Goal: Complete application form: Complete application form

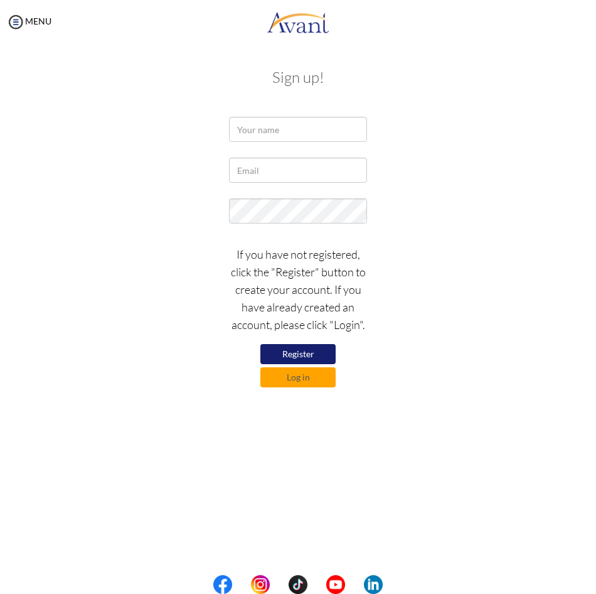
click at [0, 0] on div at bounding box center [0, 0] width 0 height 0
click at [291, 134] on input "text" at bounding box center [298, 129] width 138 height 25
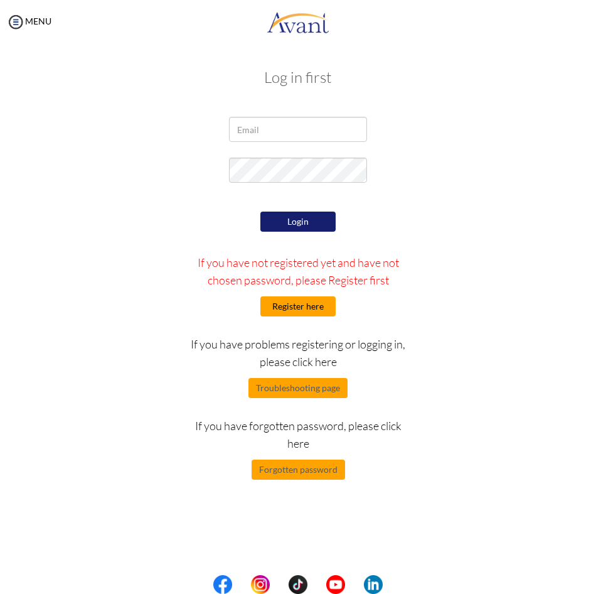
click at [301, 302] on button "Register here" at bounding box center [297, 306] width 75 height 20
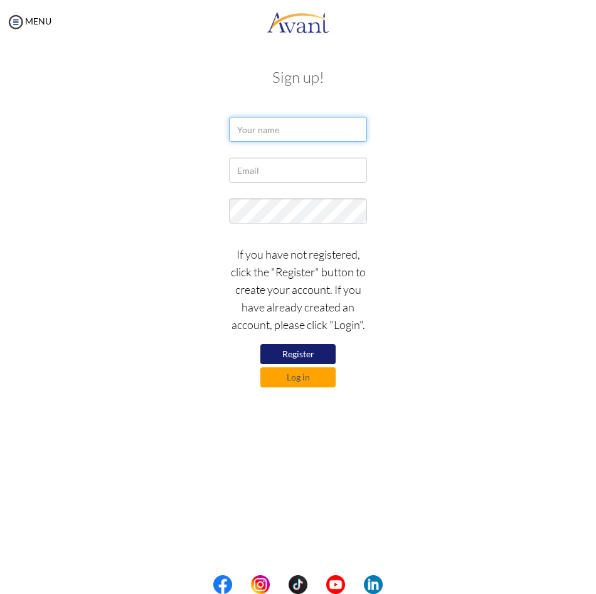
click at [280, 132] on input "text" at bounding box center [298, 129] width 138 height 25
type input "Omar Baldeh"
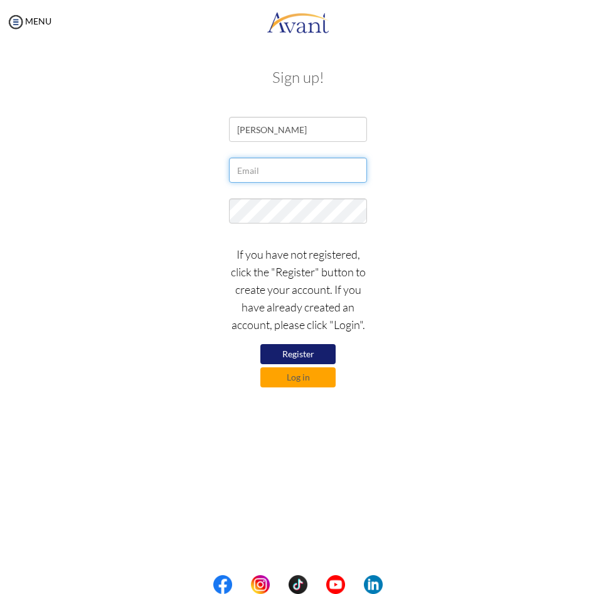
click at [279, 177] on input "text" at bounding box center [298, 170] width 138 height 25
type input "prinzomz@gmail.com"
click at [304, 353] on button "Register" at bounding box center [297, 354] width 75 height 20
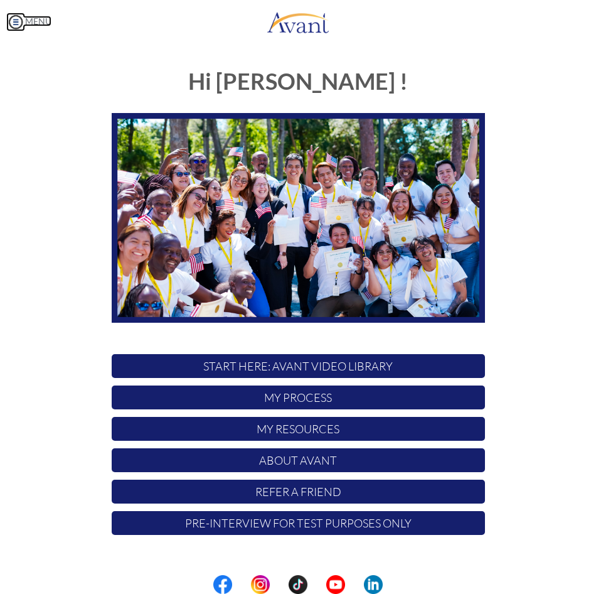
click at [18, 25] on img at bounding box center [15, 22] width 19 height 19
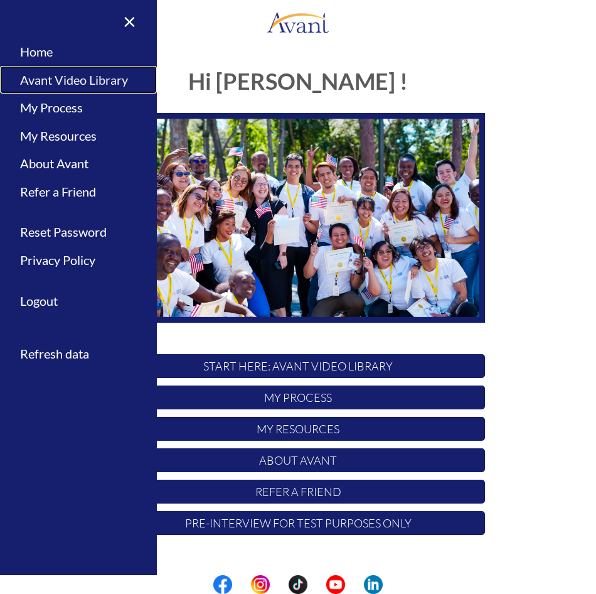
click at [59, 76] on link "Avant Video Library" at bounding box center [78, 80] width 157 height 28
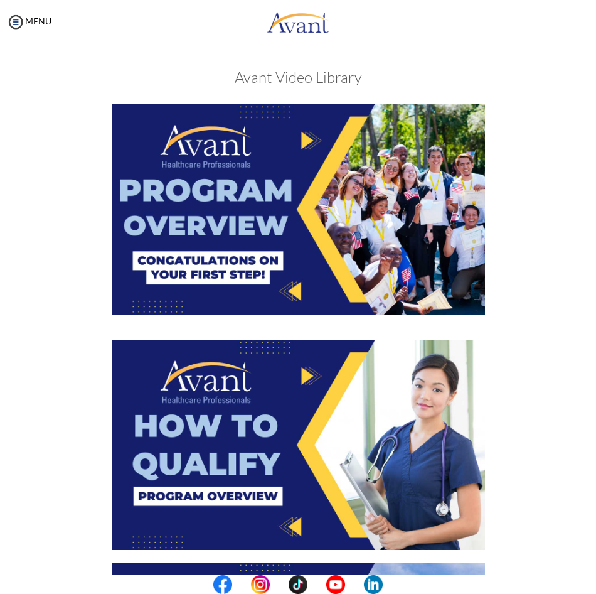
click at [284, 206] on img at bounding box center [298, 209] width 373 height 210
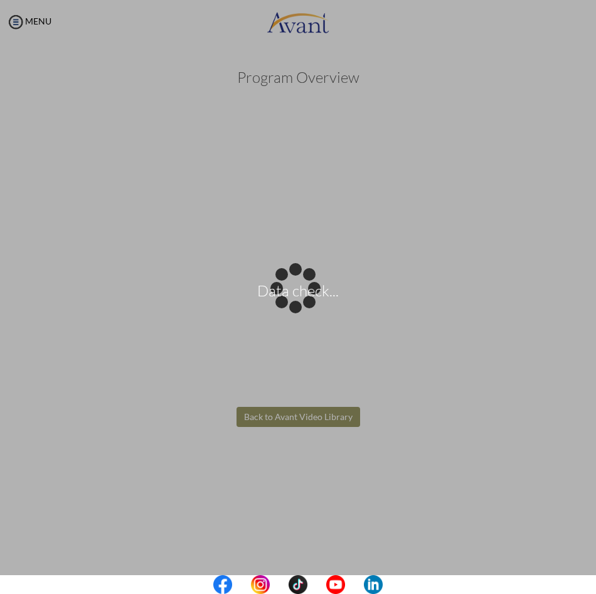
click at [432, 513] on body "Data check... Maintenance break. Please come back in 2 hours. MENU My Status Wh…" at bounding box center [298, 297] width 596 height 594
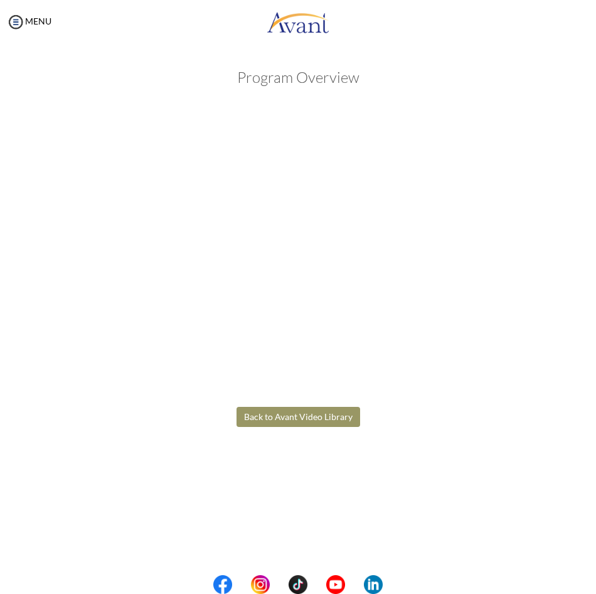
click at [289, 420] on button "Back to Avant Video Library" at bounding box center [299, 417] width 124 height 20
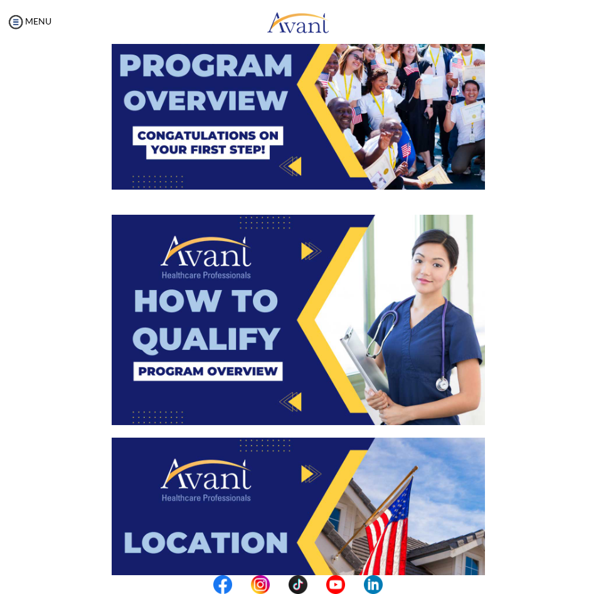
scroll to position [125, 0]
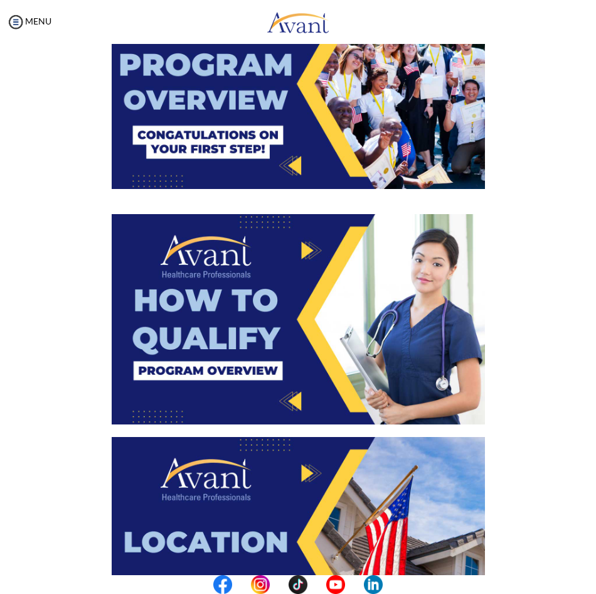
click at [291, 297] on img at bounding box center [298, 319] width 373 height 210
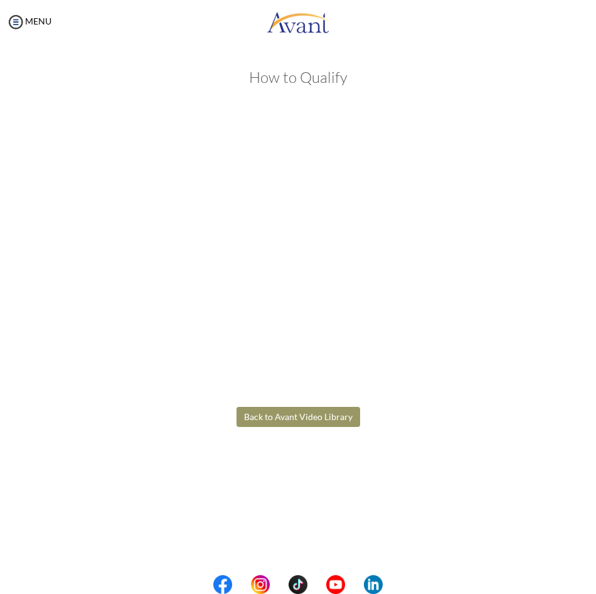
click at [295, 415] on body "Maintenance break. Please come back in 2 hours. MENU My Status What is the next…" at bounding box center [298, 297] width 596 height 594
click at [298, 417] on button "Back to Avant Video Library" at bounding box center [299, 417] width 124 height 20
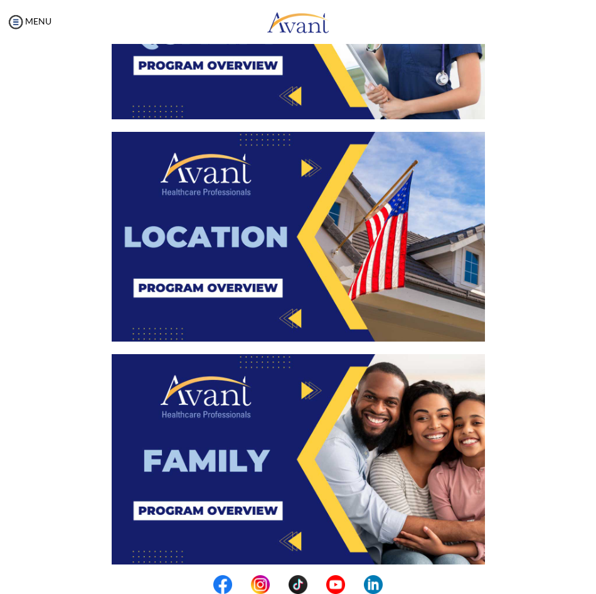
scroll to position [439, 0]
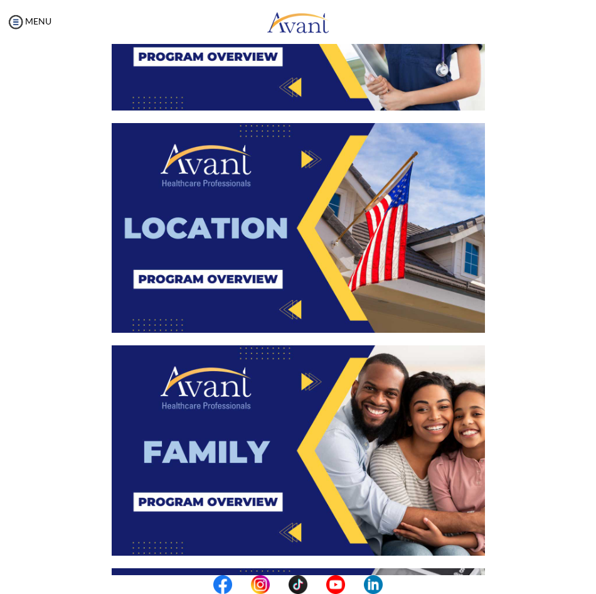
click at [284, 220] on img at bounding box center [298, 228] width 373 height 210
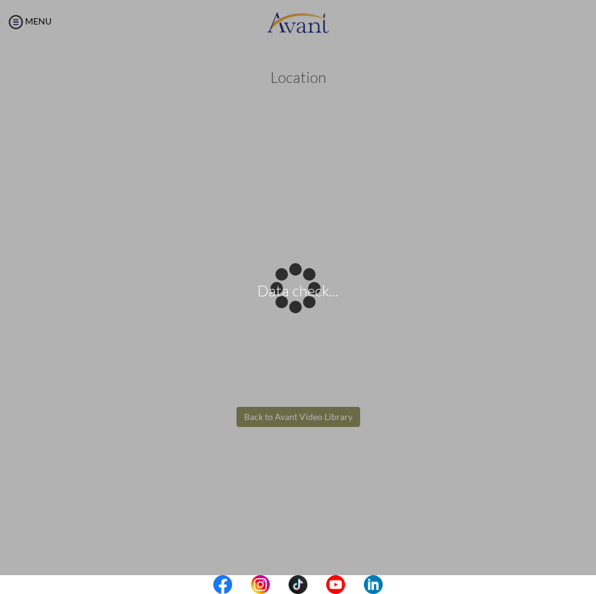
click at [297, 415] on body "Data check... Maintenance break. Please come back in 2 hours. MENU My Status Wh…" at bounding box center [298, 297] width 596 height 594
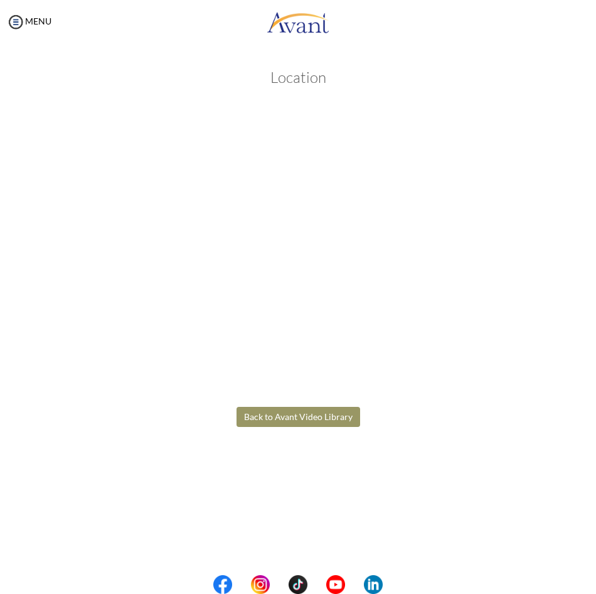
click at [297, 415] on button "Back to Avant Video Library" at bounding box center [299, 417] width 124 height 20
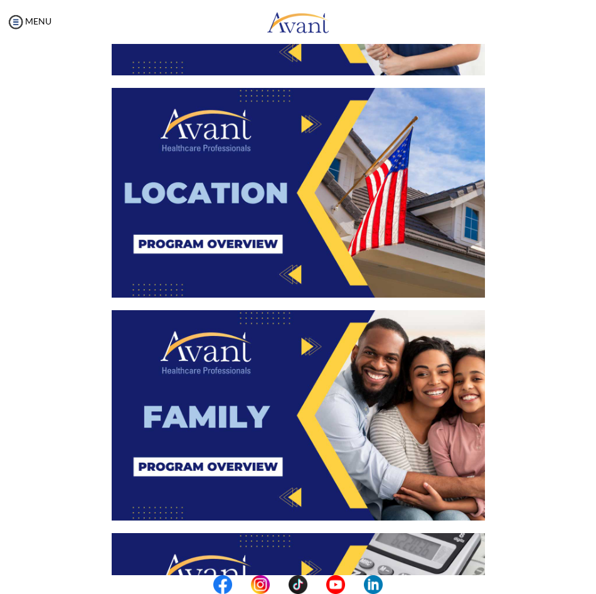
scroll to position [627, 0]
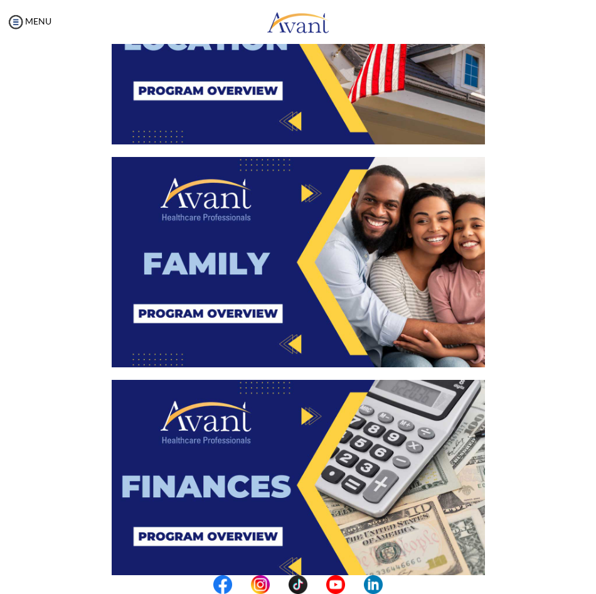
click at [270, 241] on img at bounding box center [298, 262] width 373 height 210
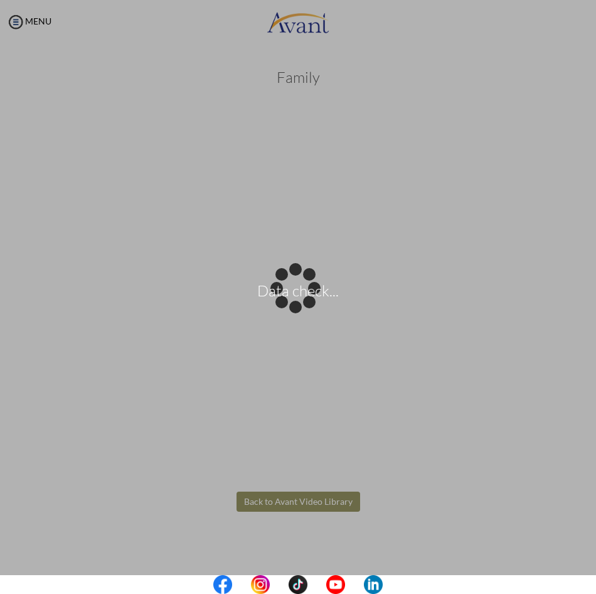
click at [311, 503] on body "Data check... Maintenance break. Please come back in 2 hours. MENU My Status Wh…" at bounding box center [298, 297] width 596 height 594
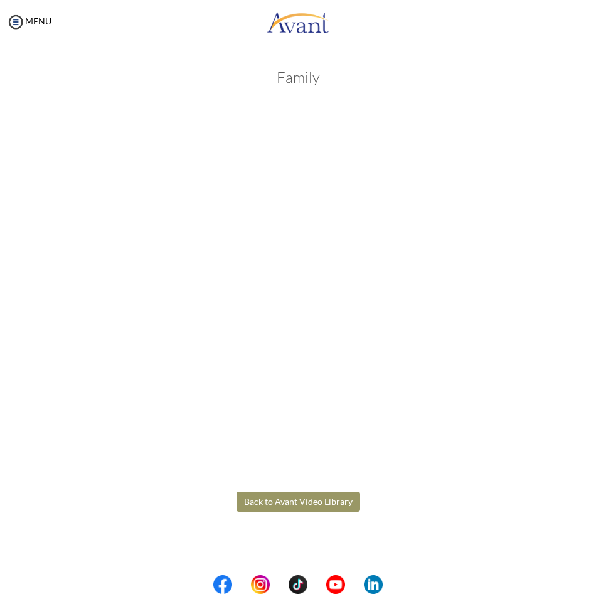
click at [307, 501] on button "Back to Avant Video Library" at bounding box center [299, 501] width 124 height 20
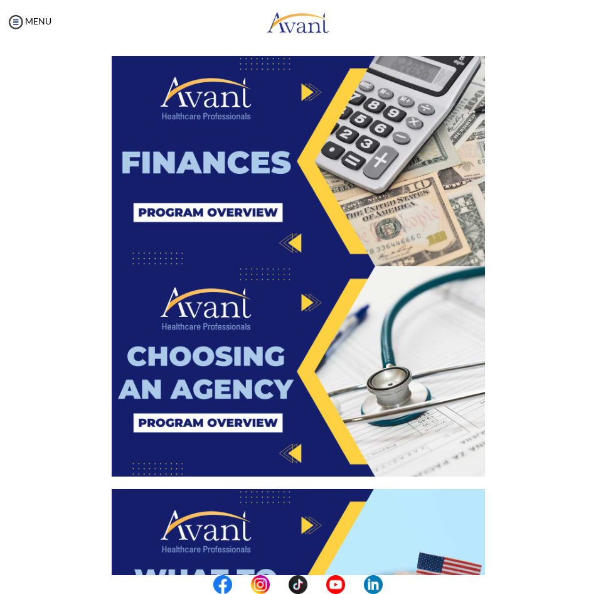
scroll to position [941, 0]
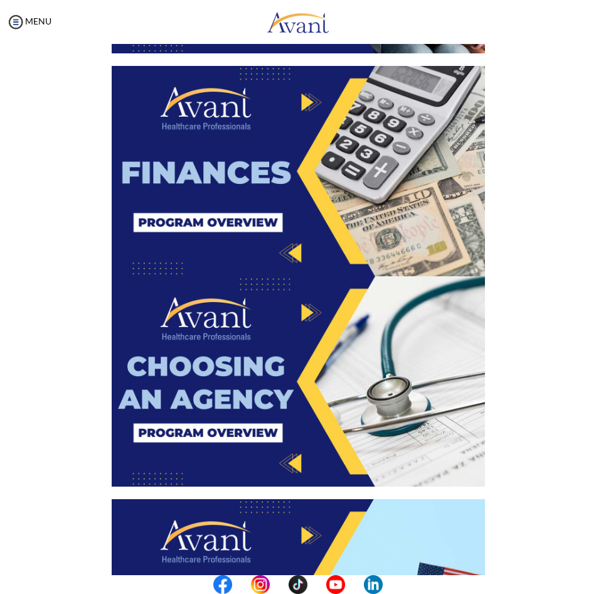
click at [280, 218] on img at bounding box center [298, 171] width 373 height 210
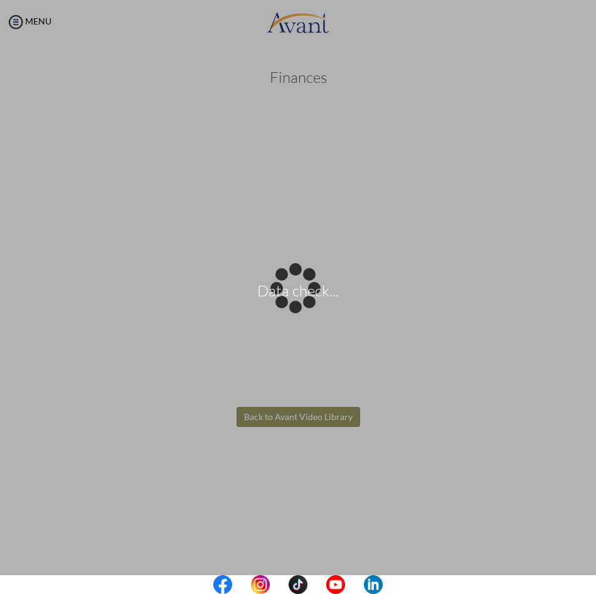
click at [288, 419] on body "Data check... Maintenance break. Please come back in 2 hours. MENU My Status Wh…" at bounding box center [298, 297] width 596 height 594
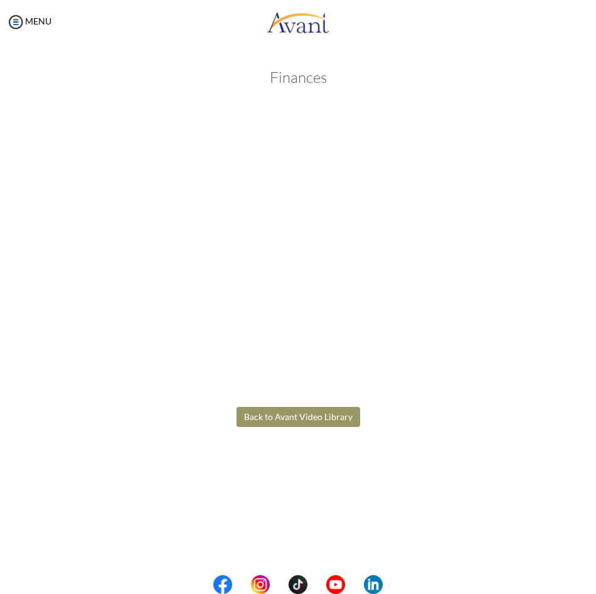
click at [285, 419] on button "Back to Avant Video Library" at bounding box center [299, 417] width 124 height 20
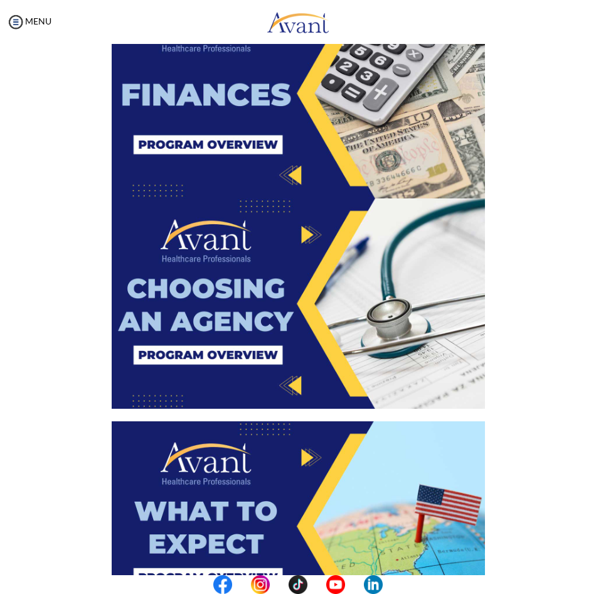
scroll to position [1067, 0]
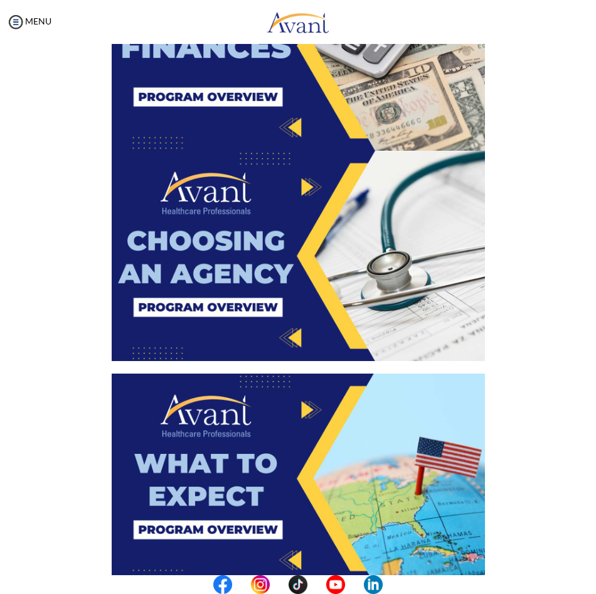
click at [259, 264] on img at bounding box center [298, 256] width 373 height 210
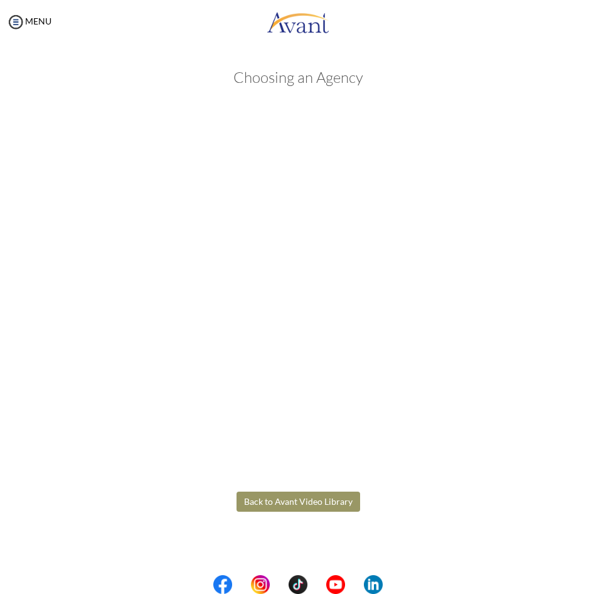
click at [297, 504] on body "Maintenance break. Please come back in 2 hours. MENU My Status What is the next…" at bounding box center [298, 297] width 596 height 594
click at [294, 499] on button "Back to Avant Video Library" at bounding box center [299, 501] width 124 height 20
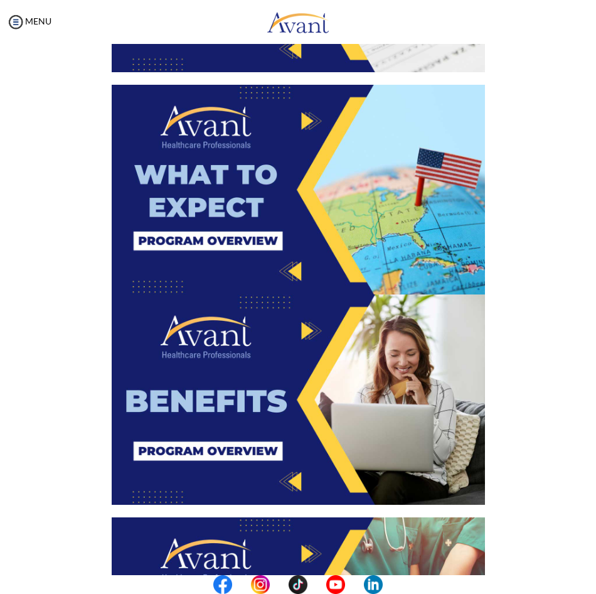
scroll to position [1380, 0]
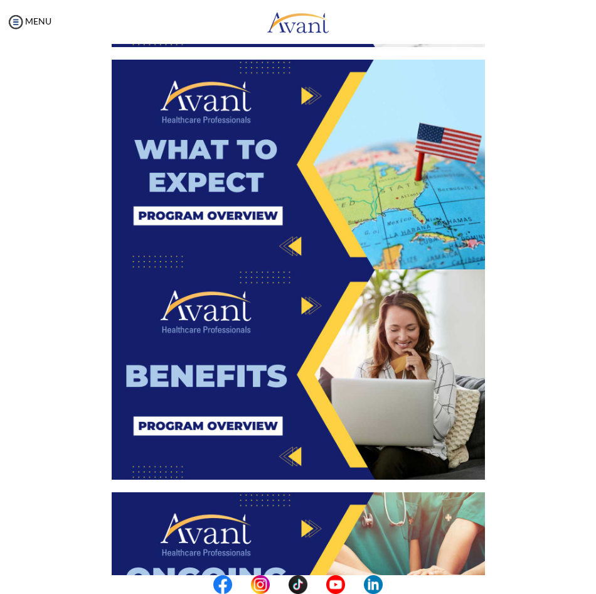
click at [266, 193] on img at bounding box center [298, 165] width 373 height 210
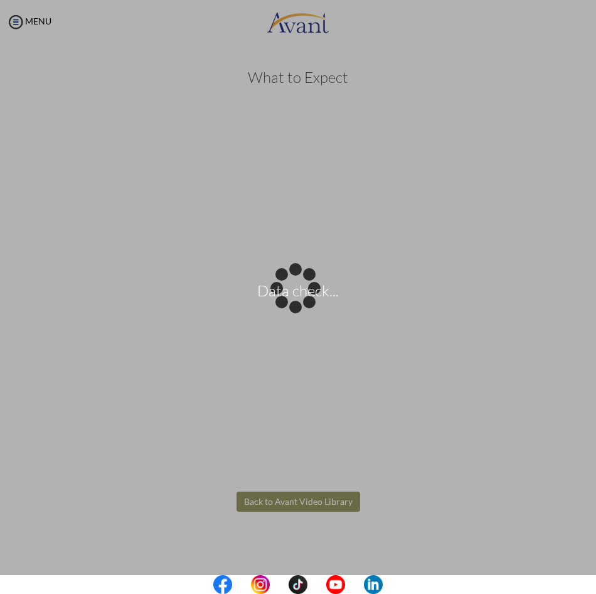
click at [296, 501] on body "Data check... Maintenance break. Please come back in 2 hours. MENU My Status Wh…" at bounding box center [298, 297] width 596 height 594
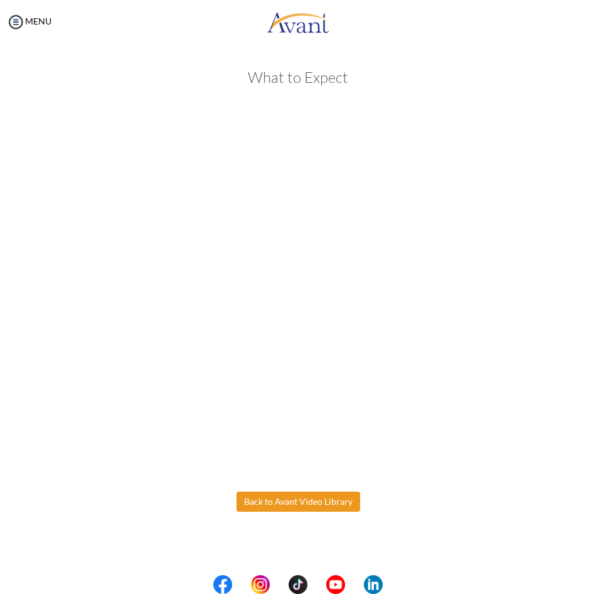
click at [297, 501] on button "Back to Avant Video Library" at bounding box center [299, 501] width 124 height 20
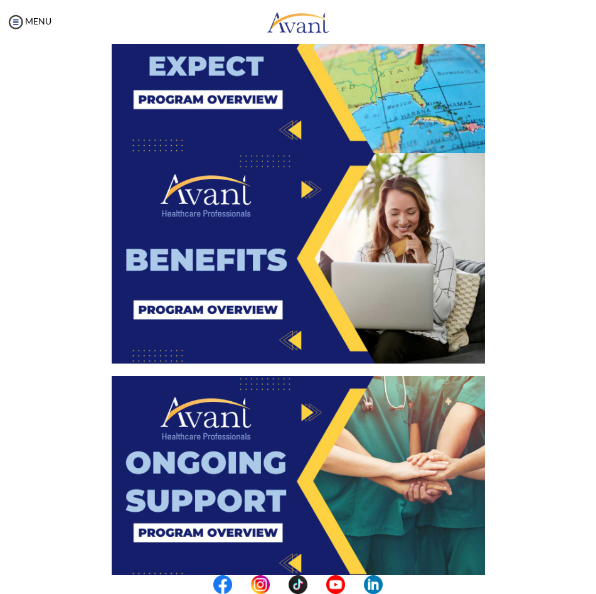
scroll to position [1506, 0]
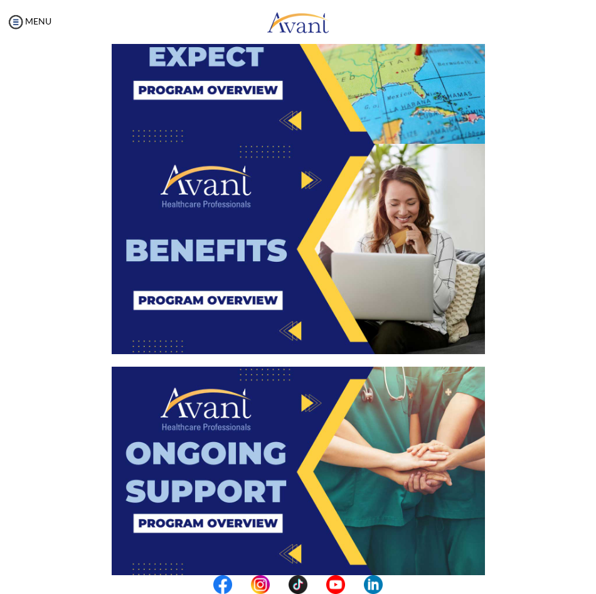
click at [297, 237] on img at bounding box center [298, 249] width 373 height 210
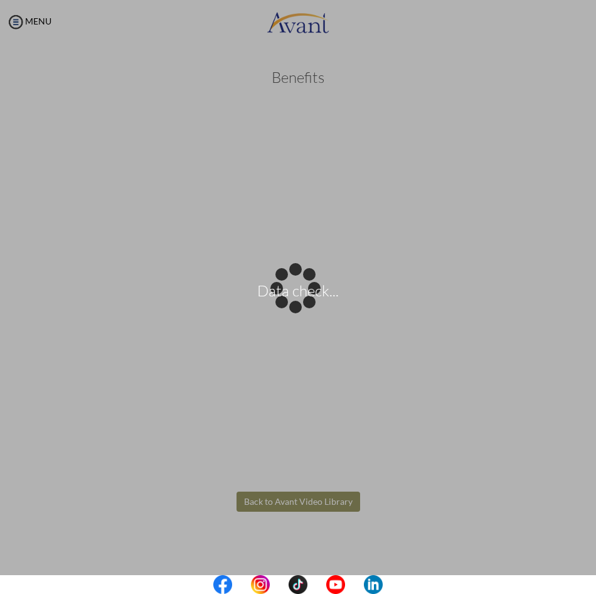
click at [300, 501] on body "Data check... Maintenance break. Please come back in 2 hours. MENU My Status Wh…" at bounding box center [298, 297] width 596 height 594
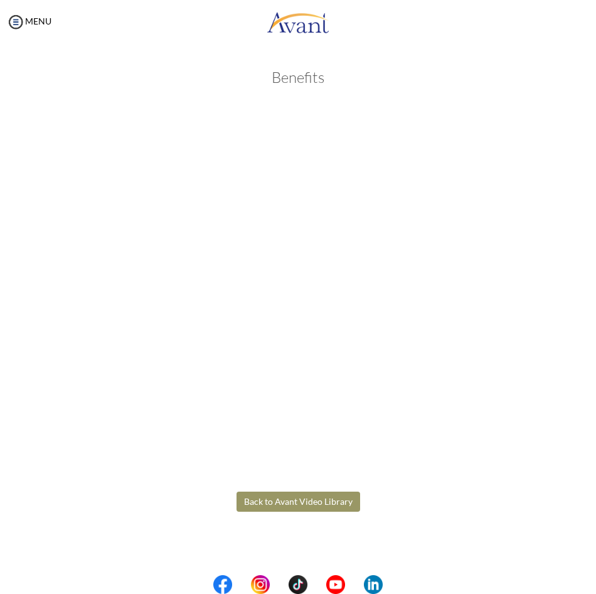
click at [300, 501] on button "Back to Avant Video Library" at bounding box center [299, 501] width 124 height 20
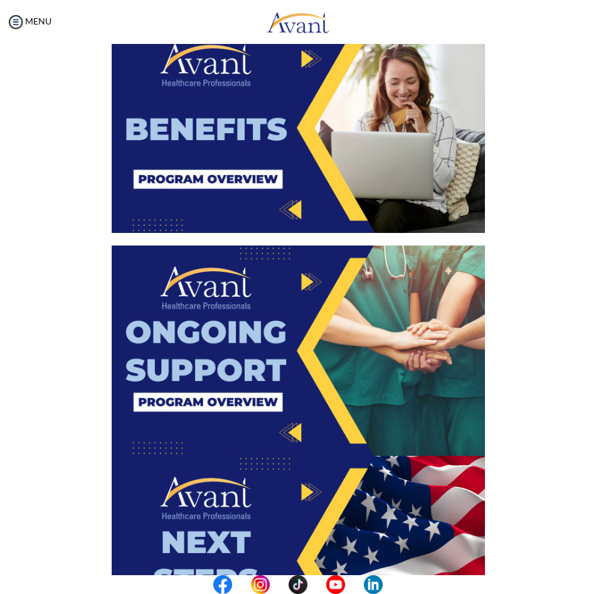
scroll to position [1631, 0]
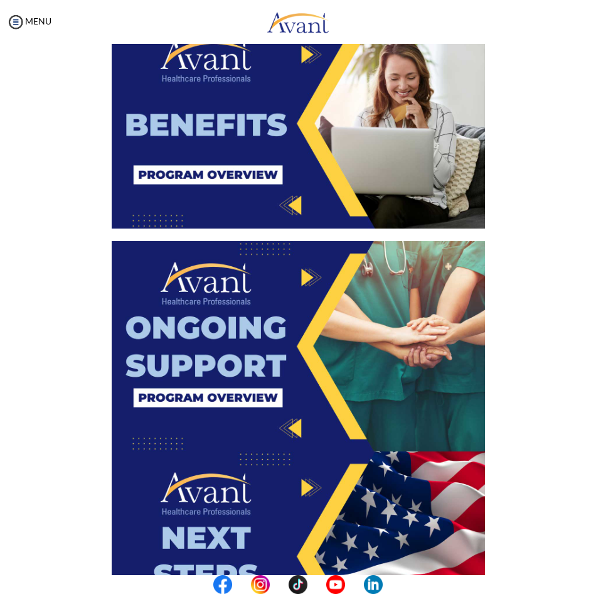
click at [277, 334] on img at bounding box center [298, 346] width 373 height 210
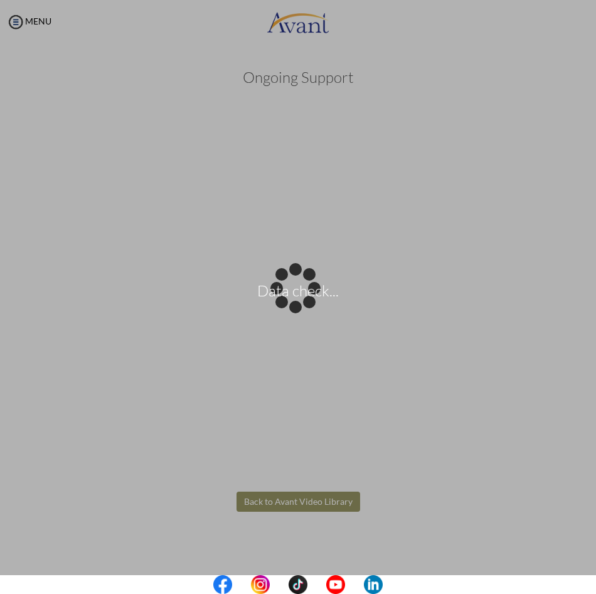
click at [305, 503] on body "Data check... Maintenance break. Please come back in 2 hours. MENU My Status Wh…" at bounding box center [298, 297] width 596 height 594
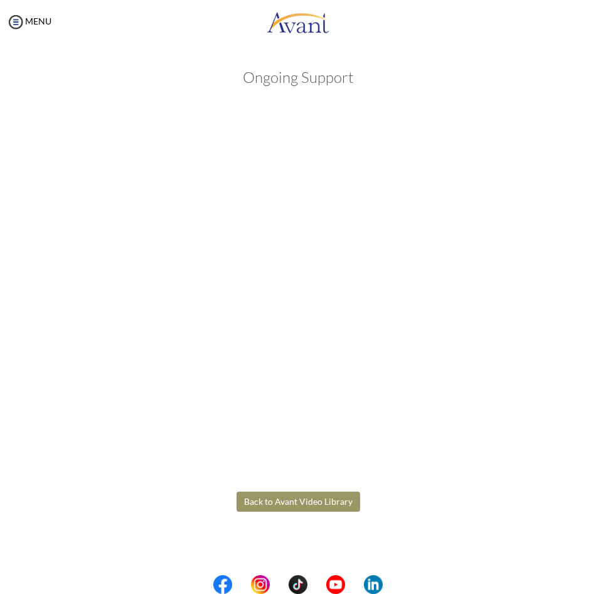
click at [300, 504] on button "Back to Avant Video Library" at bounding box center [299, 501] width 124 height 20
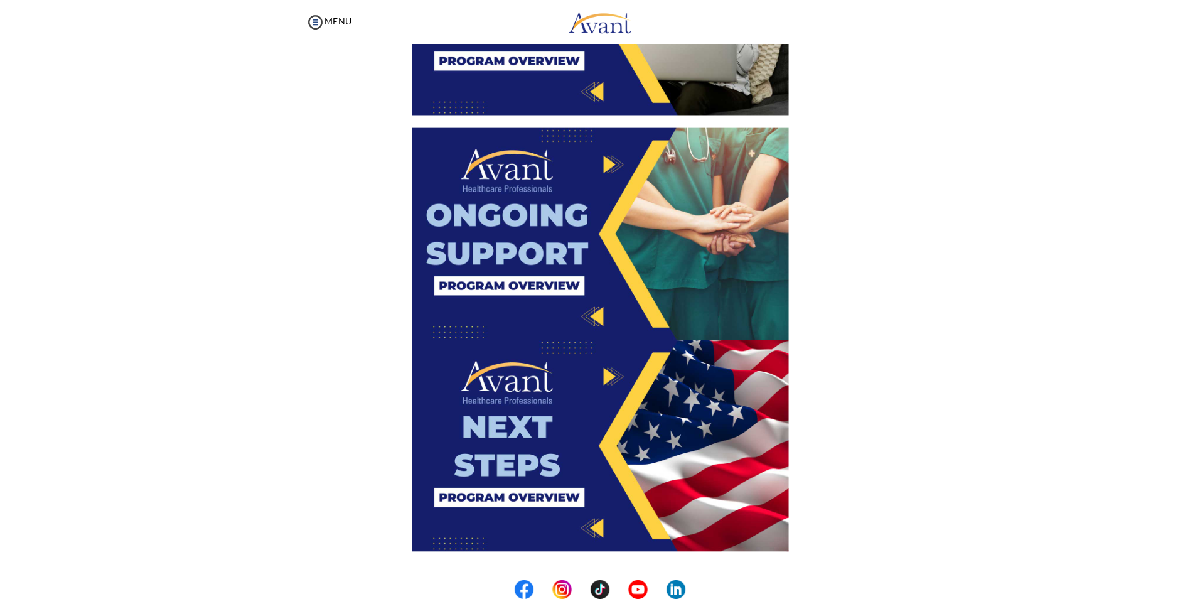
scroll to position [1717, 0]
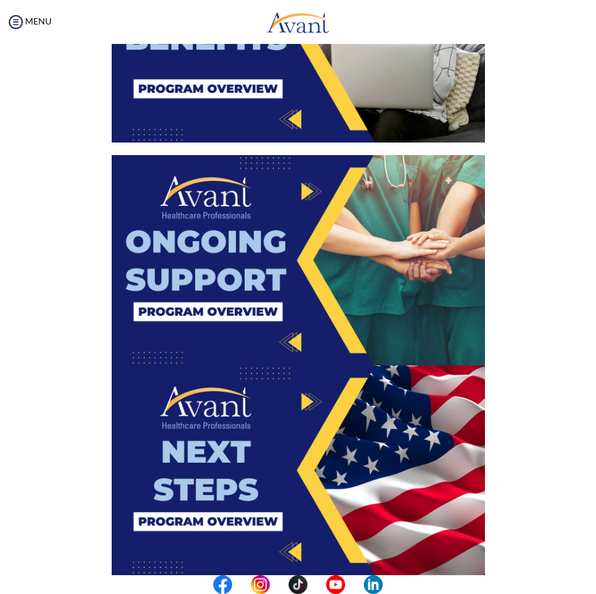
click at [264, 456] on img at bounding box center [298, 470] width 373 height 210
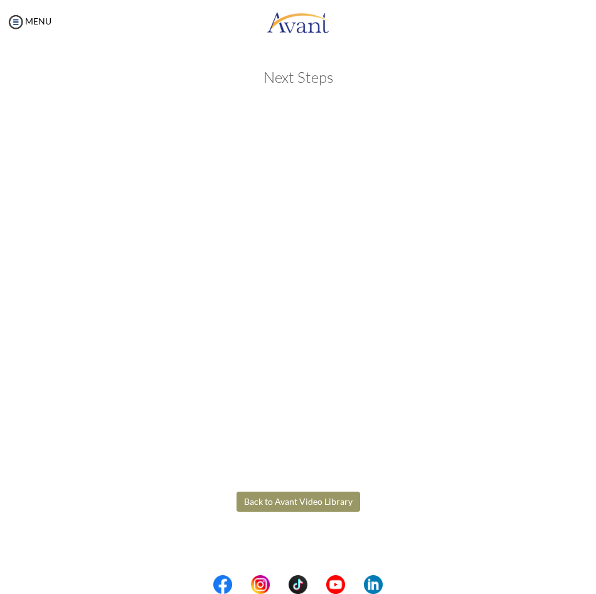
click at [275, 506] on body "Maintenance break. Please come back in 2 hours. MENU My Status What is the next…" at bounding box center [298, 297] width 596 height 594
click at [292, 503] on button "Back to Avant Video Library" at bounding box center [299, 501] width 124 height 20
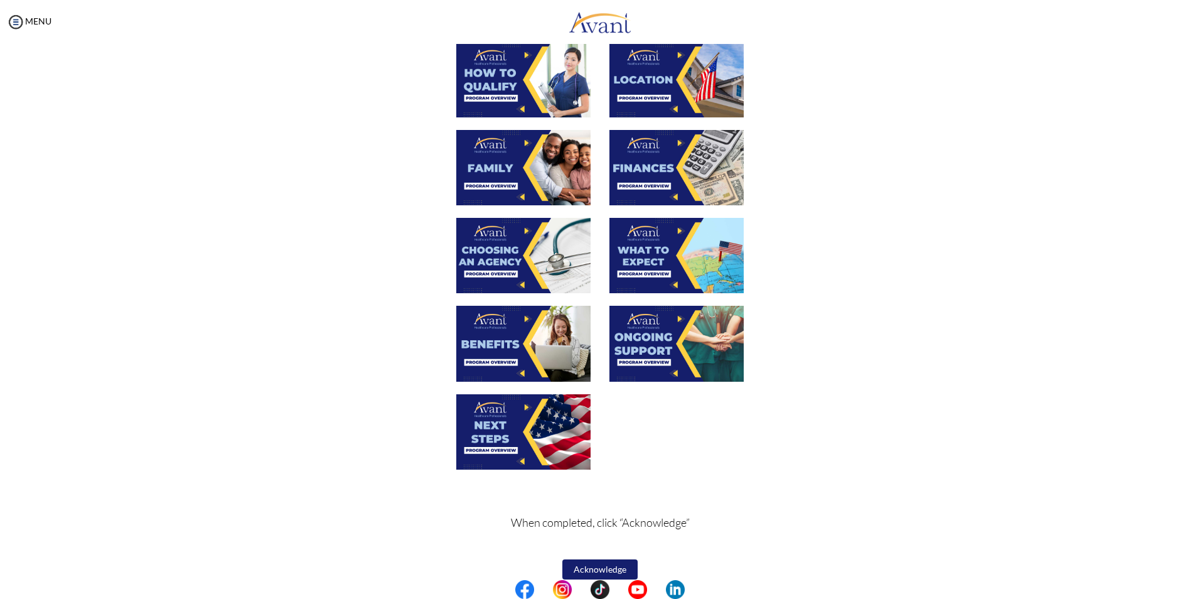
scroll to position [264, 0]
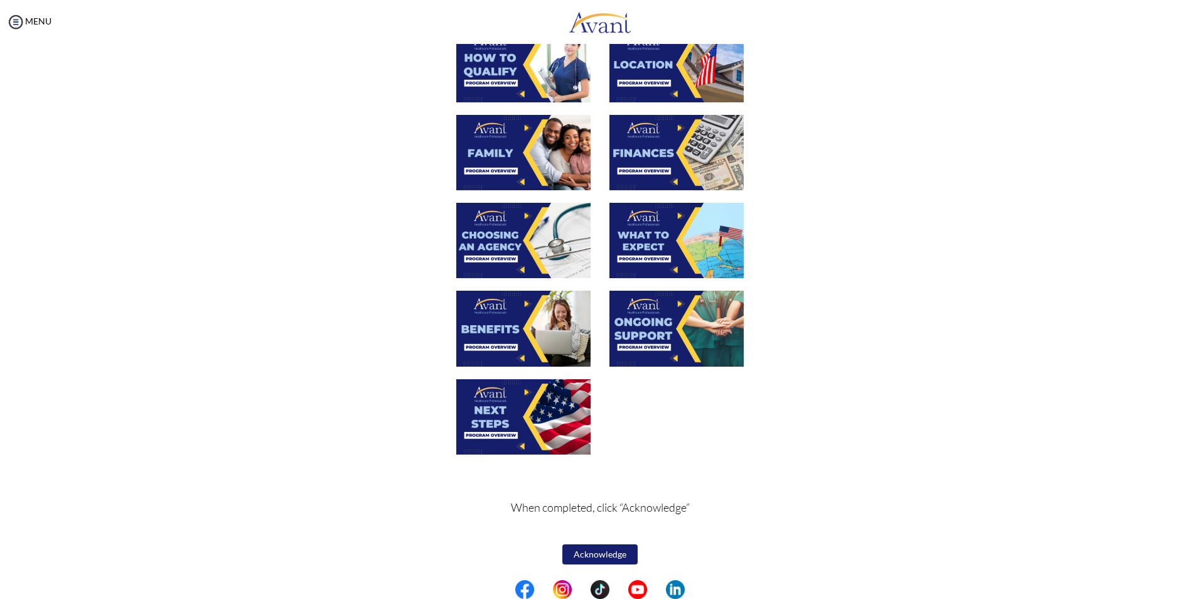
click at [592, 553] on button "Acknowledge" at bounding box center [599, 554] width 75 height 20
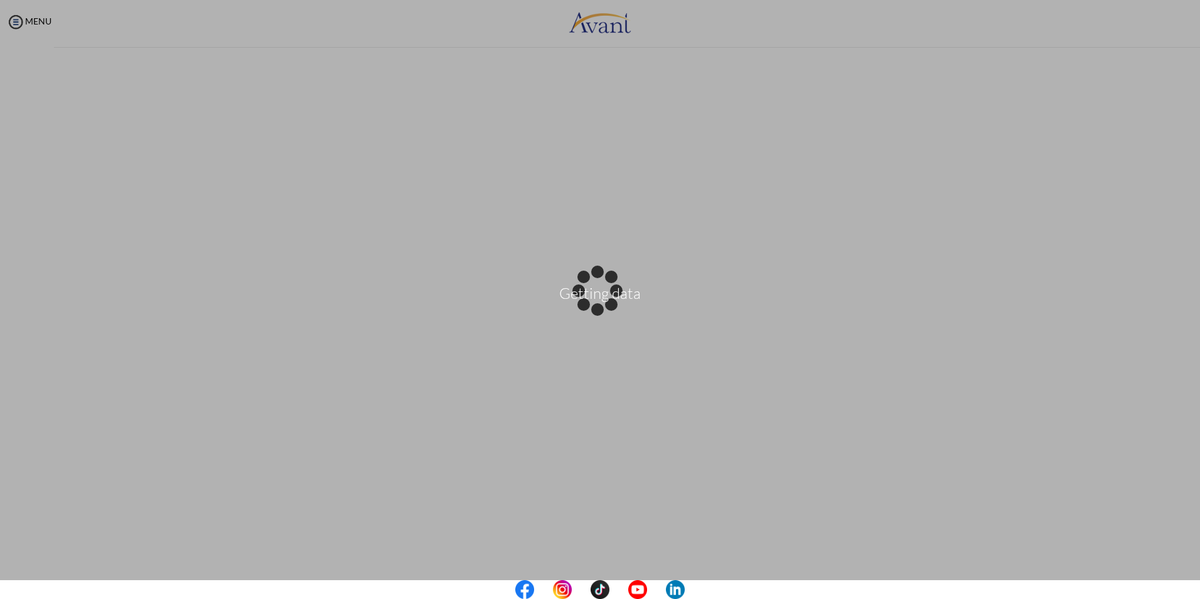
scroll to position [0, 0]
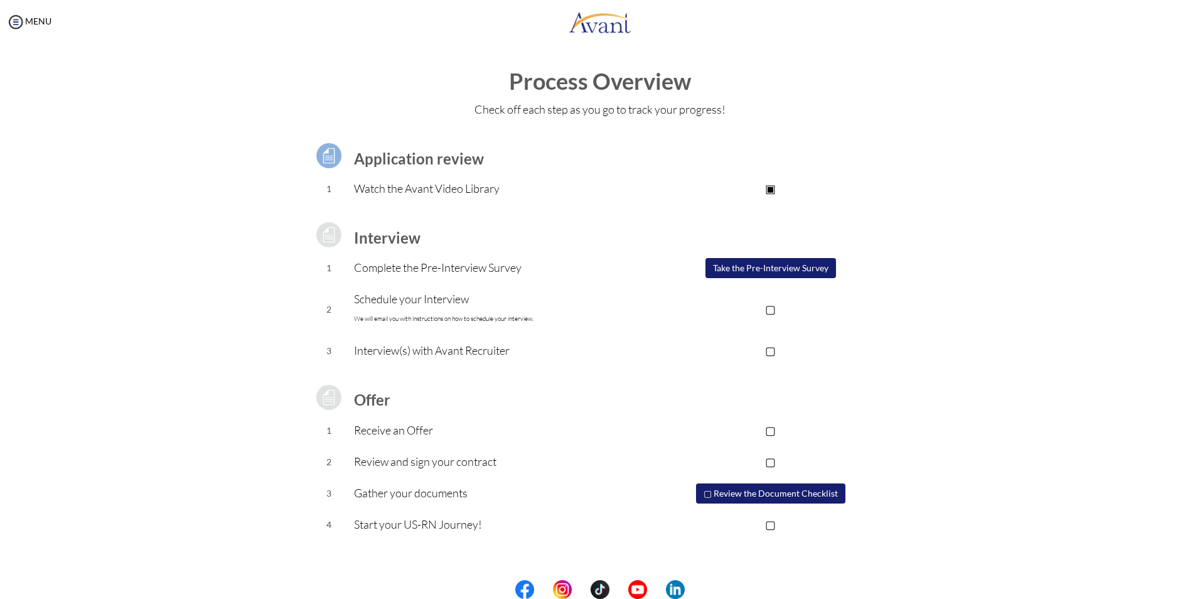
click at [595, 262] on button "Take the Pre-Interview Survey" at bounding box center [770, 268] width 131 height 20
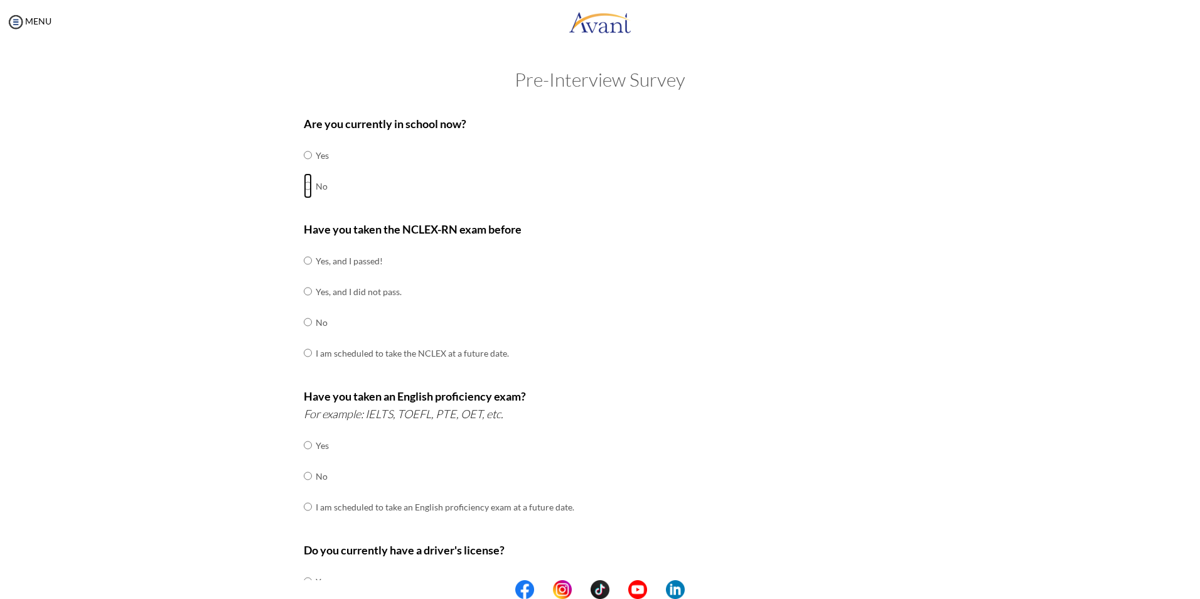
click at [304, 184] on input "radio" at bounding box center [308, 185] width 8 height 25
radio input "true"
click at [304, 324] on input "radio" at bounding box center [308, 321] width 8 height 25
radio input "true"
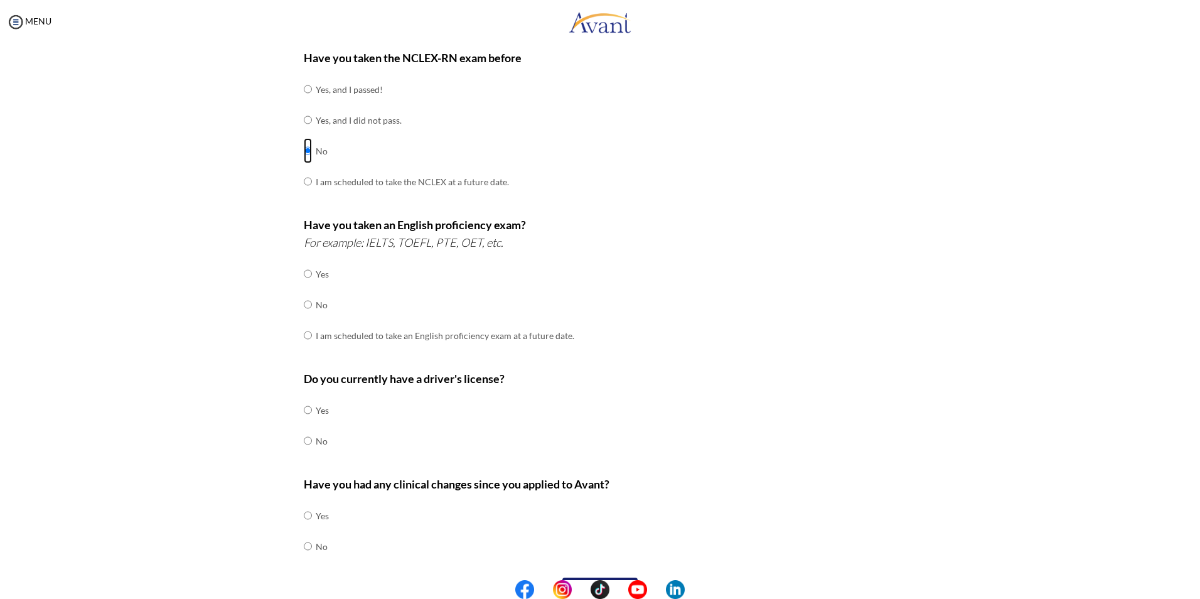
scroll to position [205, 0]
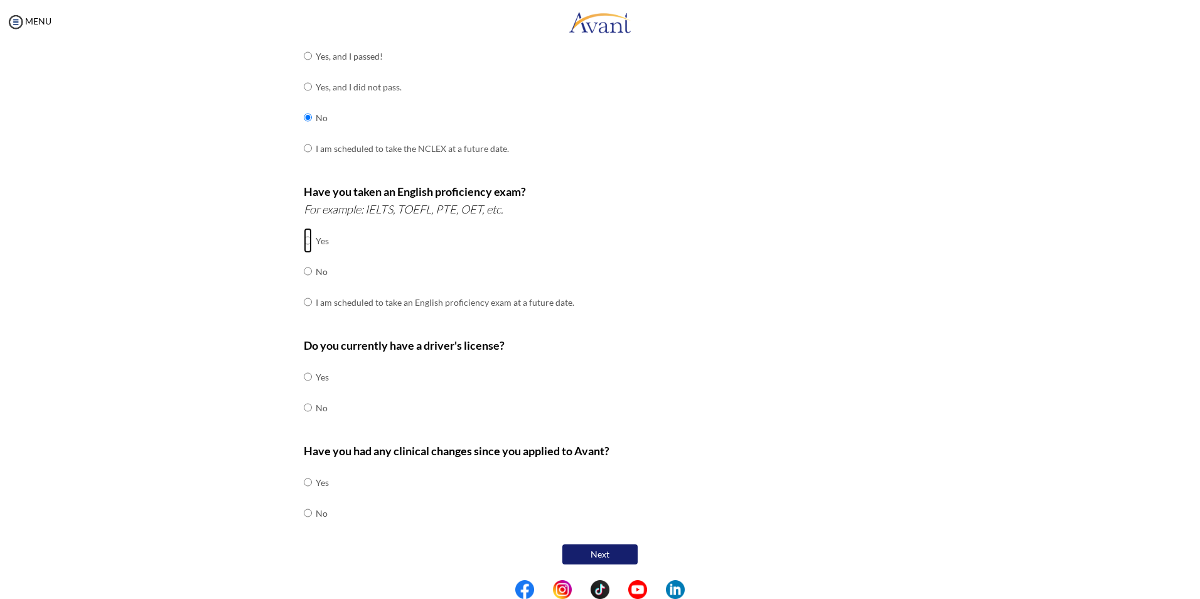
click at [304, 237] on input "radio" at bounding box center [308, 240] width 8 height 25
radio input "true"
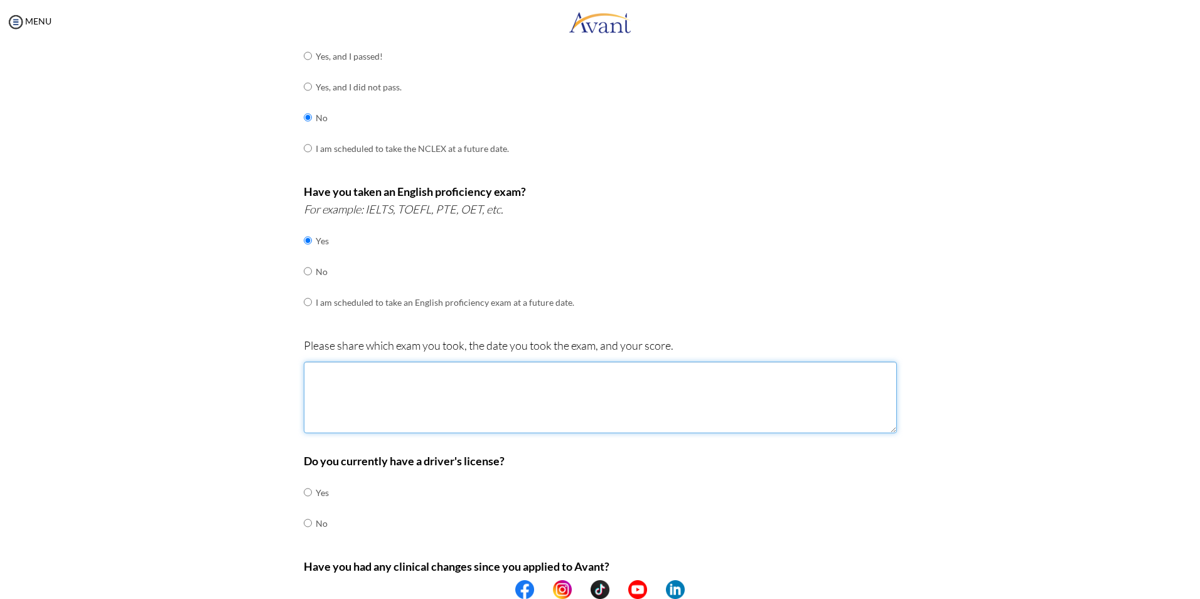
click at [367, 380] on textarea at bounding box center [600, 397] width 593 height 72
type textarea "i"
click at [595, 377] on textarea "I took the IELTS exams on the [DATE] and got an overall score of Band 7." at bounding box center [600, 397] width 593 height 72
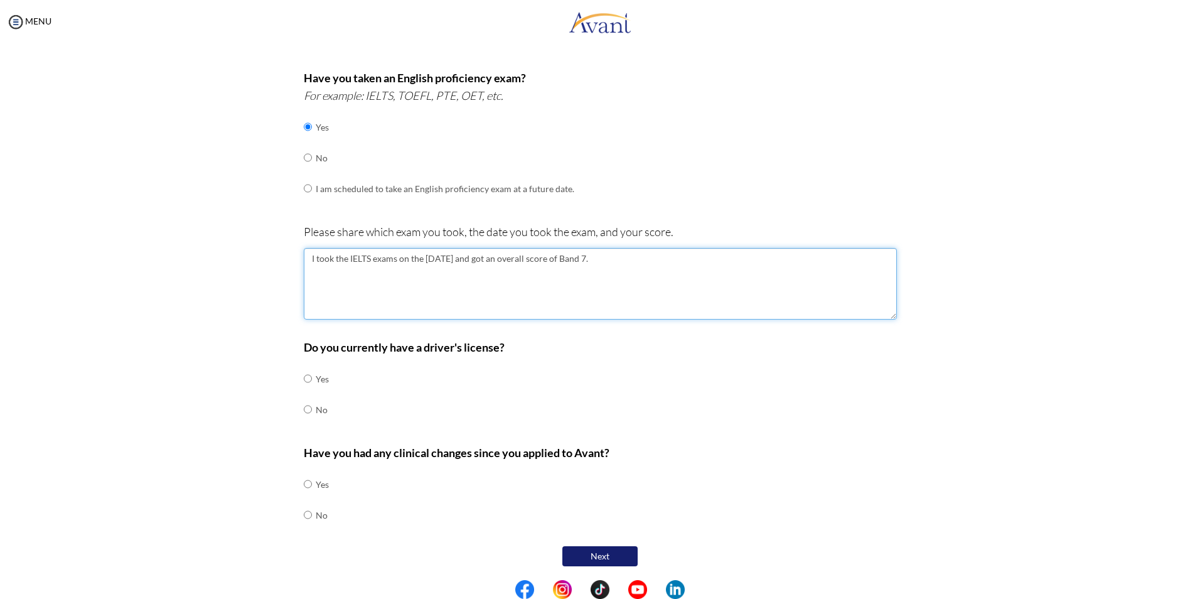
scroll to position [320, 0]
type textarea "I took the IELTS exams on the [DATE] and got an overall score of Band 7."
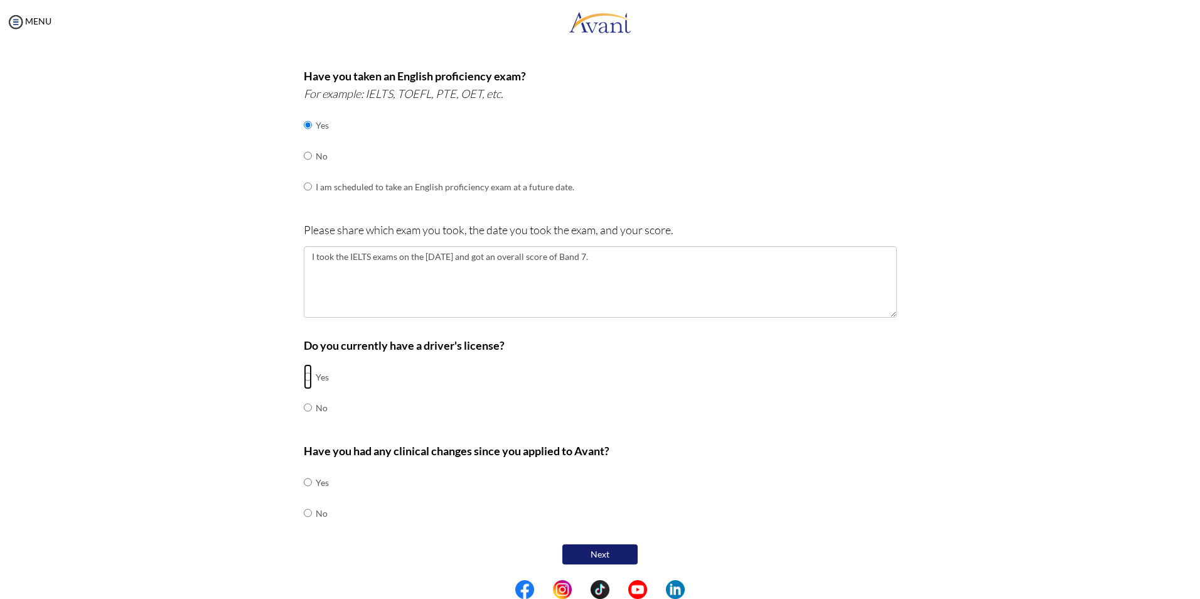
click at [304, 376] on input "radio" at bounding box center [308, 376] width 8 height 25
radio input "true"
click at [304, 514] on input "radio" at bounding box center [308, 512] width 8 height 25
radio input "true"
click at [587, 548] on button "Next" at bounding box center [599, 554] width 75 height 20
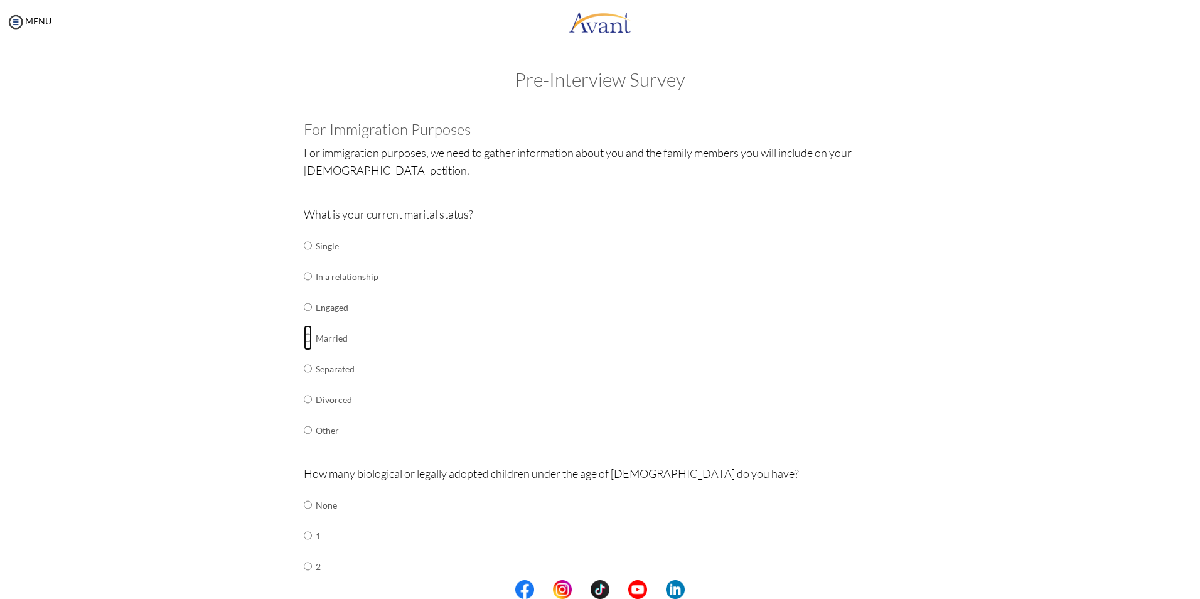
click at [304, 338] on input "radio" at bounding box center [308, 337] width 8 height 25
radio input "true"
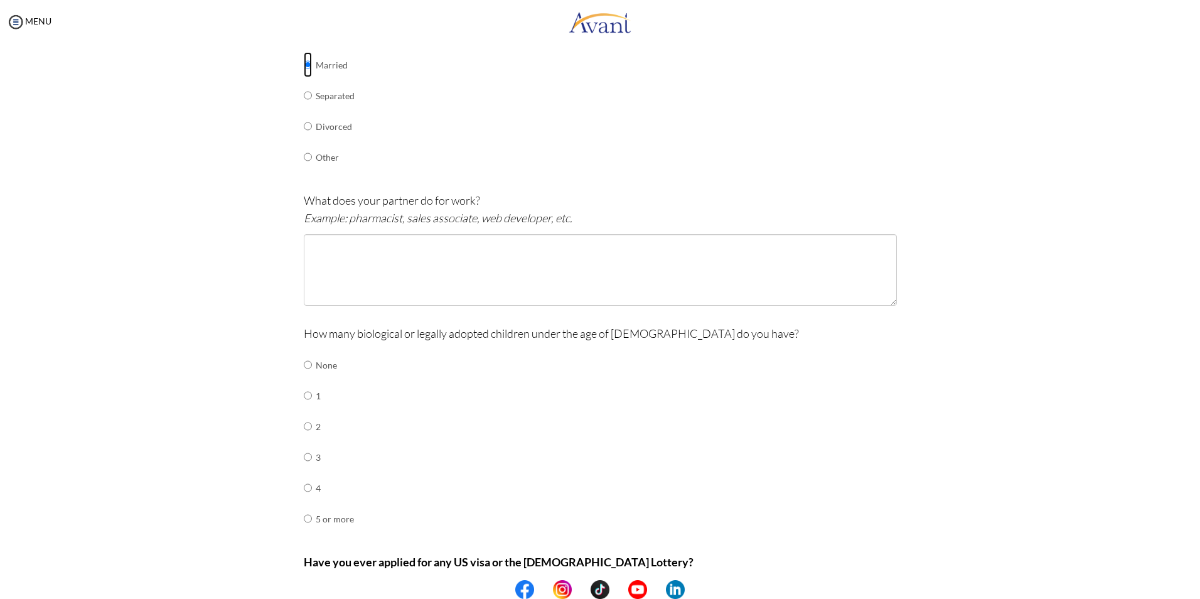
scroll to position [251, 0]
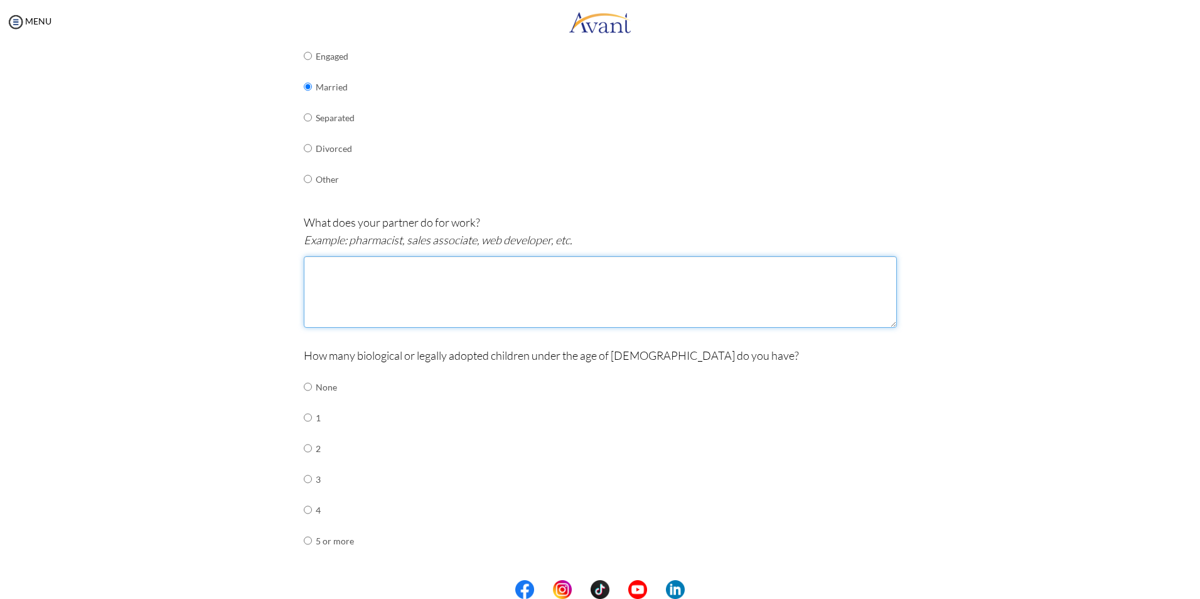
click at [327, 272] on textarea at bounding box center [600, 292] width 593 height 72
type textarea "S"
type textarea "T"
click at [307, 264] on textarea "Bureau" at bounding box center [600, 292] width 593 height 72
type textarea "u"
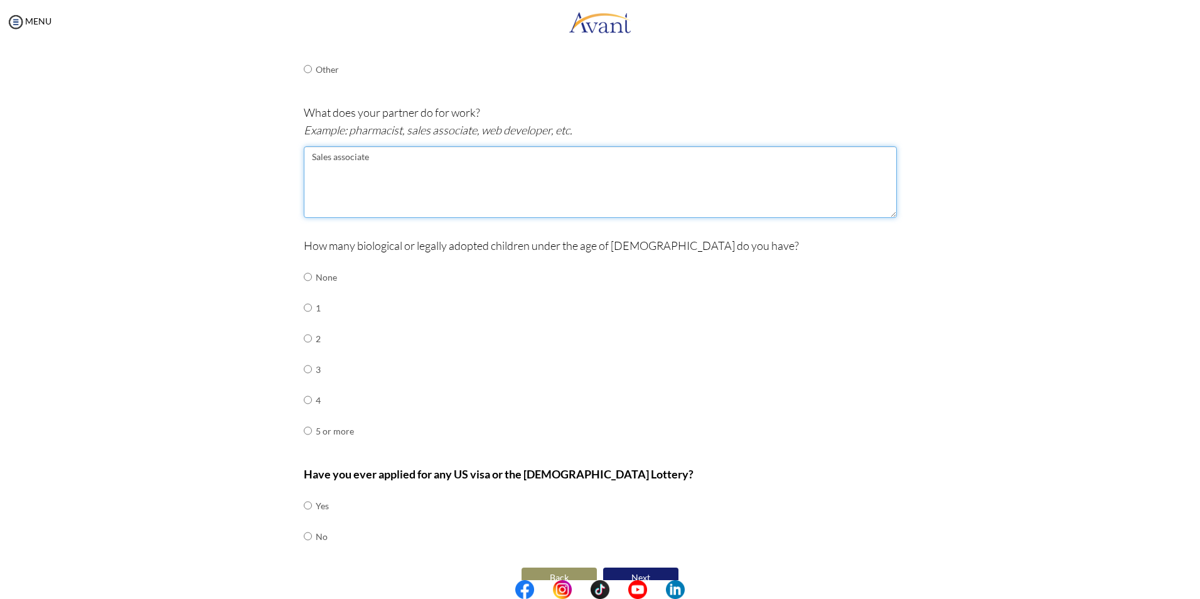
scroll to position [376, 0]
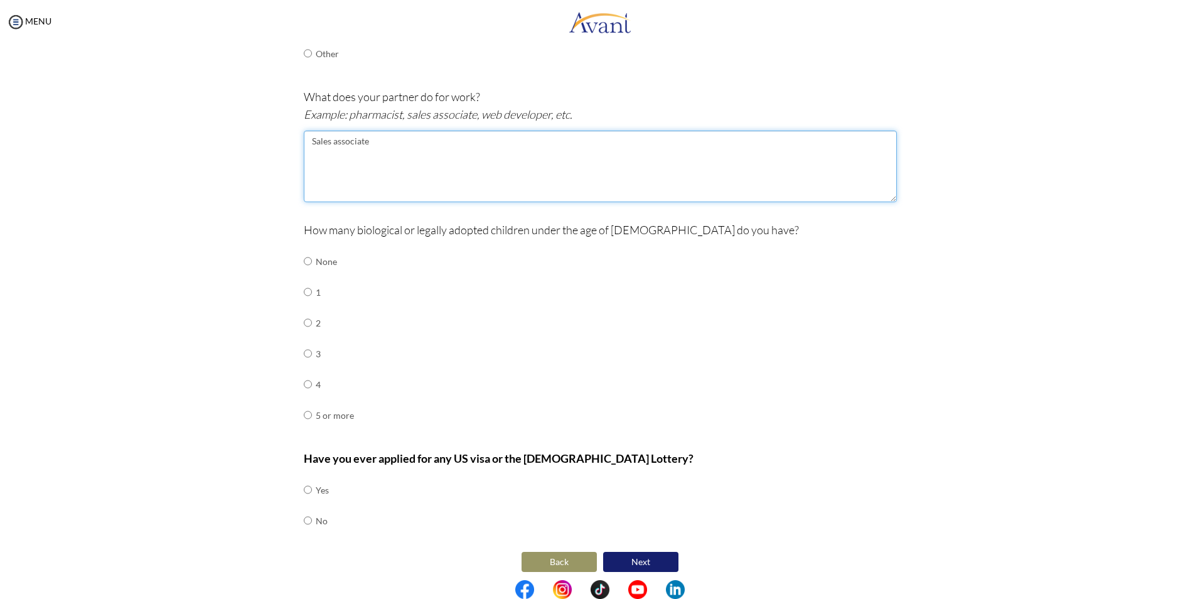
type textarea "Sales associate"
click at [304, 324] on input "radio" at bounding box center [308, 322] width 8 height 25
radio input "true"
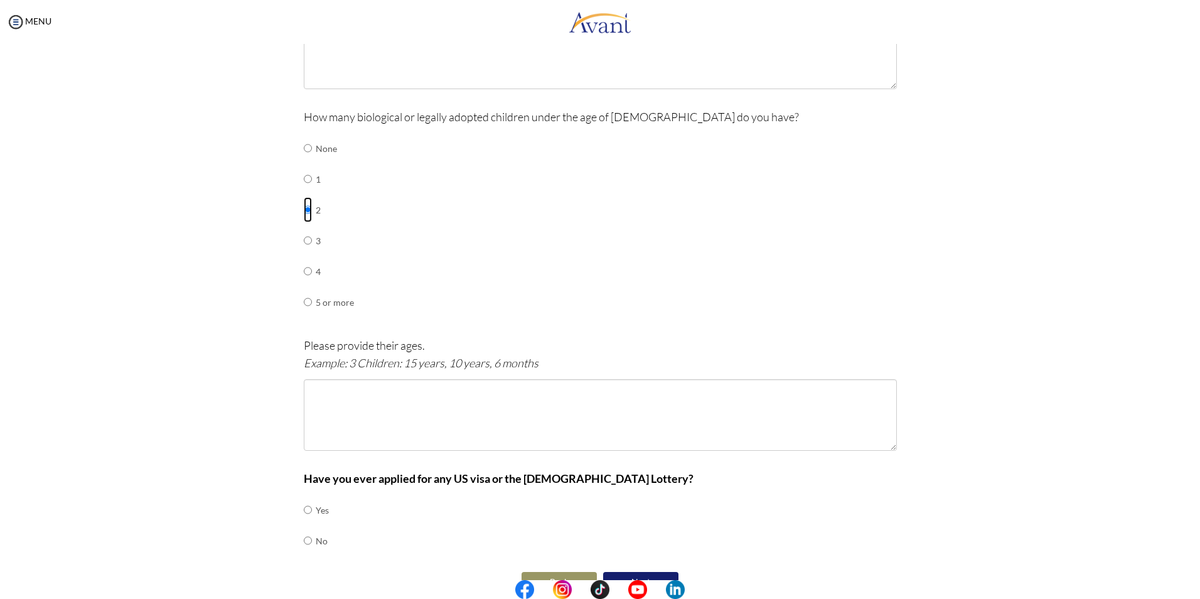
scroll to position [517, 0]
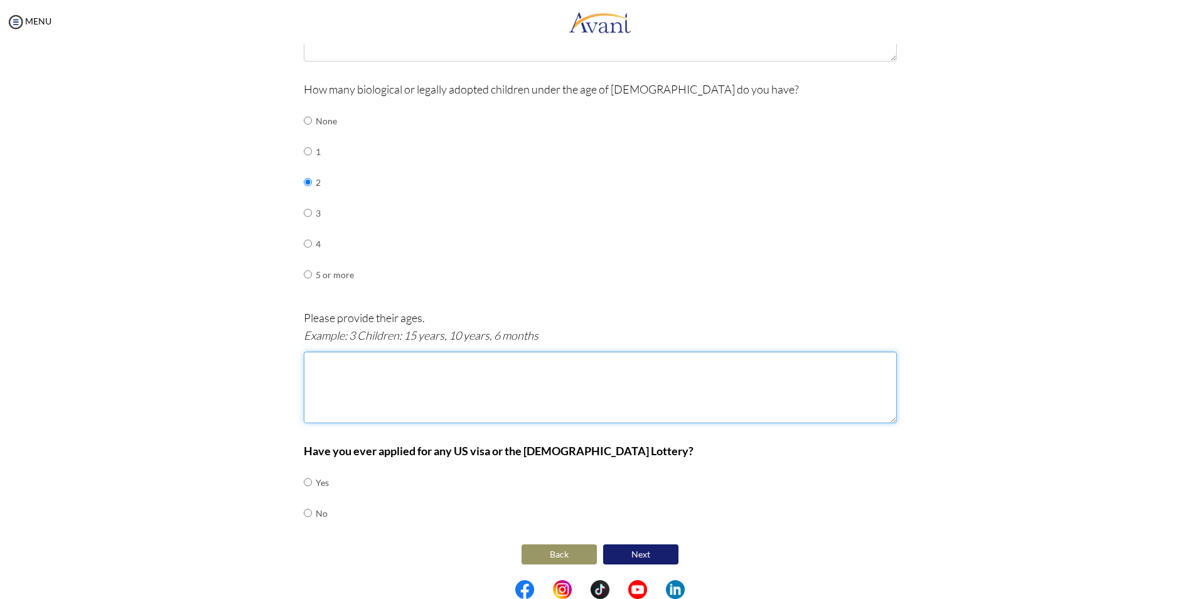
click at [325, 370] on textarea at bounding box center [600, 387] width 593 height 72
click at [351, 366] on textarea "2 children: 1 and 8 months" at bounding box center [600, 387] width 593 height 72
click at [353, 363] on textarea "2 children: 1 and 8 months" at bounding box center [600, 387] width 593 height 72
click at [441, 370] on textarea "2 children: 1 month and 8 months" at bounding box center [600, 387] width 593 height 72
click at [398, 363] on textarea "2 children: 1 month and 8 months." at bounding box center [600, 387] width 593 height 72
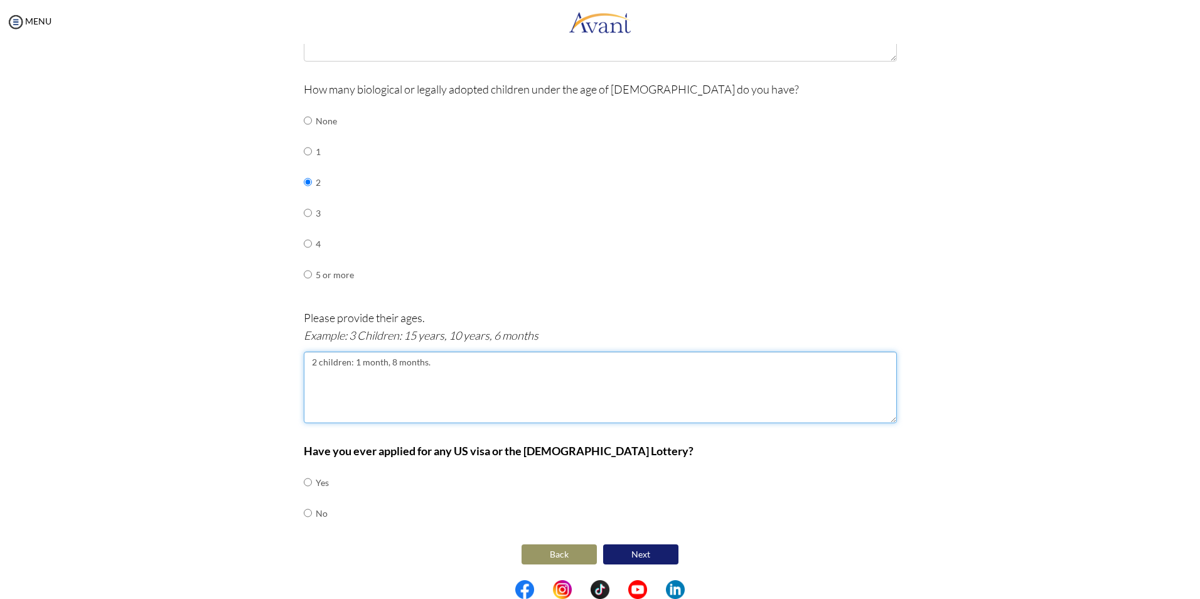
click at [493, 375] on textarea "2 children: 1 month, 8 months." at bounding box center [600, 387] width 593 height 72
type textarea "2 children: 1 month, 8 months."
click at [304, 485] on input "radio" at bounding box center [308, 481] width 8 height 25
radio input "true"
click at [595, 555] on button "Next" at bounding box center [640, 554] width 75 height 20
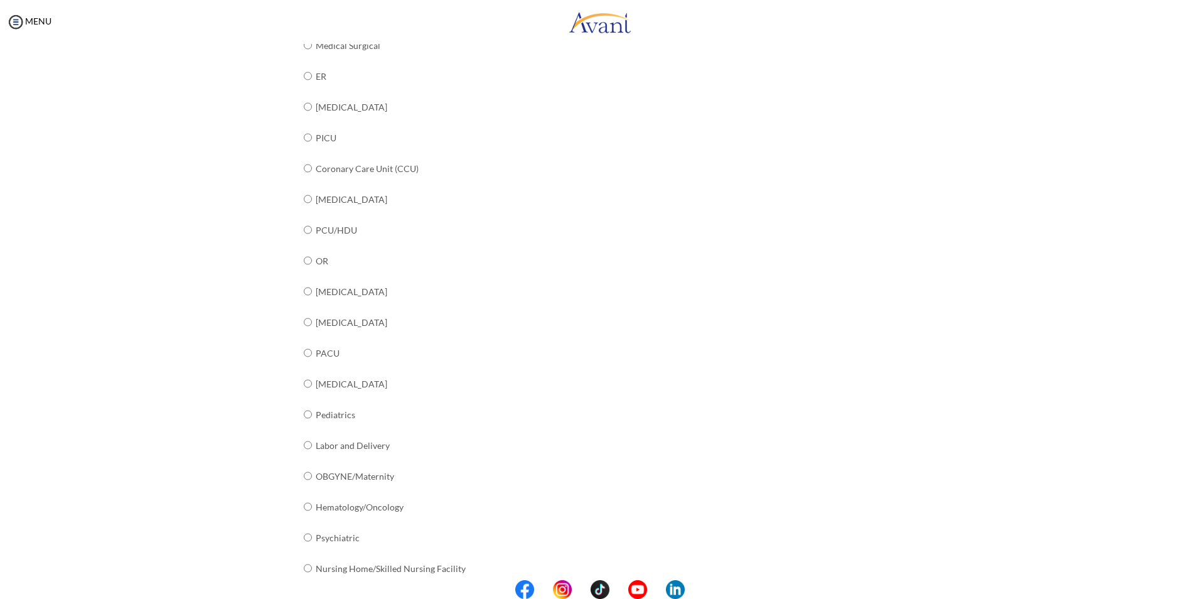
scroll to position [186, 0]
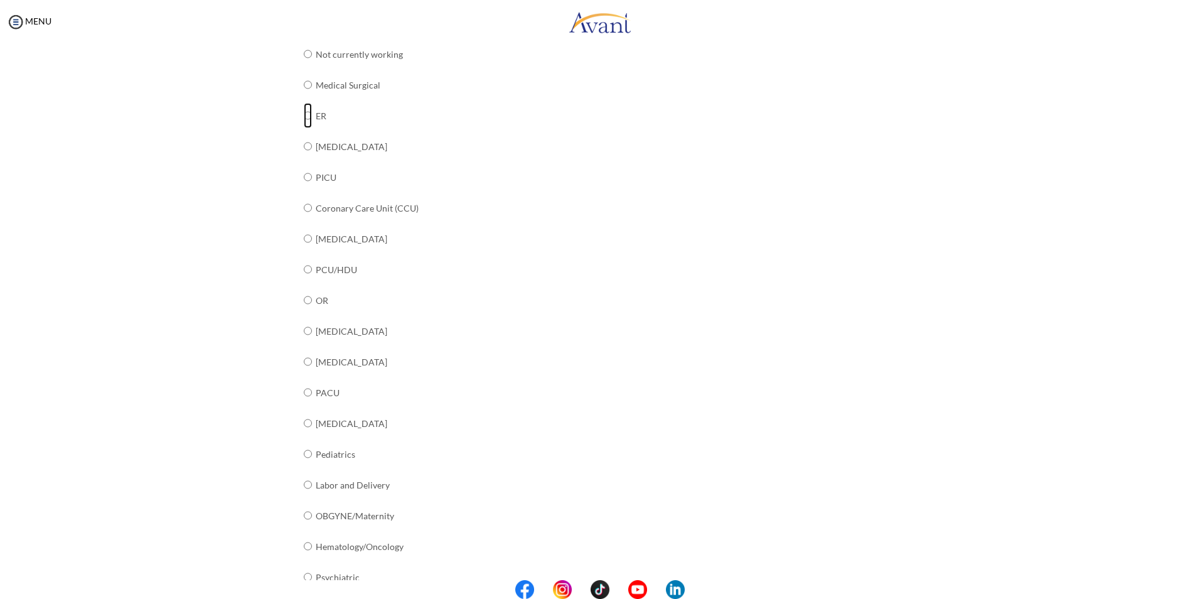
click at [304, 118] on input "radio" at bounding box center [308, 115] width 8 height 25
radio input "true"
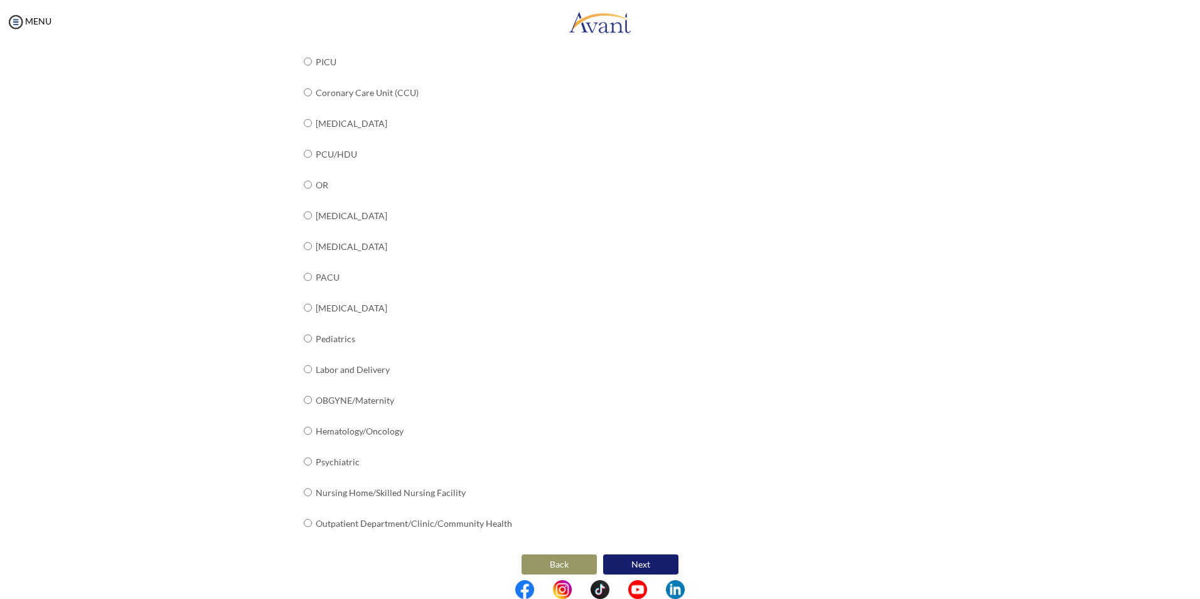
scroll to position [312, 0]
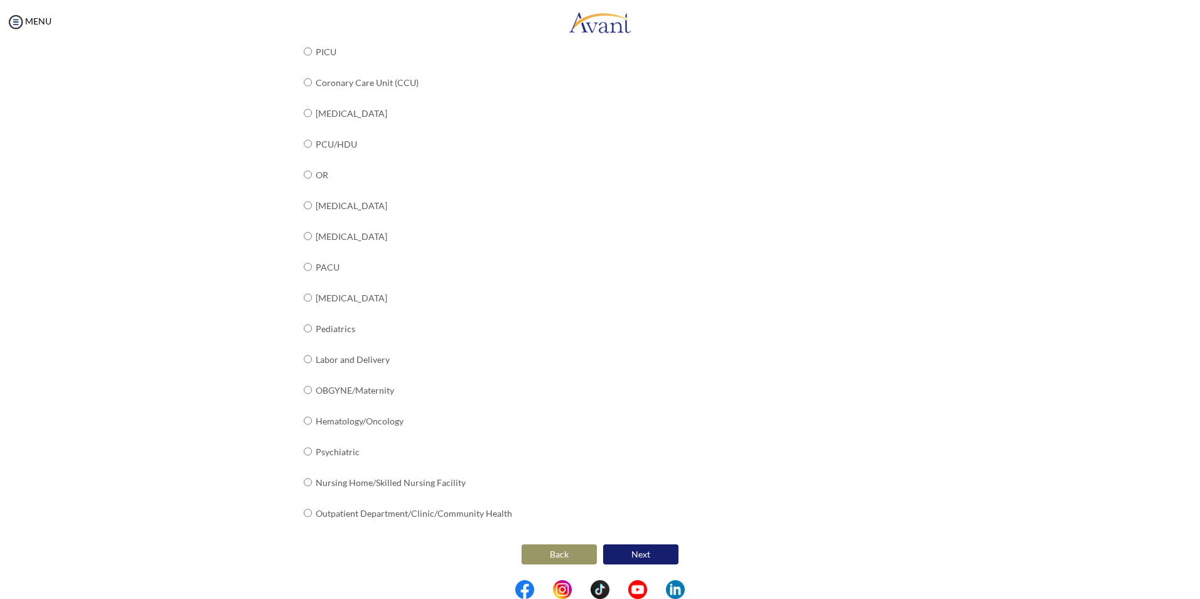
click at [595, 555] on button "Next" at bounding box center [640, 554] width 75 height 20
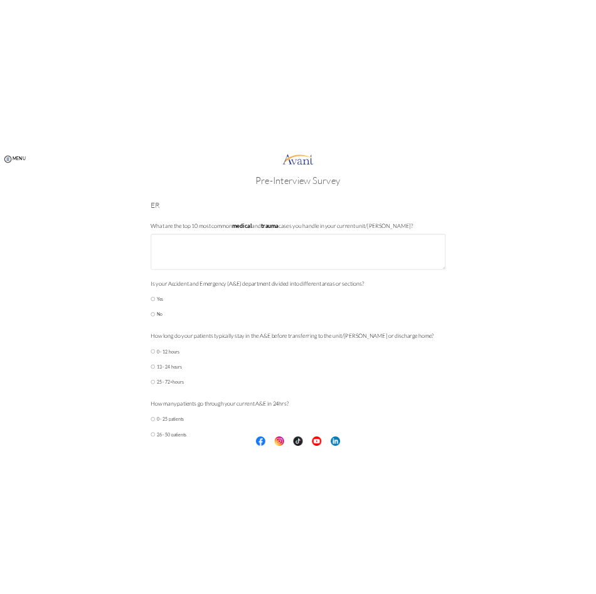
scroll to position [0, 0]
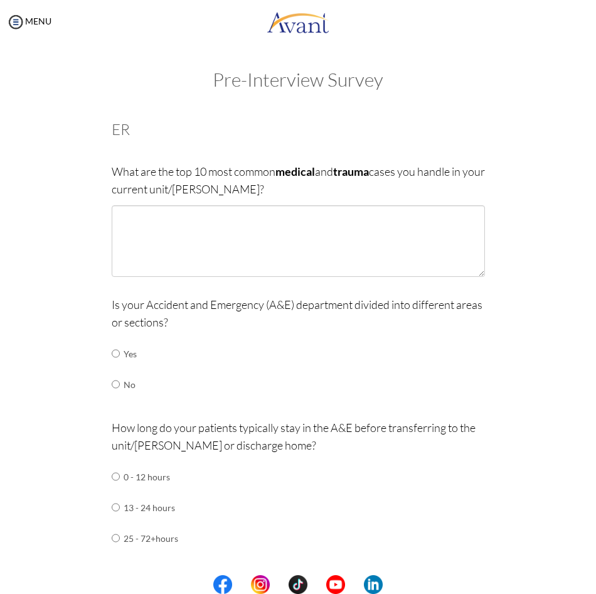
click at [0, 0] on div at bounding box center [0, 0] width 0 height 0
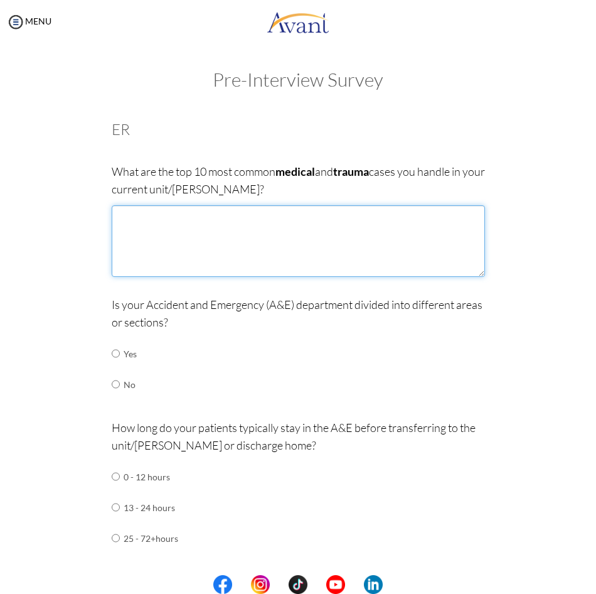
click at [159, 225] on textarea at bounding box center [298, 241] width 373 height 72
click at [355, 221] on textarea "[MEDICAL_DATA], [MEDICAL_DATA], [MEDICAL_DATA], [MEDICAL_DATA]," at bounding box center [298, 241] width 373 height 72
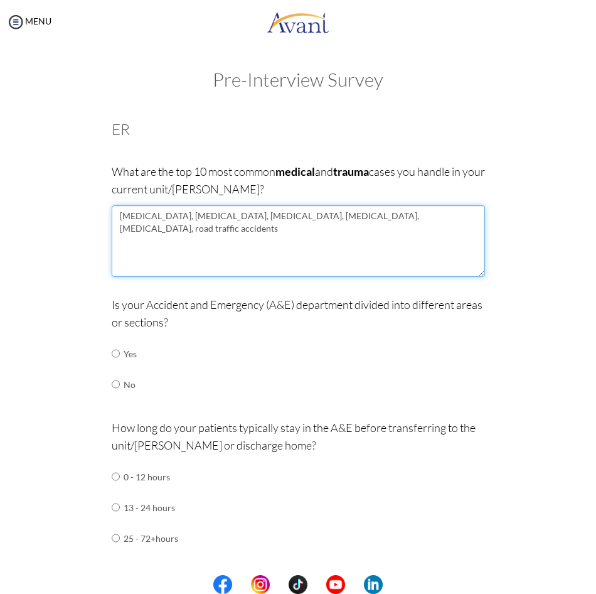
click at [188, 233] on textarea "[MEDICAL_DATA], [MEDICAL_DATA], [MEDICAL_DATA], [MEDICAL_DATA], [MEDICAL_DATA],…" at bounding box center [298, 241] width 373 height 72
click at [261, 215] on textarea "[MEDICAL_DATA], [MEDICAL_DATA], [MEDICAL_DATA], [MEDICAL_DATA], [MEDICAL_DATA],…" at bounding box center [298, 241] width 373 height 72
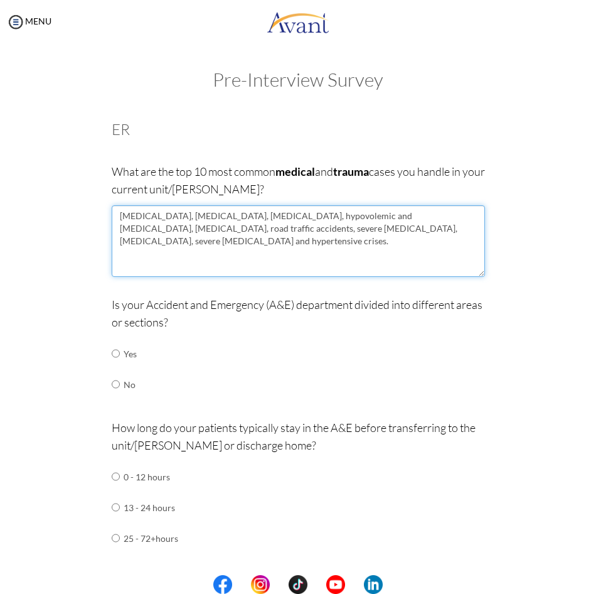
click at [325, 256] on textarea "[MEDICAL_DATA], [MEDICAL_DATA], [MEDICAL_DATA], hypovolemic and [MEDICAL_DATA],…" at bounding box center [298, 241] width 373 height 72
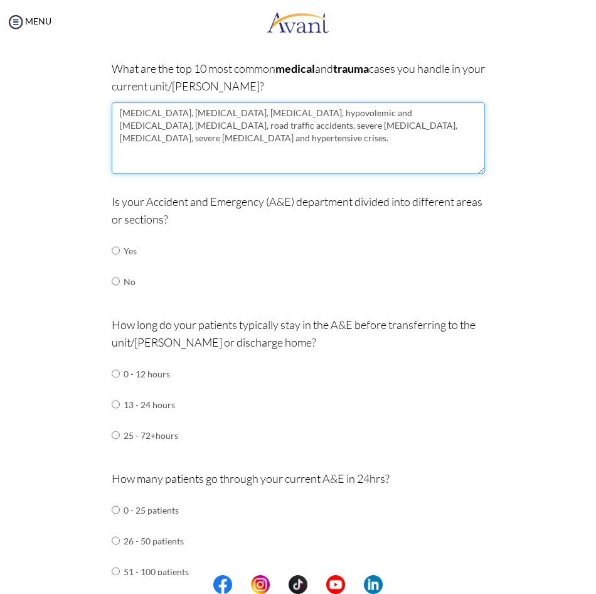
scroll to position [125, 0]
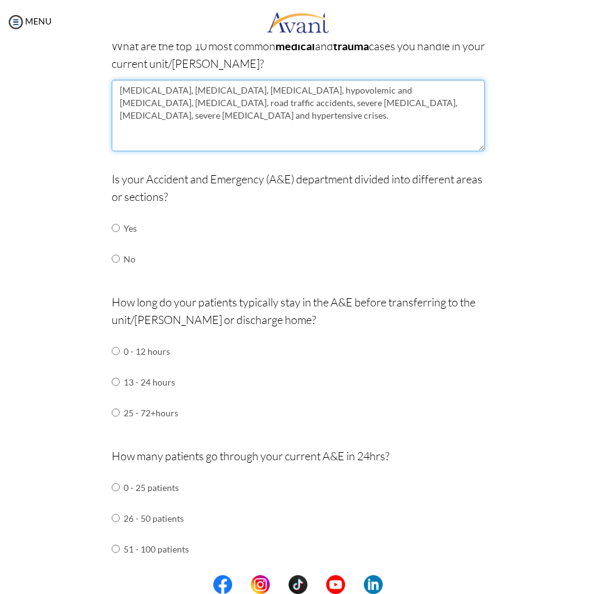
type textarea "[MEDICAL_DATA], [MEDICAL_DATA], [MEDICAL_DATA], hypovolemic and [MEDICAL_DATA],…"
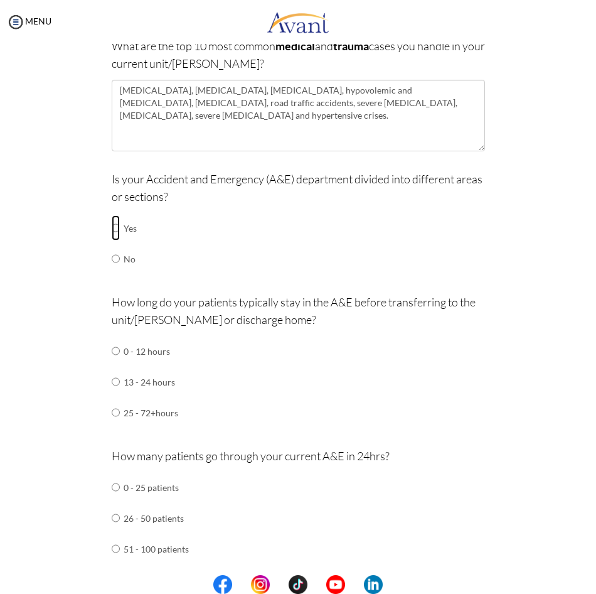
click at [112, 228] on input "radio" at bounding box center [116, 227] width 8 height 25
radio input "true"
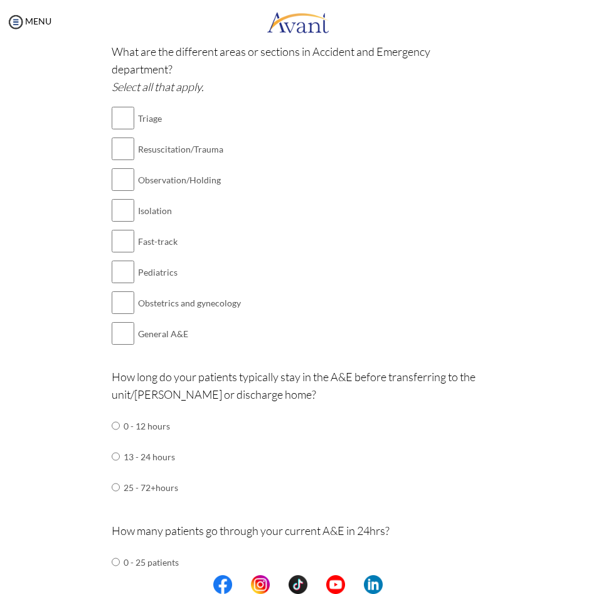
scroll to position [376, 0]
click at [123, 122] on input "checkbox" at bounding box center [123, 117] width 23 height 25
checkbox input "true"
click at [118, 146] on input "checkbox" at bounding box center [123, 148] width 23 height 25
checkbox input "true"
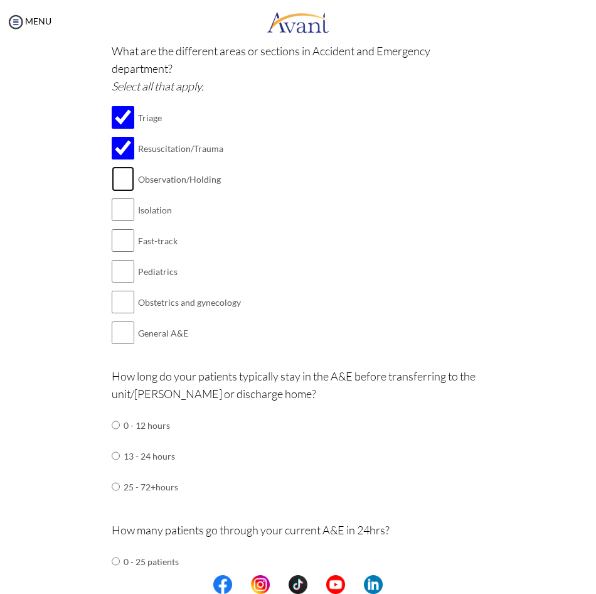
click at [120, 180] on input "checkbox" at bounding box center [123, 178] width 23 height 25
checkbox input "true"
click at [122, 208] on input "checkbox" at bounding box center [123, 209] width 23 height 25
checkbox input "true"
click at [116, 337] on input "checkbox" at bounding box center [123, 332] width 23 height 25
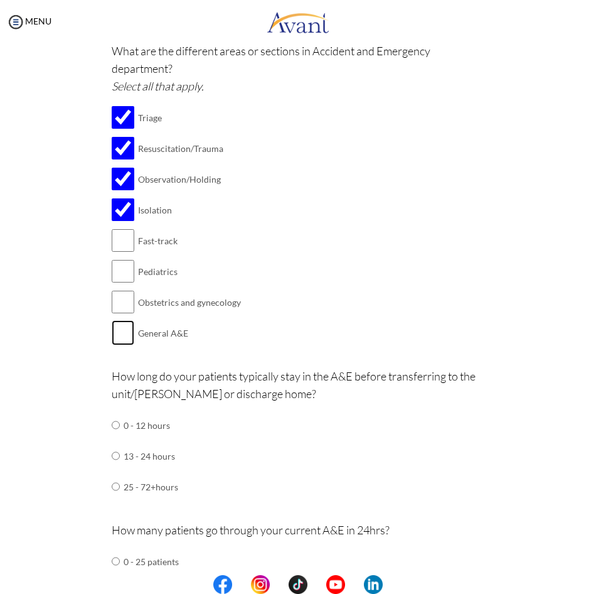
checkbox input "true"
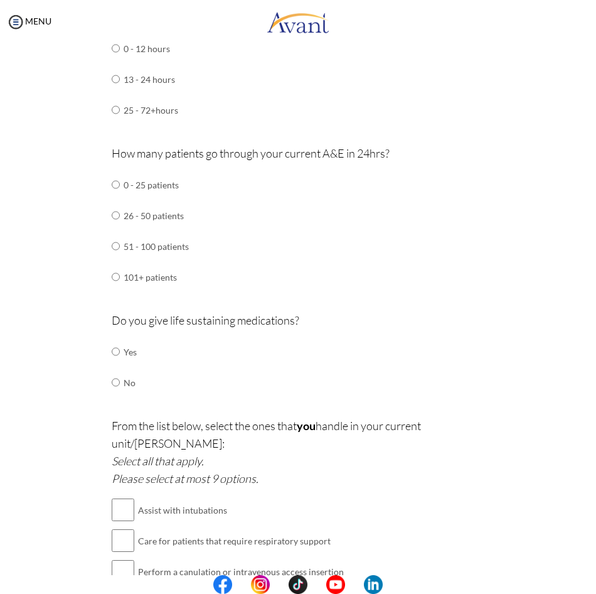
scroll to position [565, 0]
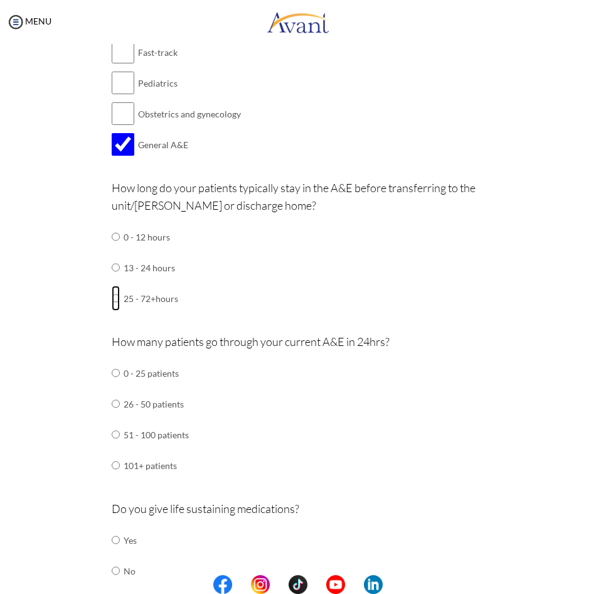
click at [113, 299] on input "radio" at bounding box center [116, 298] width 8 height 25
radio input "true"
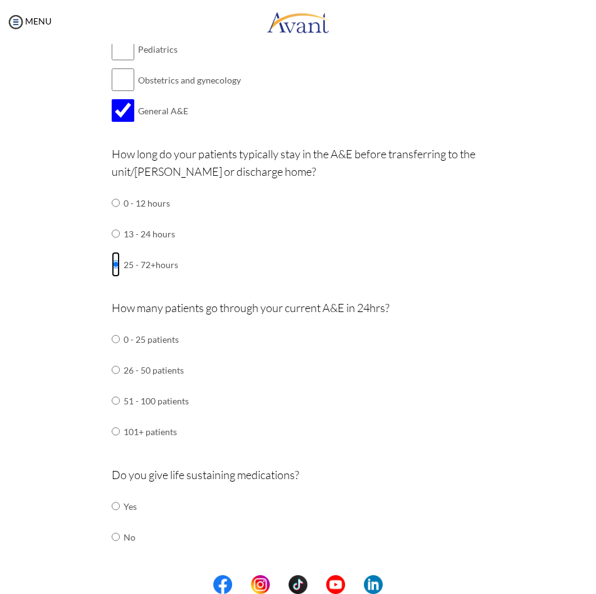
scroll to position [627, 0]
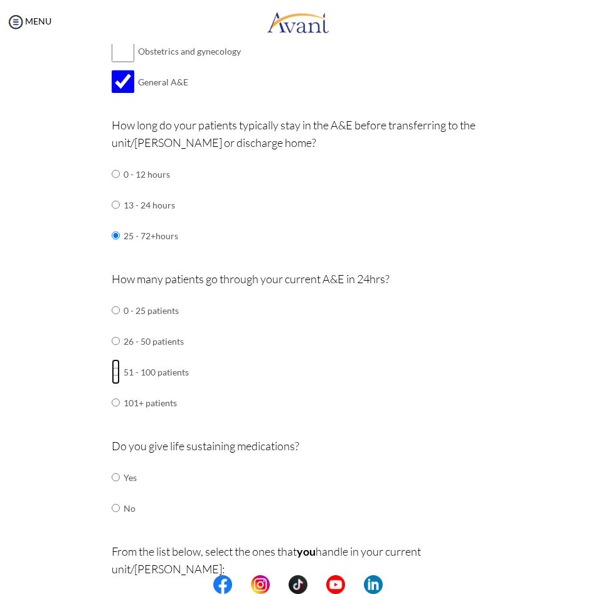
click at [112, 367] on input "radio" at bounding box center [116, 371] width 8 height 25
radio input "true"
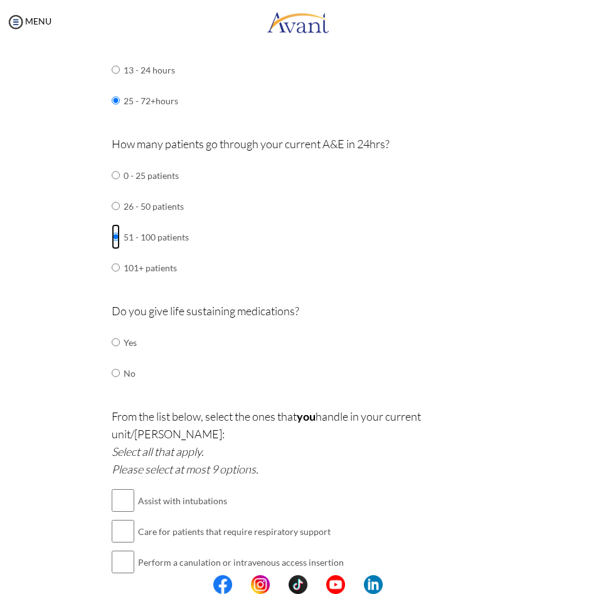
scroll to position [816, 0]
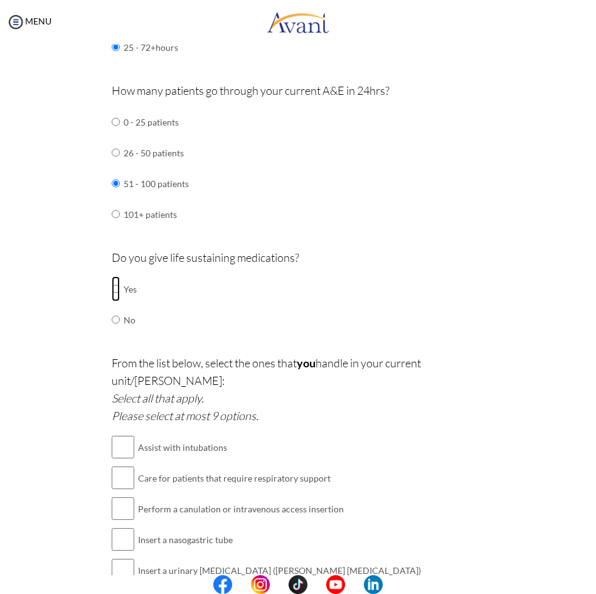
click at [112, 289] on input "radio" at bounding box center [116, 288] width 8 height 25
radio input "true"
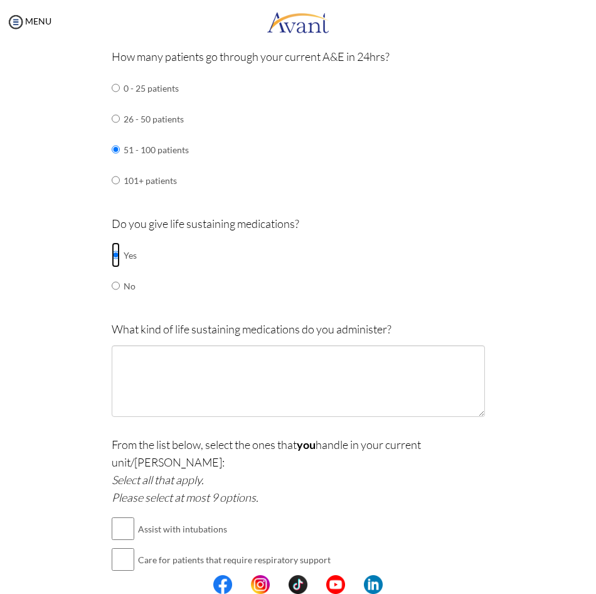
scroll to position [878, 0]
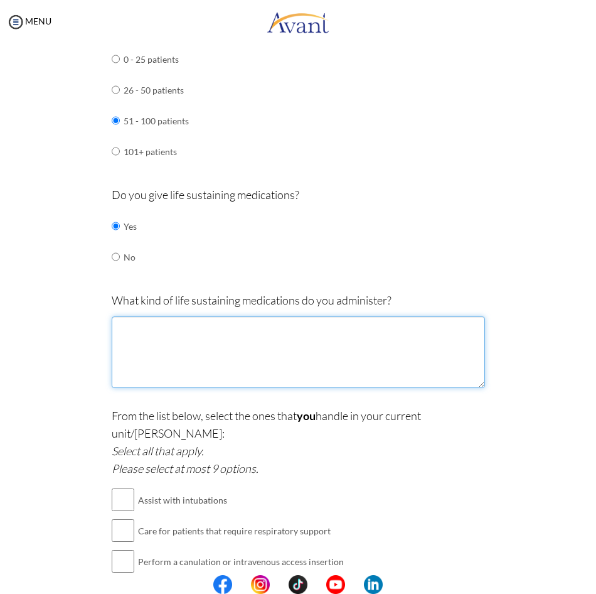
click at [144, 334] on textarea at bounding box center [298, 352] width 373 height 72
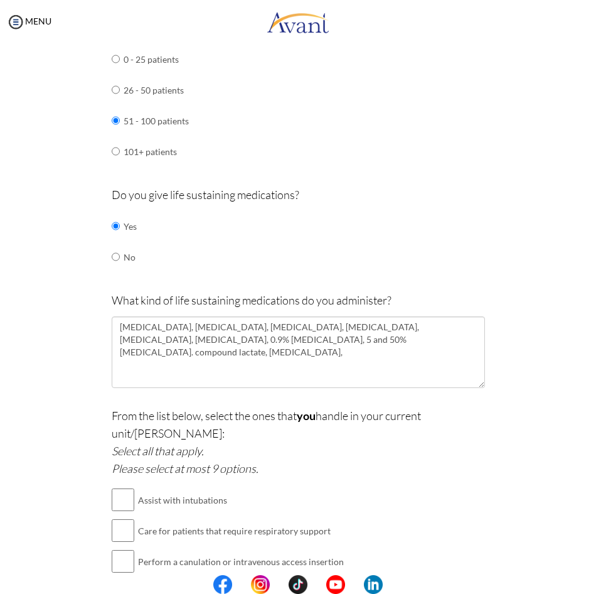
click at [0, 0] on div at bounding box center [0, 0] width 0 height 0
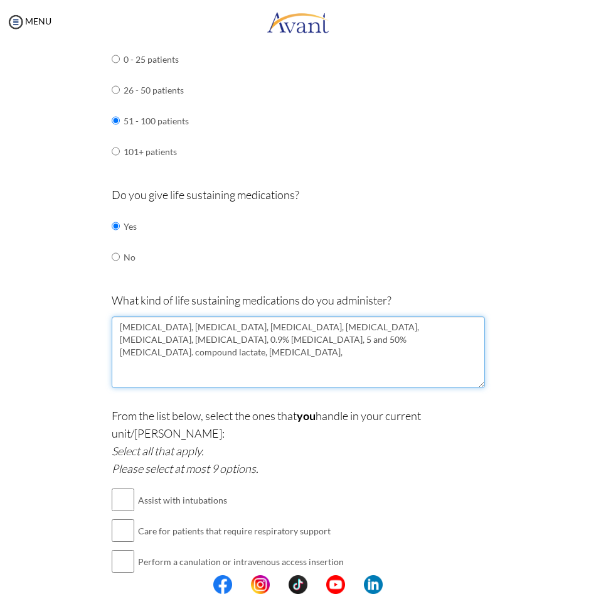
click at [306, 341] on textarea "[MEDICAL_DATA], [MEDICAL_DATA], [MEDICAL_DATA], [MEDICAL_DATA], [MEDICAL_DATA],…" at bounding box center [298, 352] width 373 height 72
click at [373, 341] on textarea "[MEDICAL_DATA], [MEDICAL_DATA], [MEDICAL_DATA], [MEDICAL_DATA], [MEDICAL_DATA],…" at bounding box center [298, 352] width 373 height 72
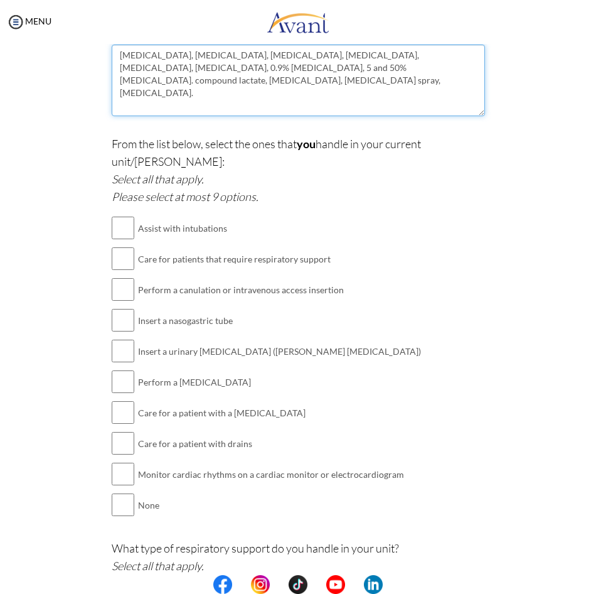
scroll to position [1129, 0]
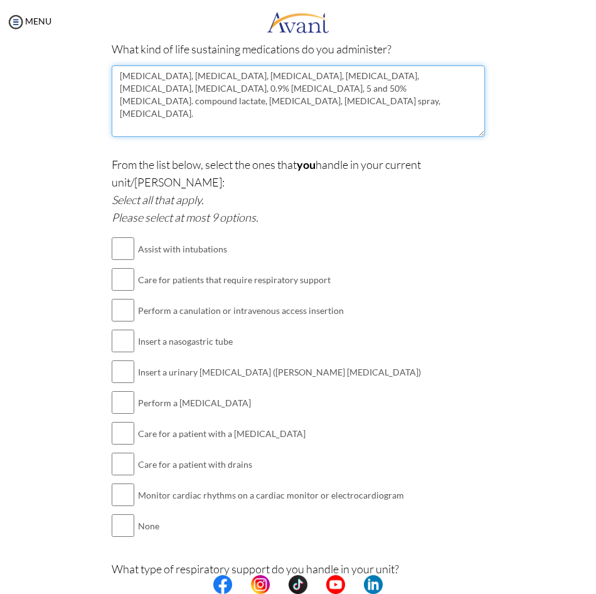
type textarea "[MEDICAL_DATA], [MEDICAL_DATA], [MEDICAL_DATA], [MEDICAL_DATA], [MEDICAL_DATA],…"
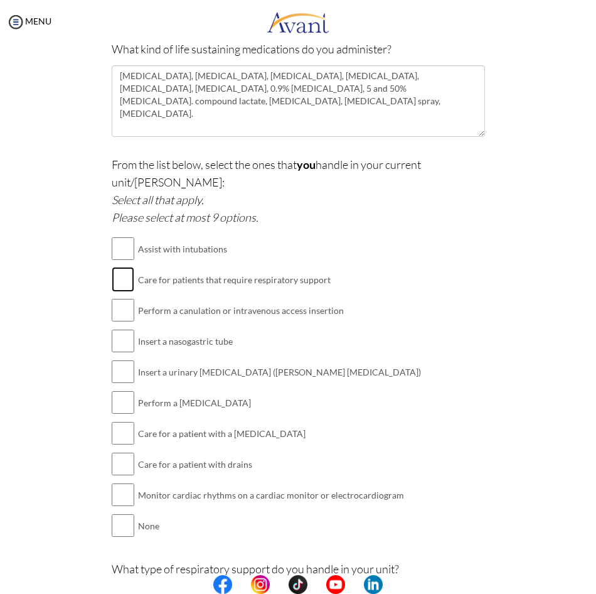
click at [118, 267] on input "checkbox" at bounding box center [123, 279] width 23 height 25
checkbox input "true"
click at [113, 297] on input "checkbox" at bounding box center [123, 309] width 23 height 25
checkbox input "true"
click at [112, 328] on input "checkbox" at bounding box center [123, 340] width 23 height 25
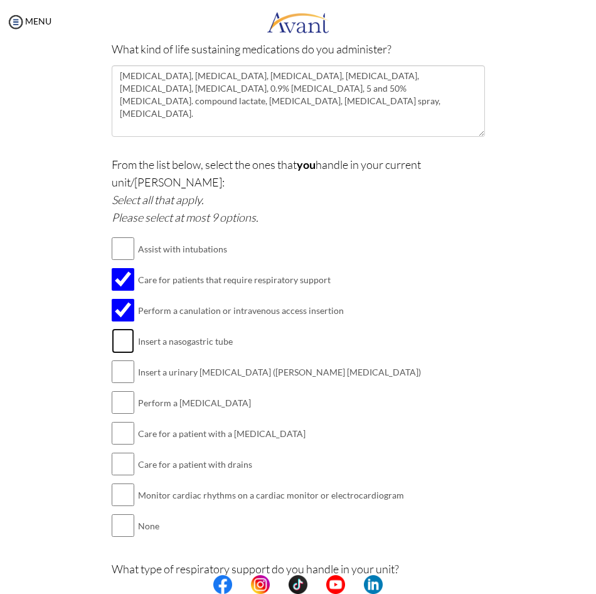
checkbox input "true"
click at [118, 363] on input "checkbox" at bounding box center [123, 371] width 23 height 25
checkbox input "true"
click at [116, 390] on input "checkbox" at bounding box center [123, 402] width 23 height 25
checkbox input "true"
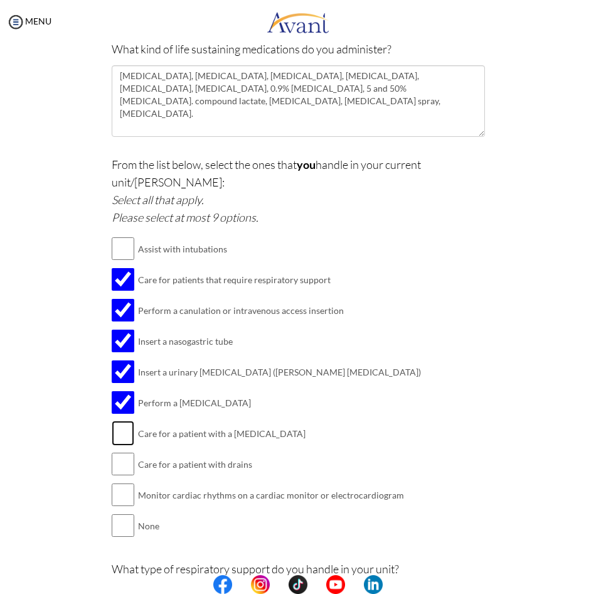
click at [119, 420] on input "checkbox" at bounding box center [123, 432] width 23 height 25
checkbox input "true"
click at [117, 451] on input "checkbox" at bounding box center [123, 463] width 23 height 25
checkbox input "true"
click at [122, 483] on input "checkbox" at bounding box center [123, 494] width 23 height 25
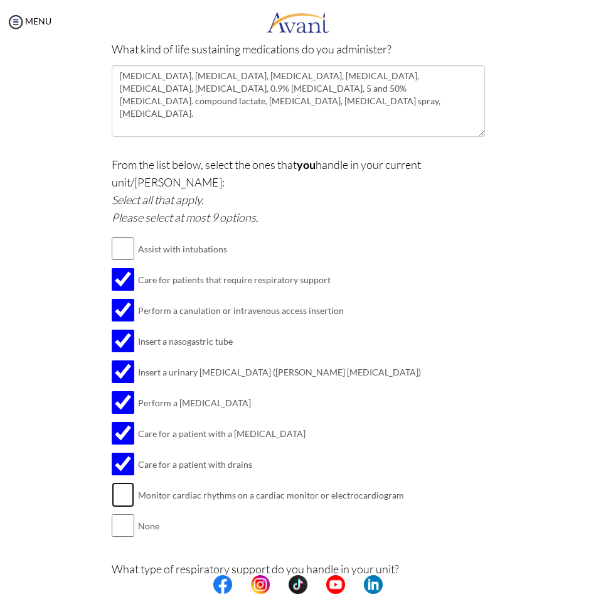
checkbox input "true"
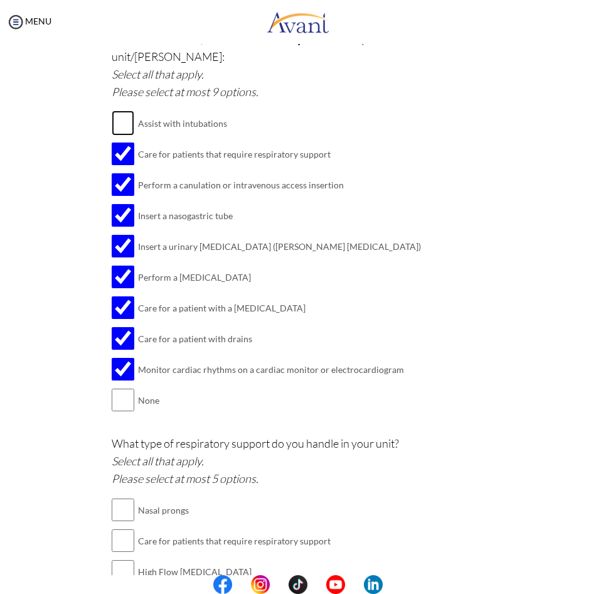
click at [127, 110] on input "checkbox" at bounding box center [123, 122] width 23 height 25
checkbox input "true"
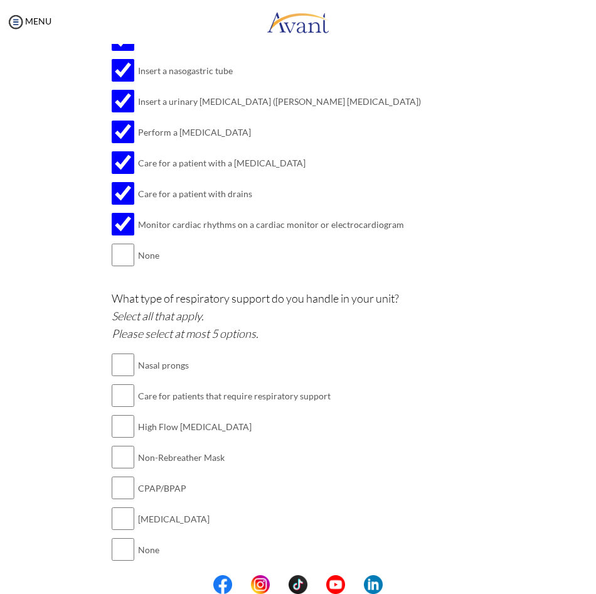
scroll to position [1424, 0]
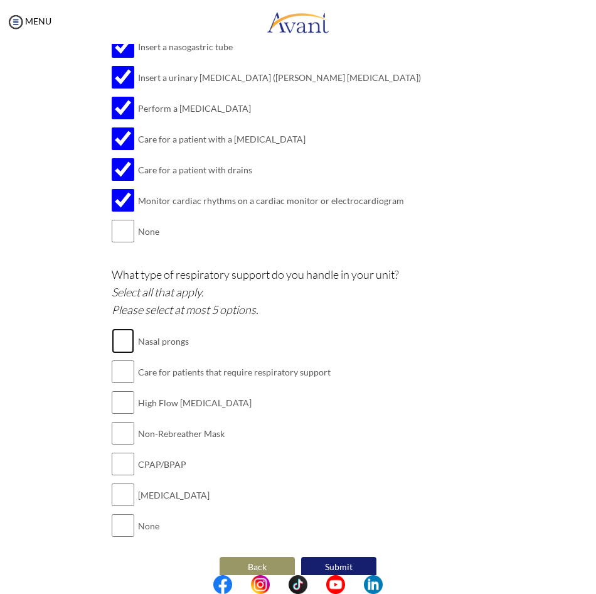
click at [122, 328] on input "checkbox" at bounding box center [123, 340] width 23 height 25
checkbox input "true"
click at [125, 359] on input "checkbox" at bounding box center [123, 371] width 23 height 25
checkbox input "true"
click at [117, 390] on input "checkbox" at bounding box center [123, 402] width 23 height 25
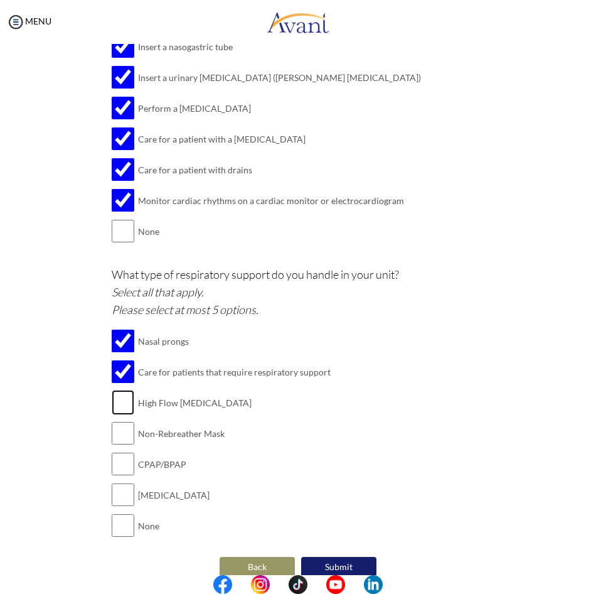
checkbox input "true"
click at [117, 420] on input "checkbox" at bounding box center [123, 432] width 23 height 25
checkbox input "true"
click at [0, 0] on div at bounding box center [0, 0] width 0 height 0
click at [121, 451] on input "checkbox" at bounding box center [123, 463] width 23 height 25
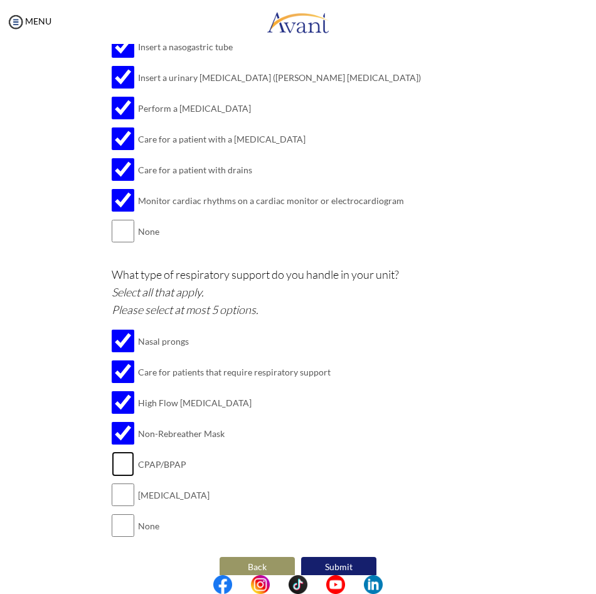
checkbox input "true"
click at [0, 0] on div at bounding box center [0, 0] width 0 height 0
click at [328, 557] on button "Submit" at bounding box center [338, 567] width 75 height 20
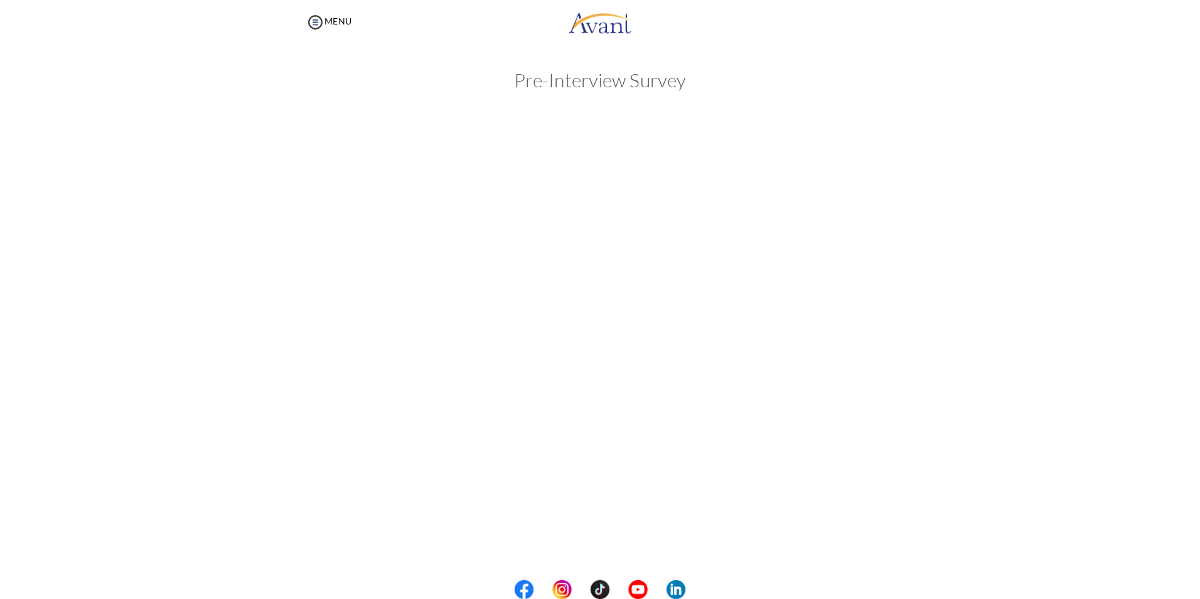
scroll to position [0, 0]
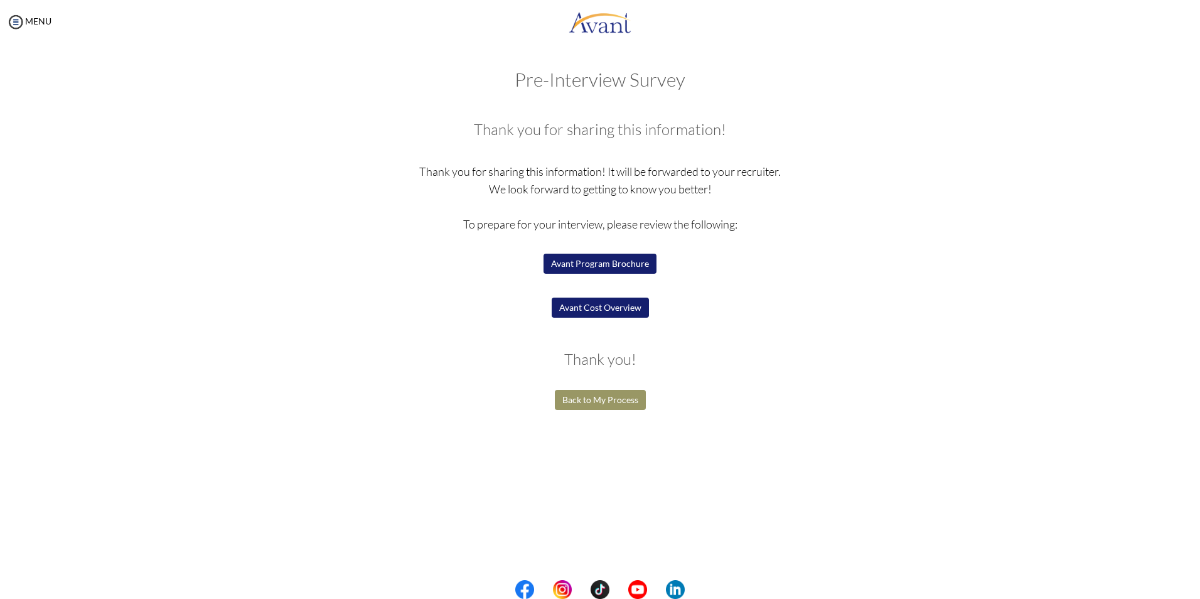
click at [595, 262] on button "Avant Program Brochure" at bounding box center [599, 264] width 113 height 20
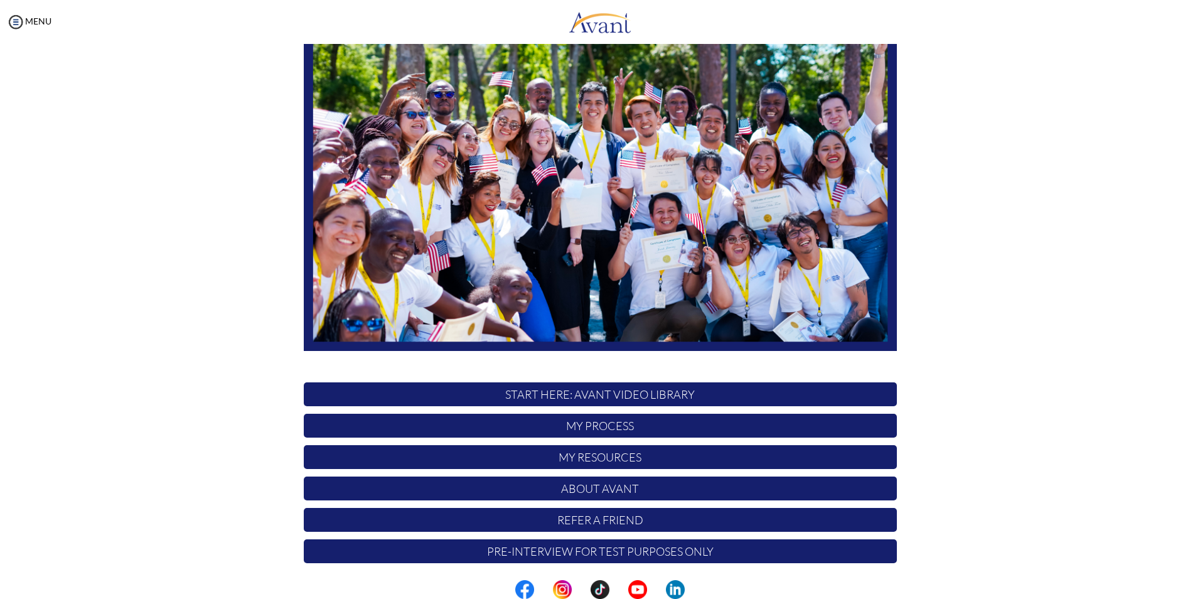
scroll to position [99, 0]
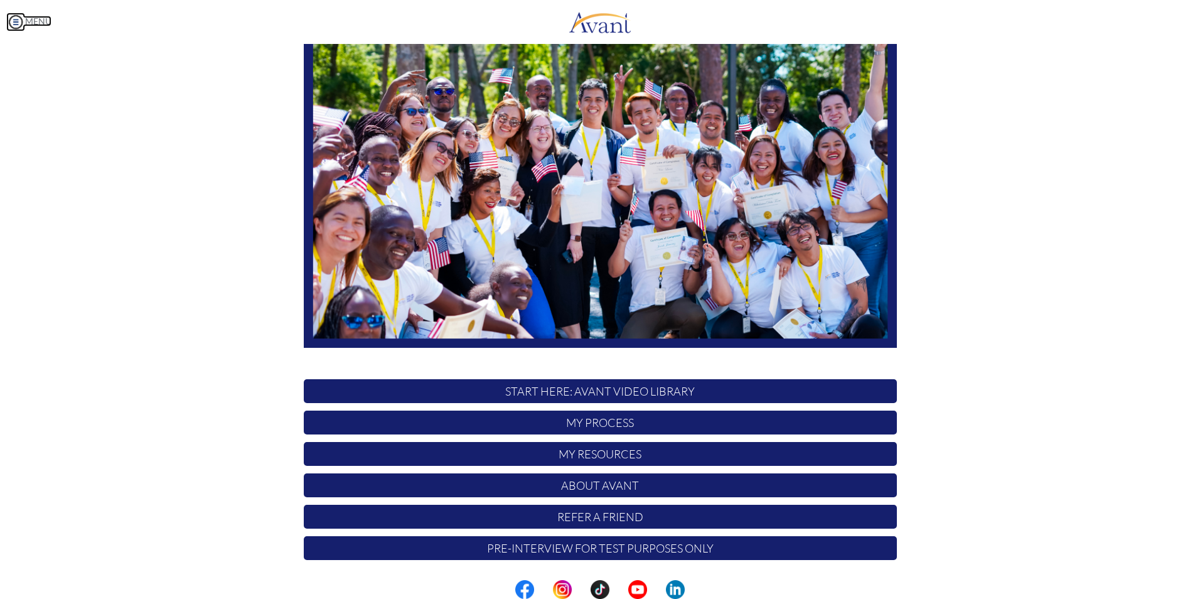
click at [16, 18] on img at bounding box center [15, 22] width 19 height 19
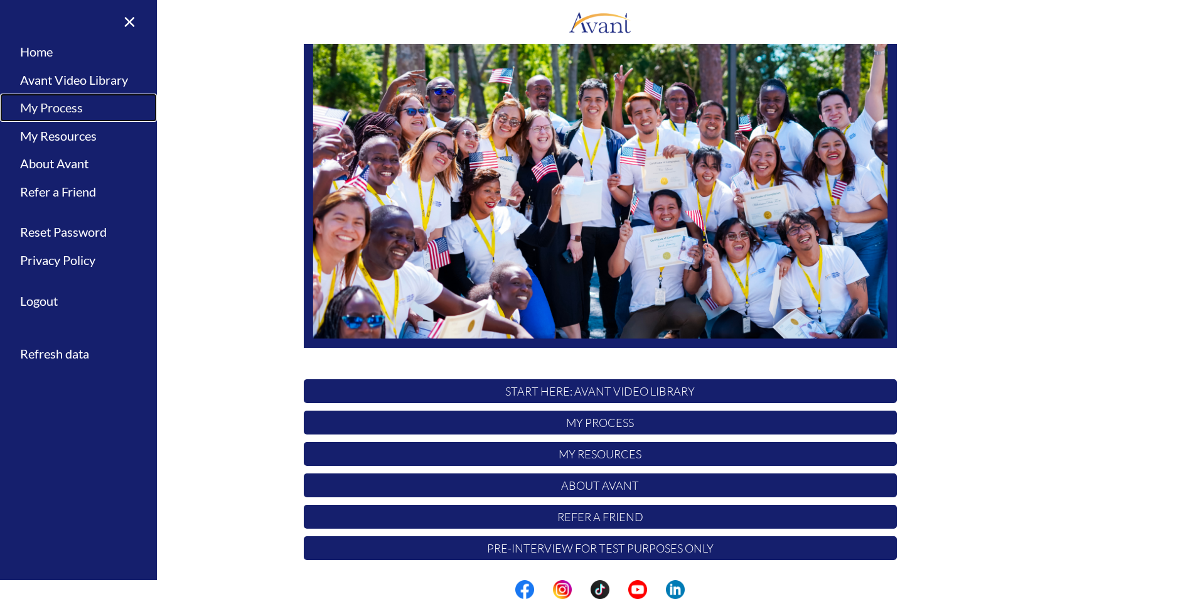
click at [56, 107] on link "My Process" at bounding box center [78, 107] width 157 height 28
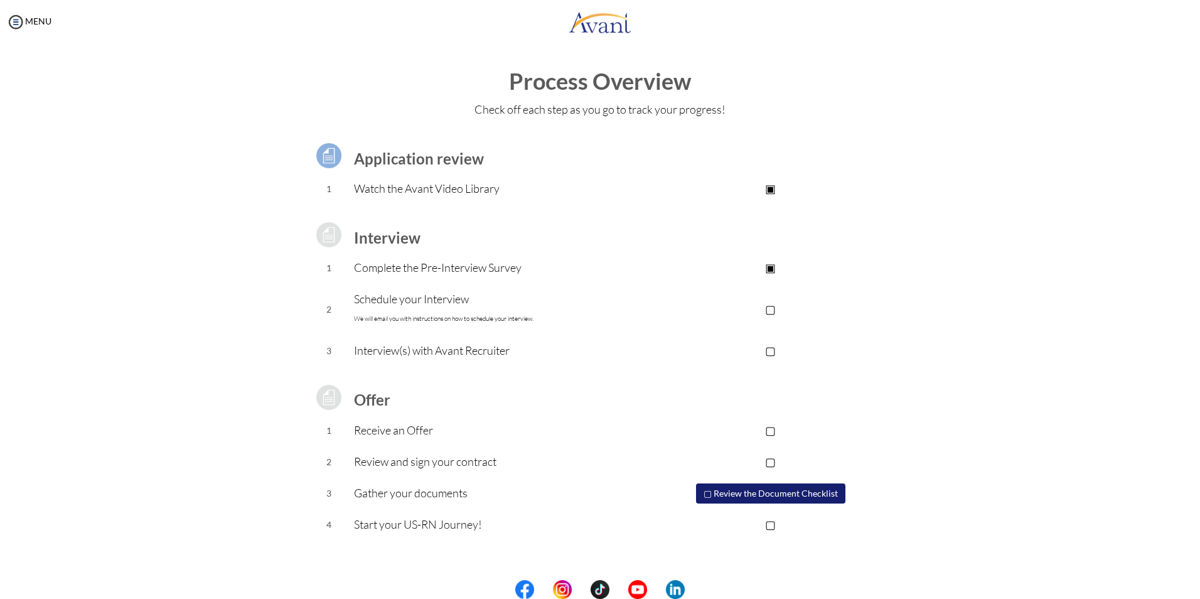
click at [772, 311] on p "▢" at bounding box center [770, 309] width 252 height 18
click at [773, 307] on p "▣" at bounding box center [770, 309] width 252 height 18
click at [328, 234] on img at bounding box center [328, 234] width 31 height 31
click at [21, 24] on img at bounding box center [15, 22] width 19 height 19
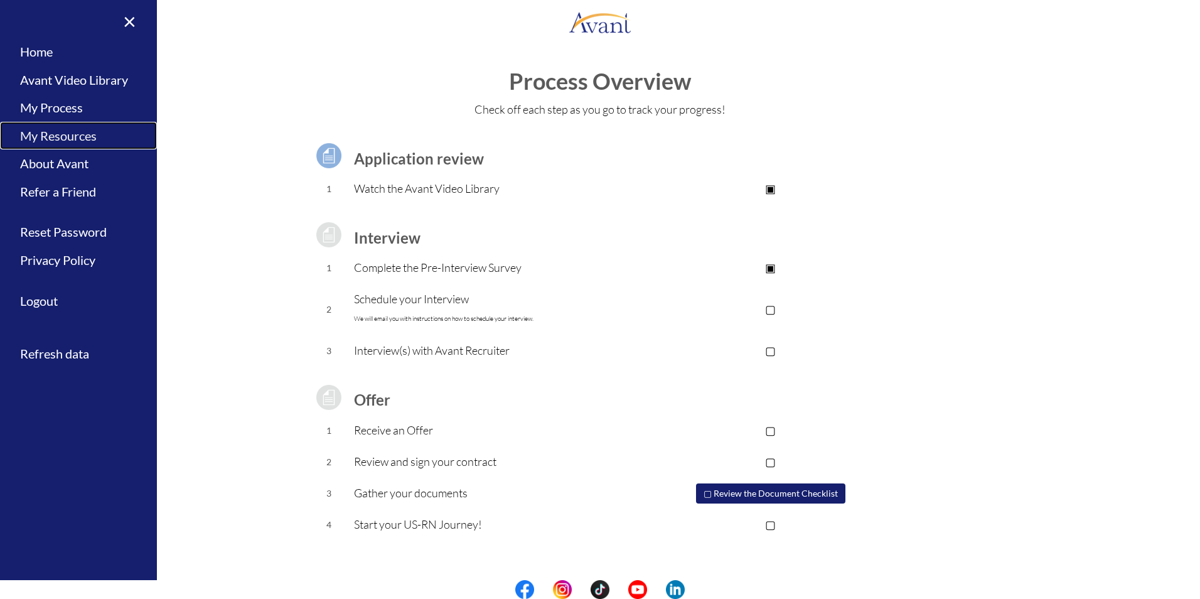
click at [51, 138] on link "My Resources" at bounding box center [78, 136] width 157 height 28
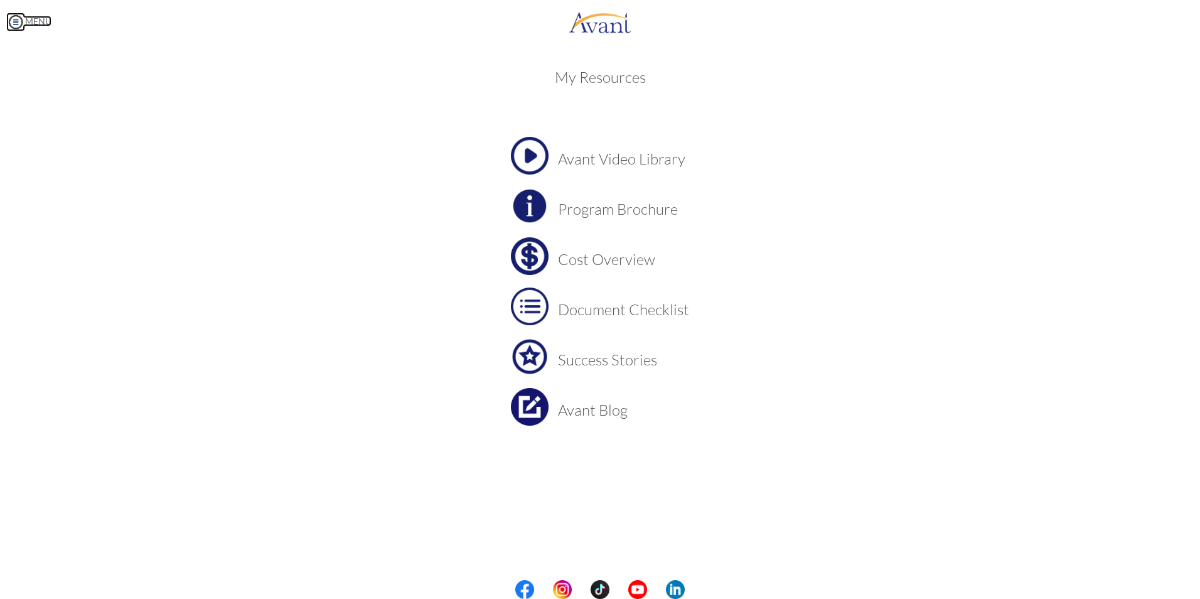
click at [13, 23] on img at bounding box center [15, 22] width 19 height 19
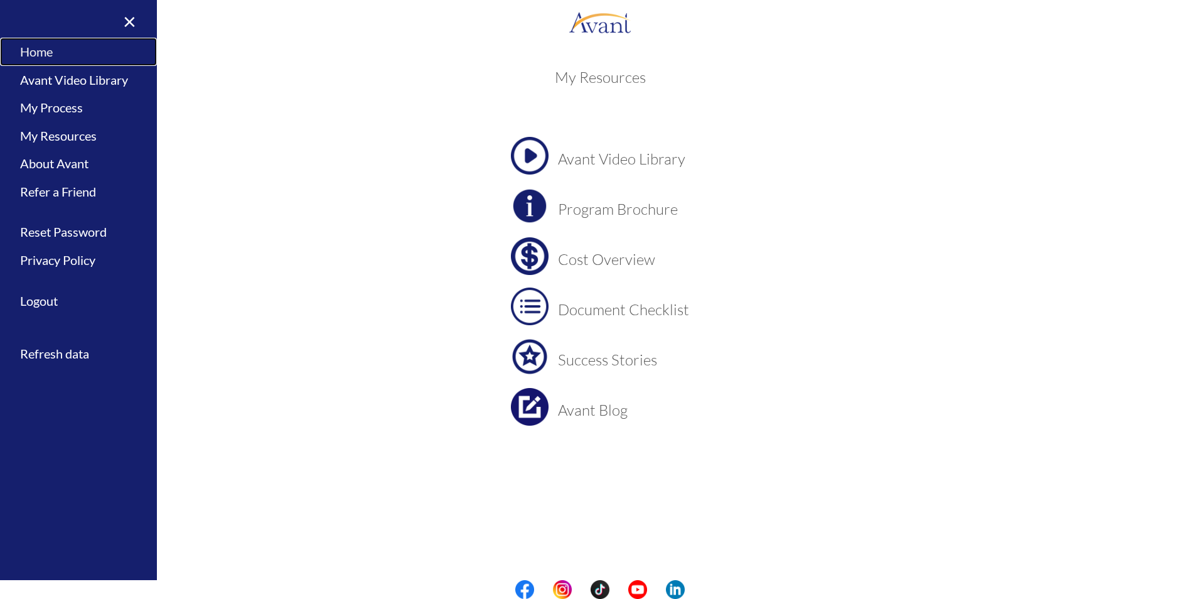
click at [48, 54] on link "Home" at bounding box center [78, 52] width 157 height 28
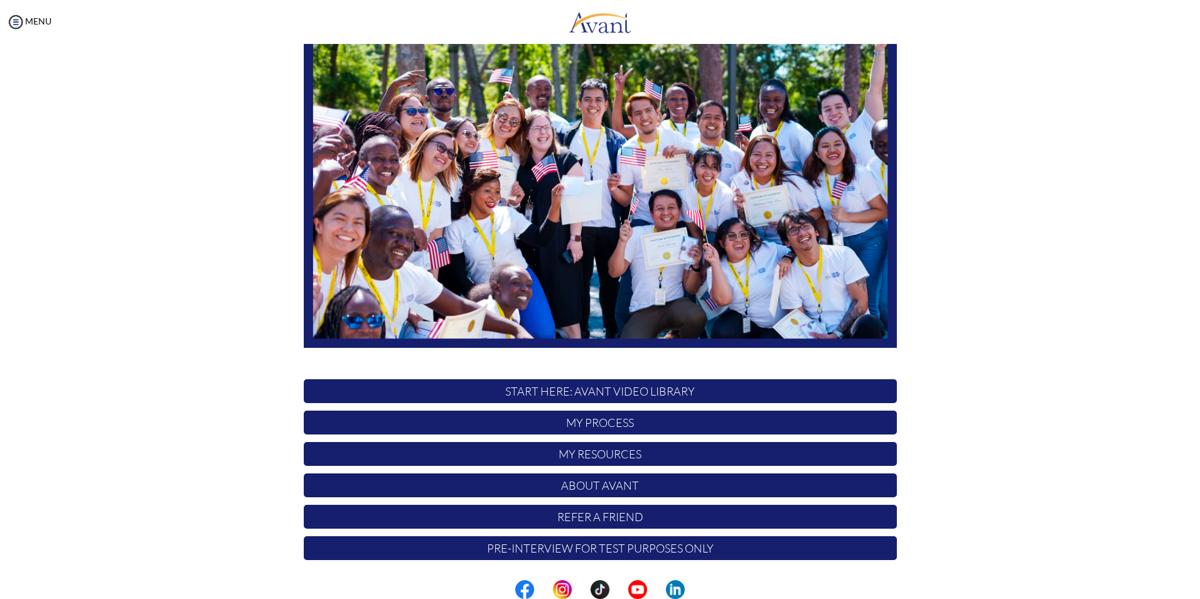
click at [580, 549] on p "Pre-Interview for test purposes only" at bounding box center [600, 548] width 593 height 24
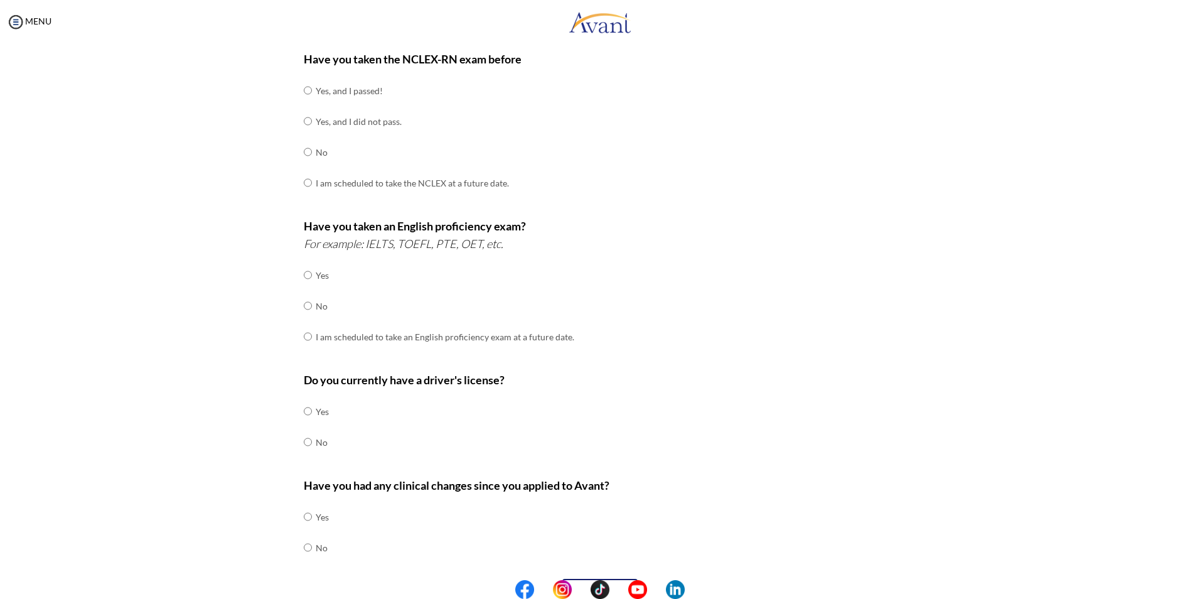
scroll to position [205, 0]
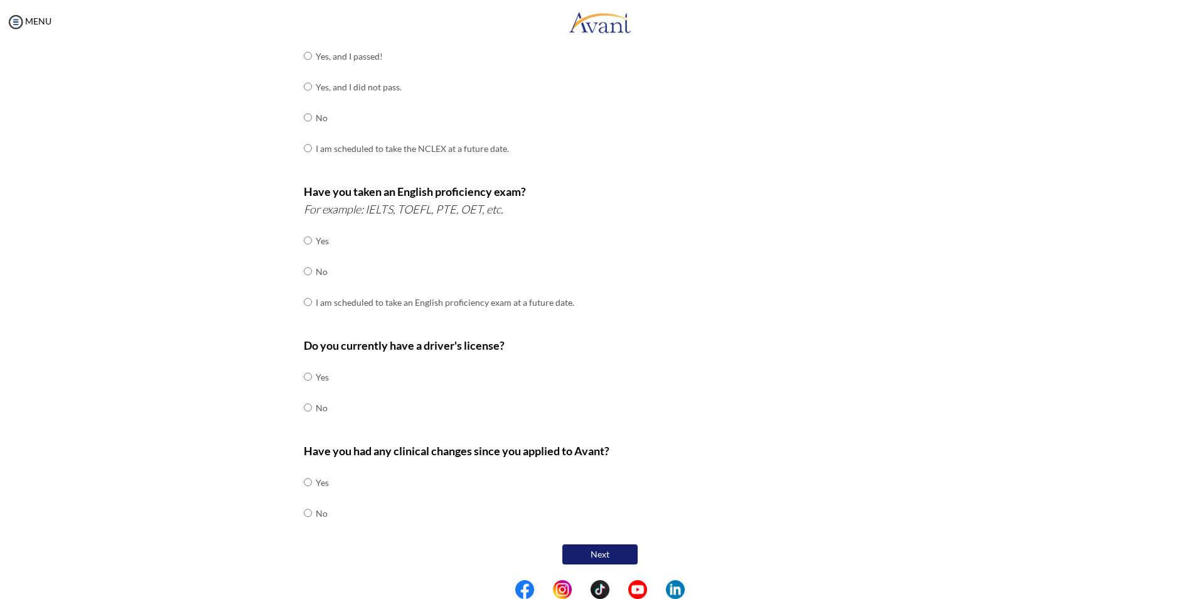
click at [609, 556] on button "Next" at bounding box center [599, 554] width 75 height 20
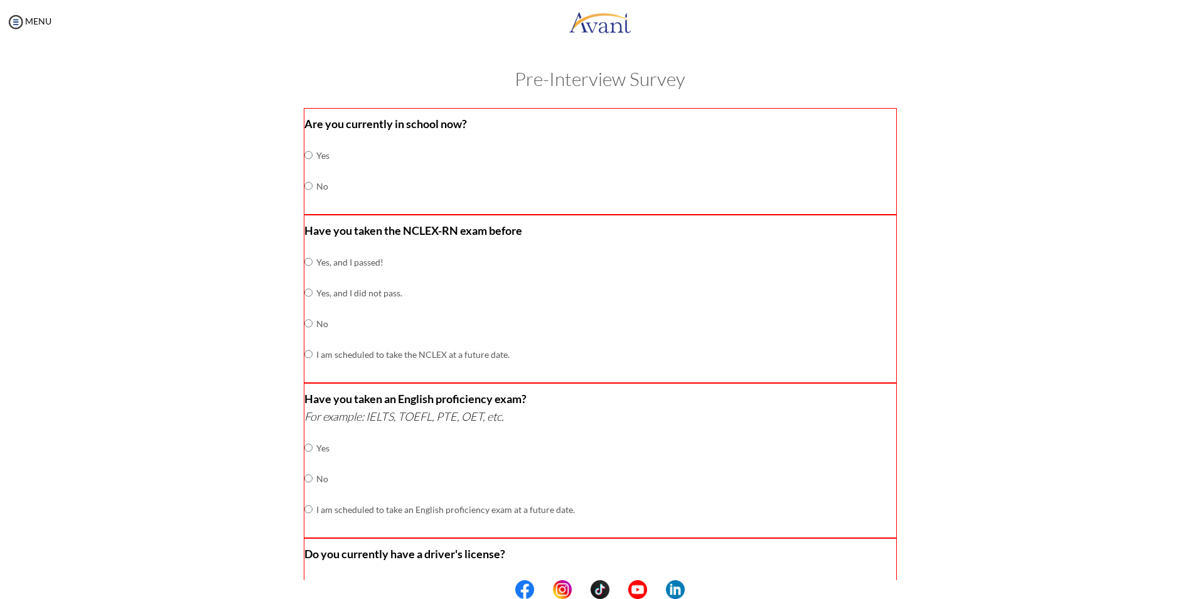
scroll to position [0, 0]
click at [304, 188] on input "radio" at bounding box center [308, 186] width 8 height 25
radio input "true"
click at [304, 325] on input "radio" at bounding box center [308, 323] width 8 height 25
radio input "true"
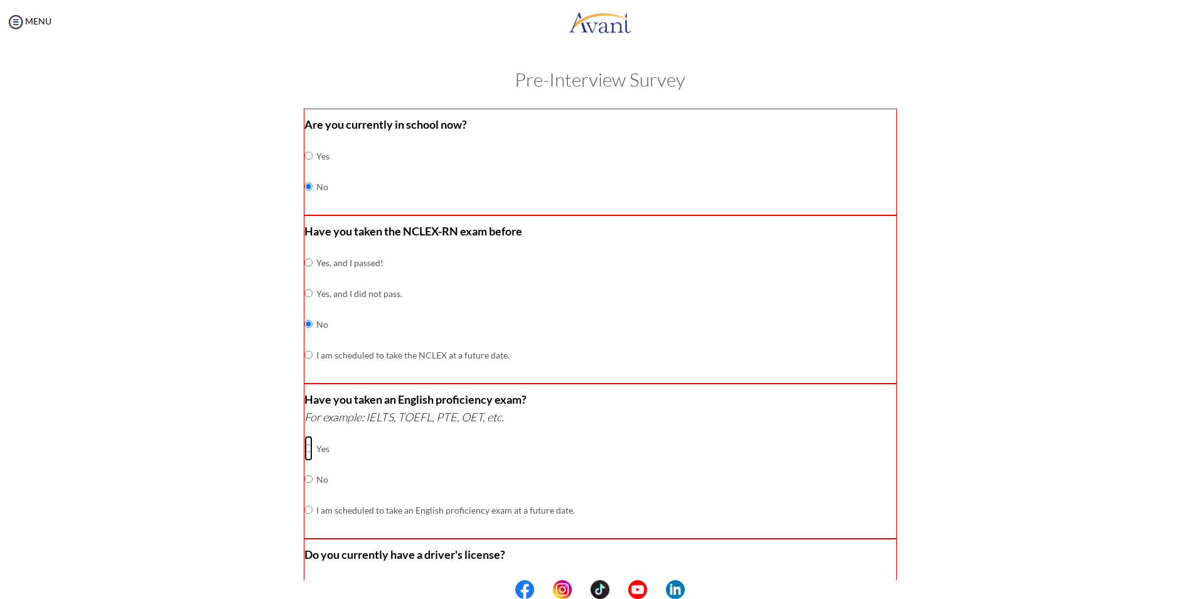
click at [306, 447] on input "radio" at bounding box center [308, 447] width 8 height 25
radio input "true"
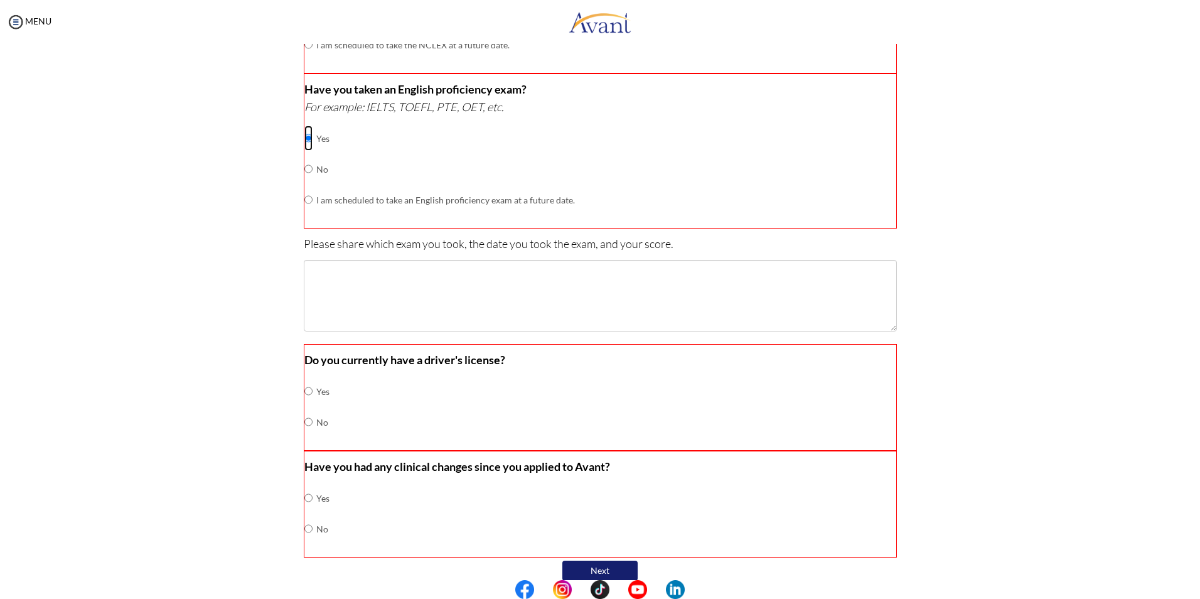
scroll to position [314, 0]
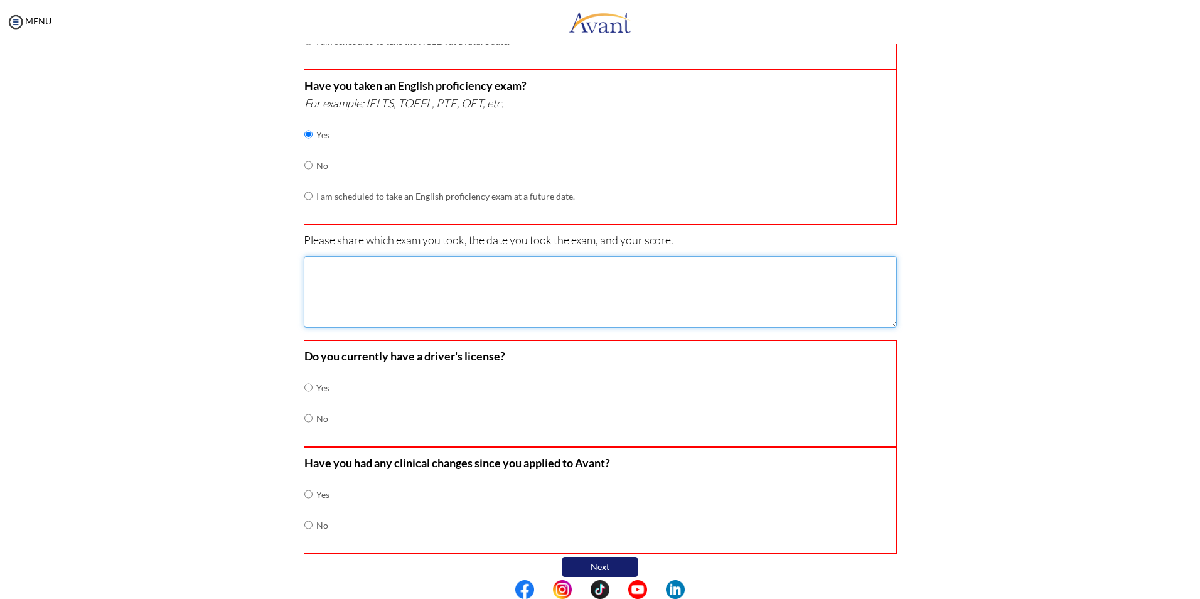
click at [368, 277] on textarea at bounding box center [600, 292] width 593 height 72
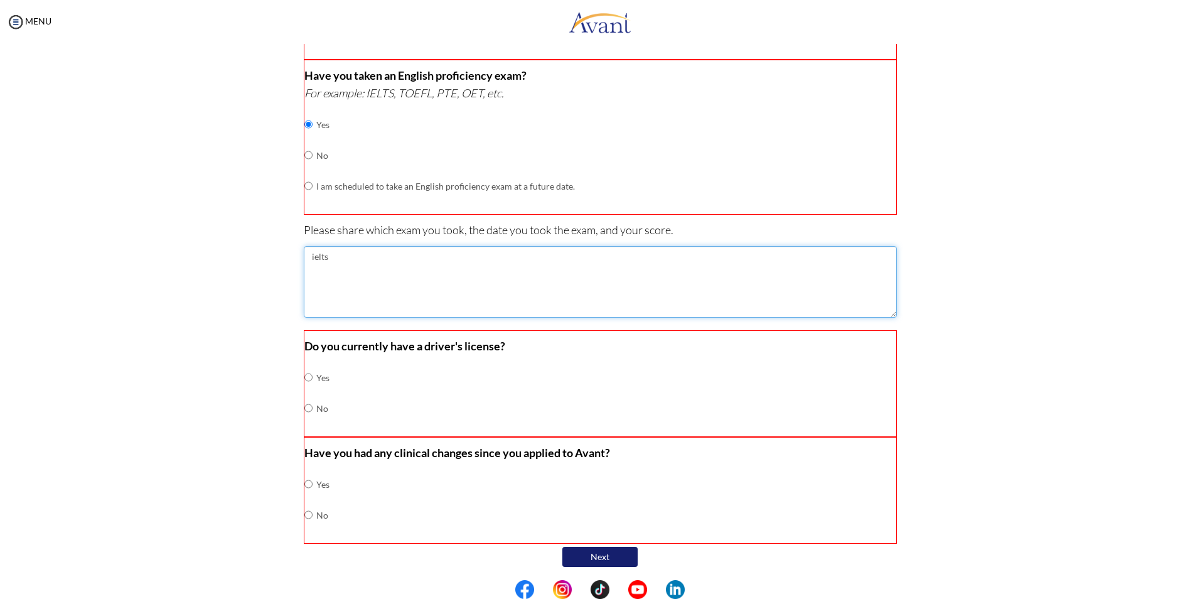
scroll to position [326, 0]
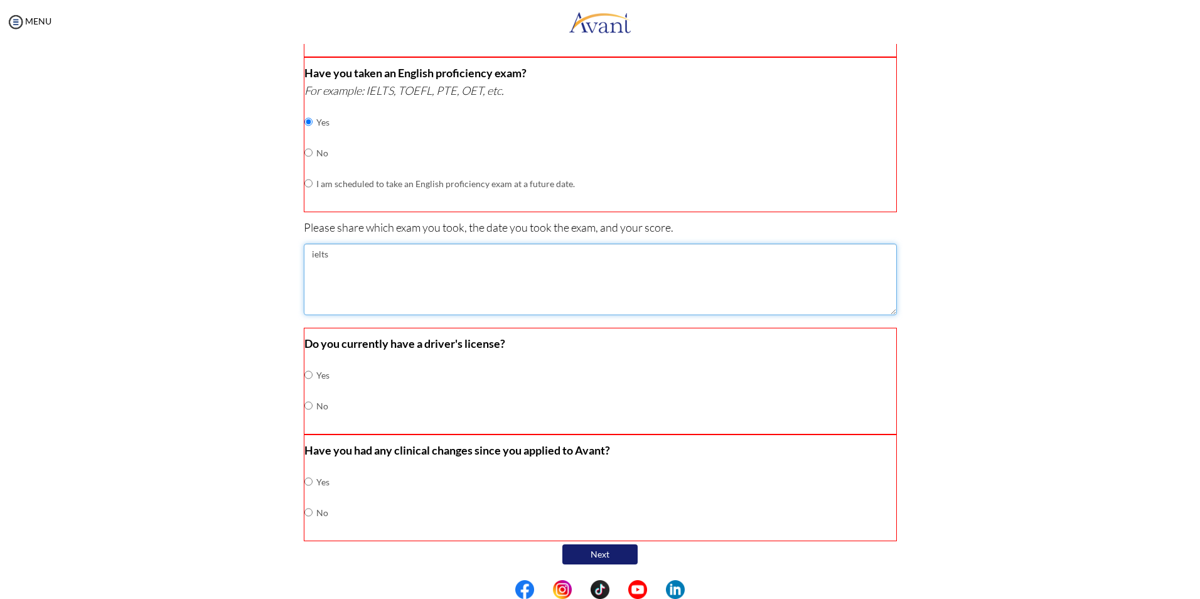
type textarea "ielts"
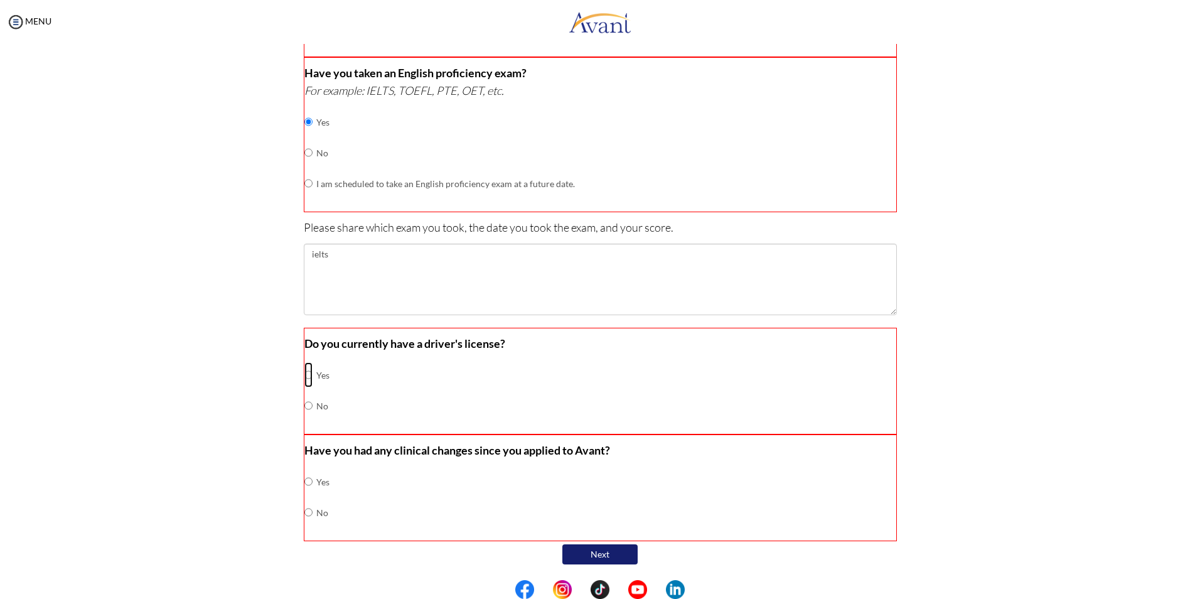
click at [304, 378] on input "radio" at bounding box center [308, 374] width 8 height 25
radio input "true"
click at [305, 515] on input "radio" at bounding box center [308, 511] width 8 height 25
radio input "true"
click at [590, 557] on button "Next" at bounding box center [599, 554] width 75 height 20
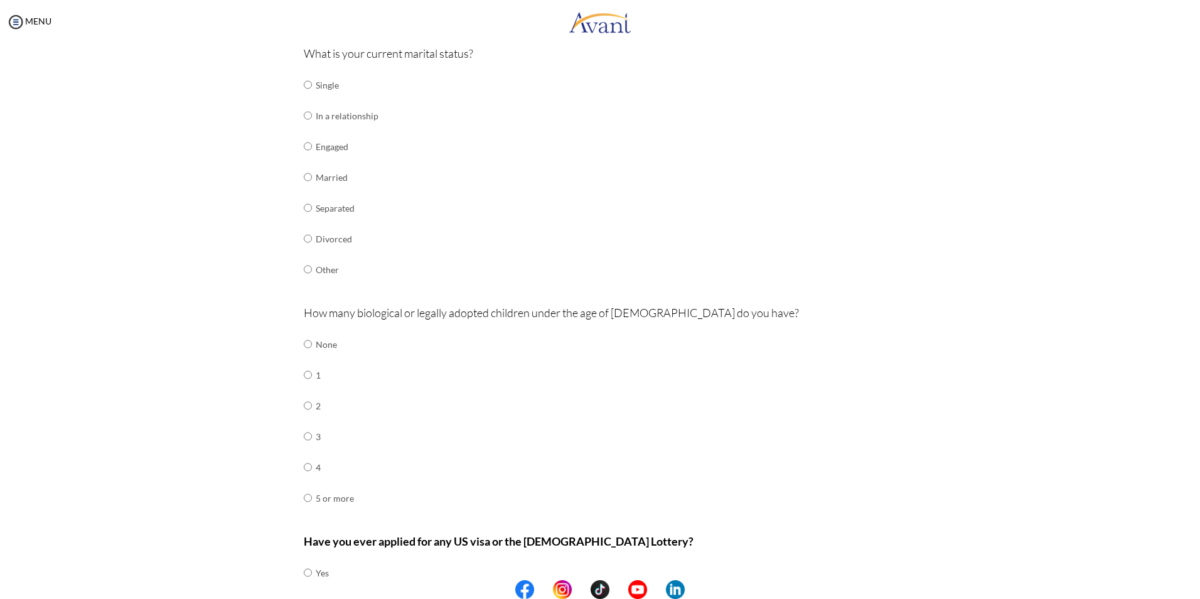
scroll to position [0, 0]
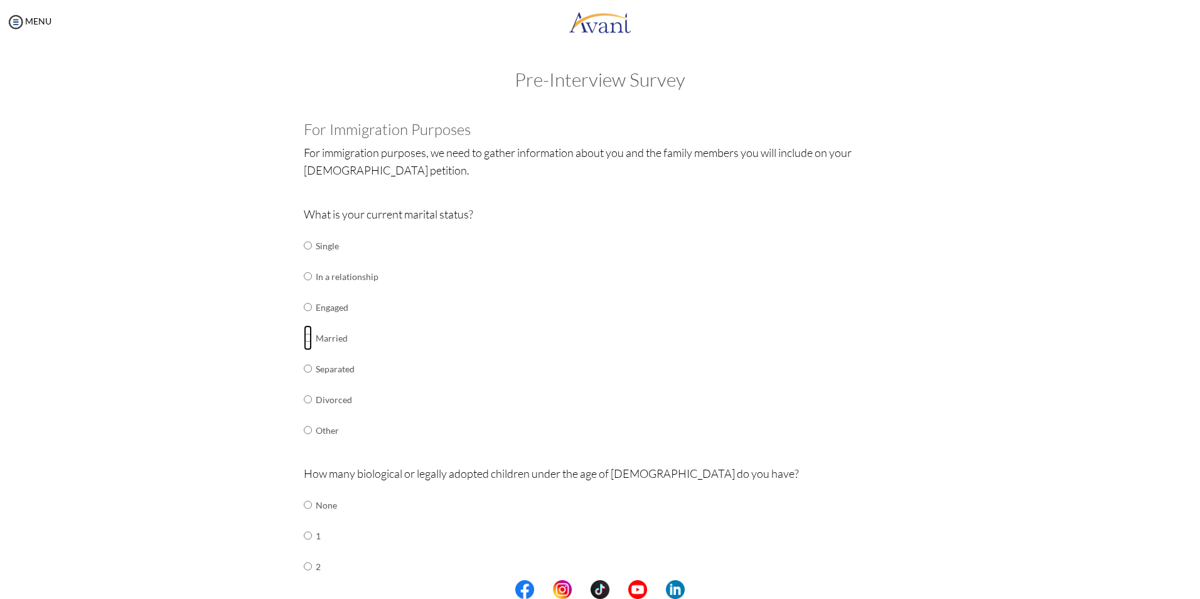
click at [304, 338] on input "radio" at bounding box center [308, 337] width 8 height 25
radio input "true"
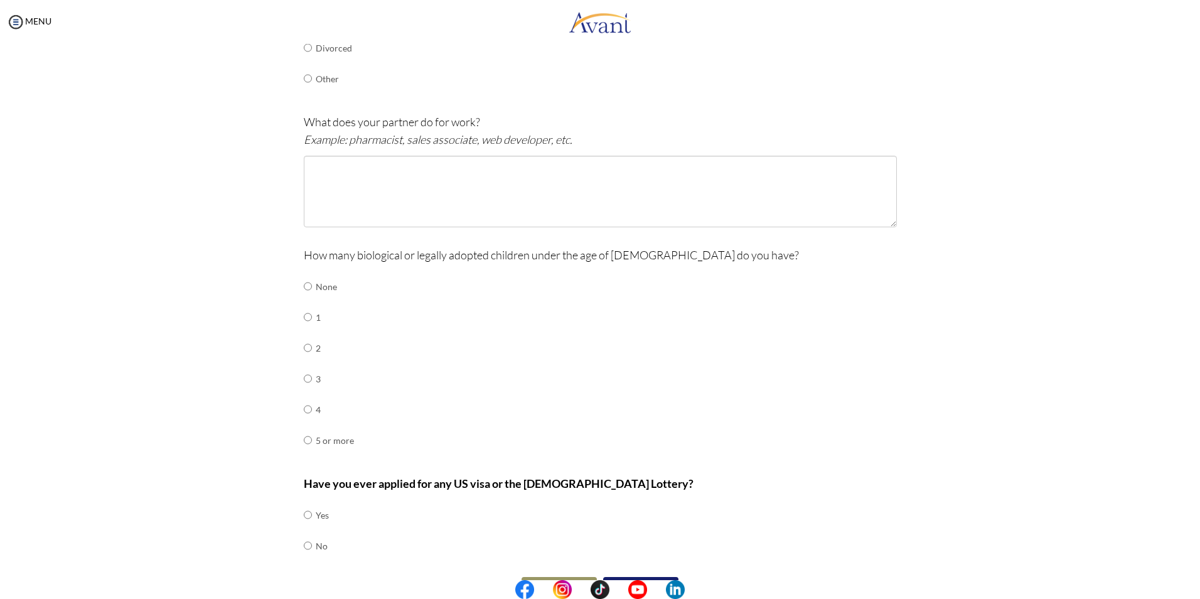
scroll to position [384, 0]
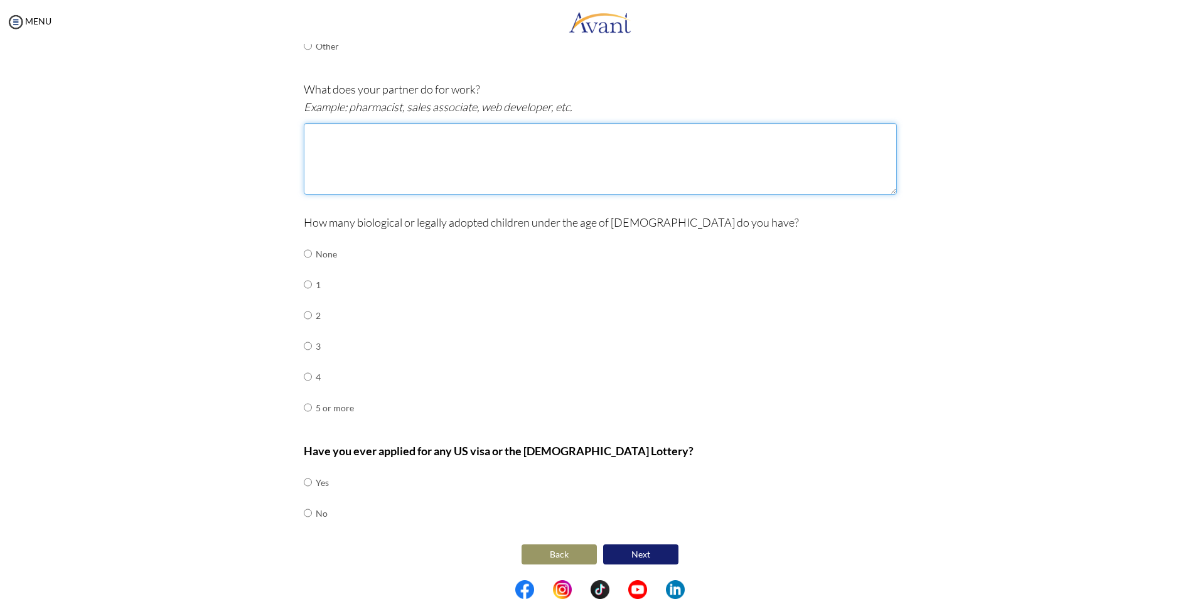
click at [374, 154] on textarea at bounding box center [600, 159] width 593 height 72
type textarea "sales"
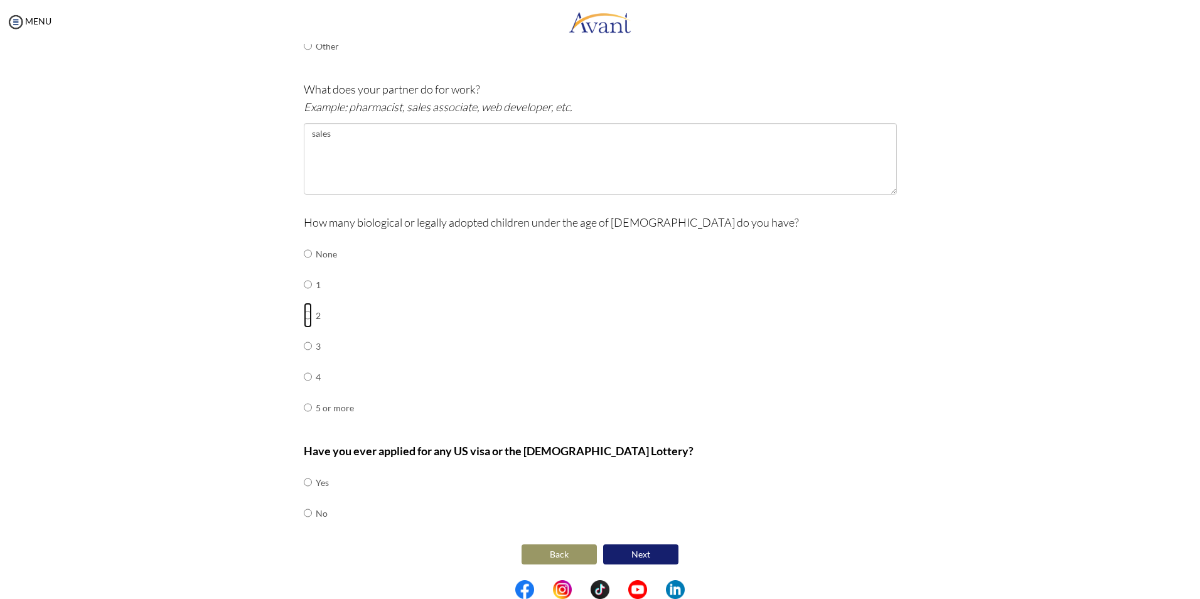
click at [304, 316] on input "radio" at bounding box center [308, 314] width 8 height 25
radio input "true"
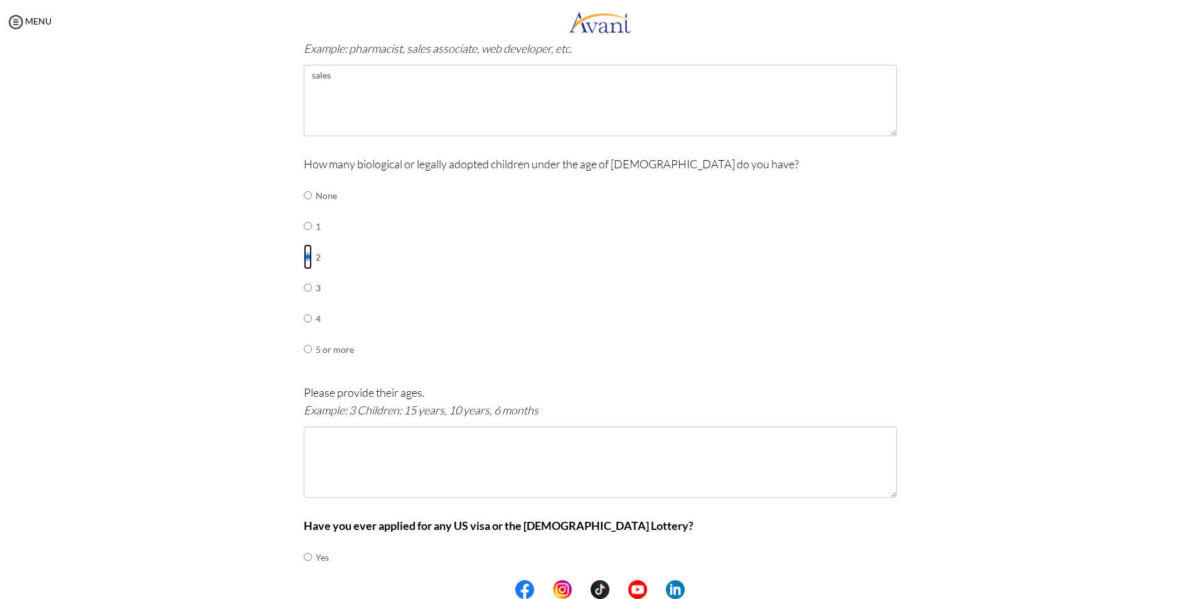
scroll to position [517, 0]
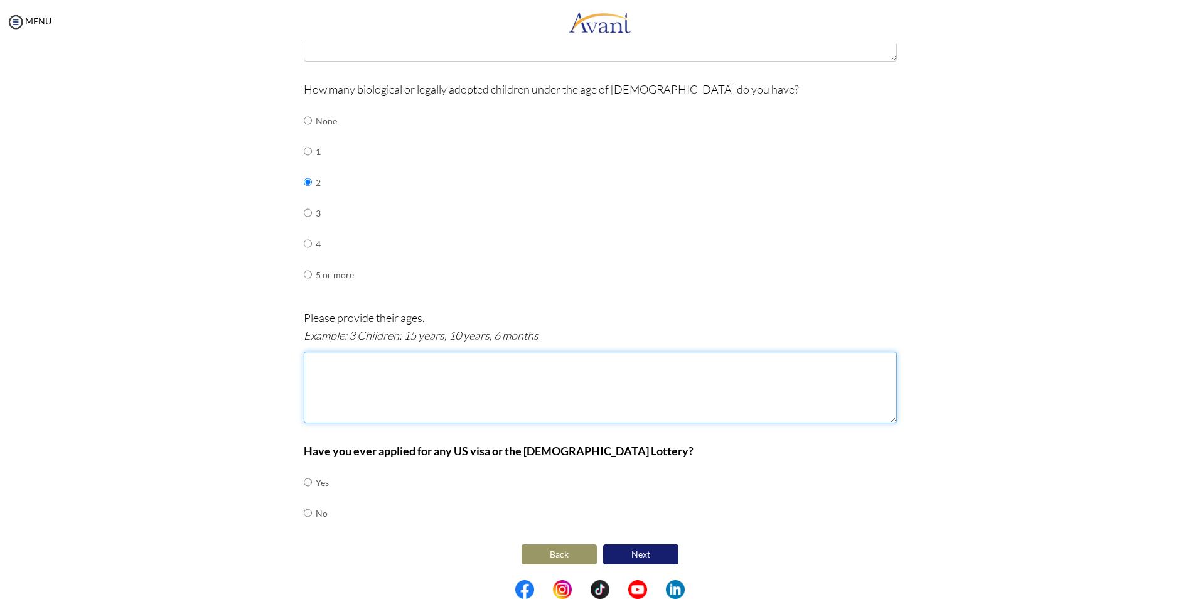
click at [366, 375] on textarea at bounding box center [600, 387] width 593 height 72
type textarea "2"
click at [312, 481] on td at bounding box center [314, 482] width 4 height 31
click at [304, 481] on input "radio" at bounding box center [308, 481] width 8 height 25
radio input "true"
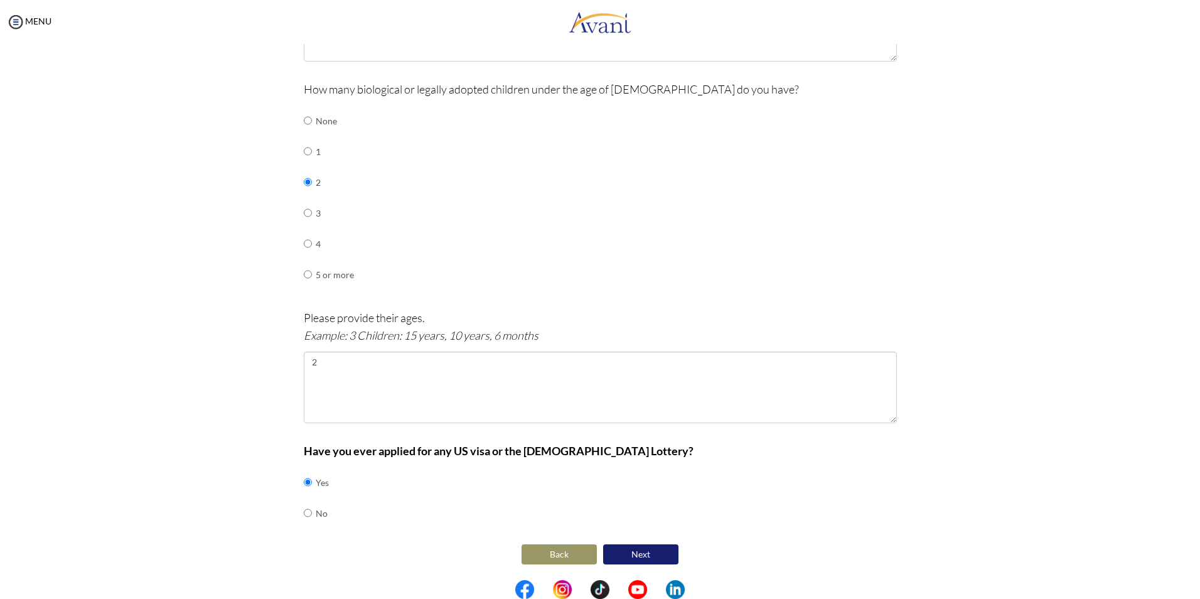
click at [618, 548] on button "Next" at bounding box center [640, 554] width 75 height 20
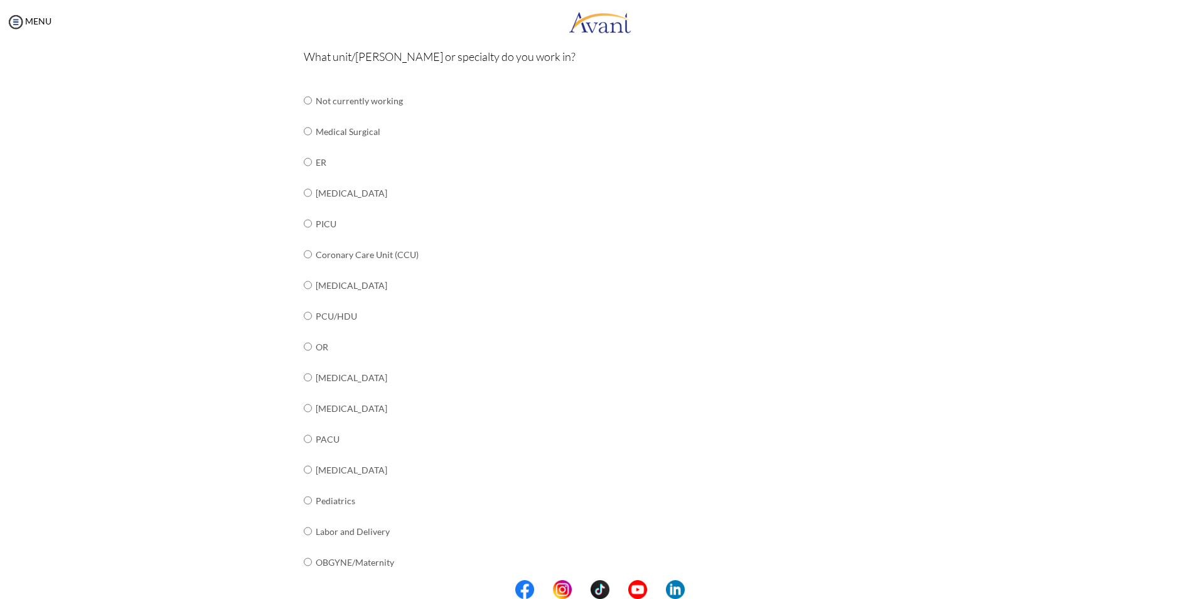
scroll to position [124, 0]
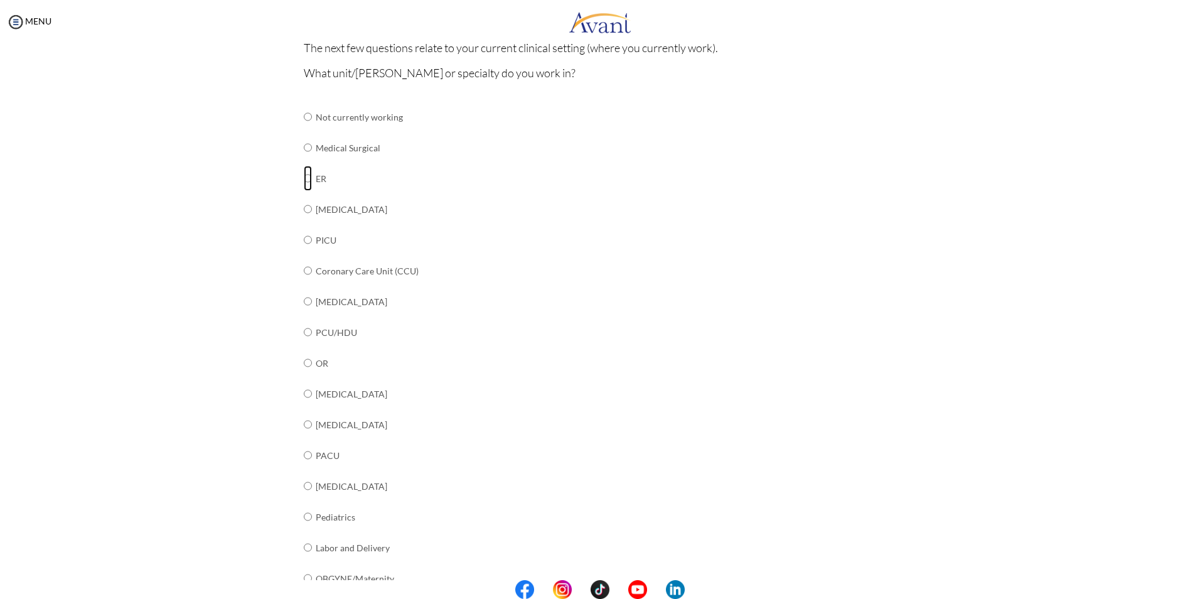
click at [304, 174] on input "radio" at bounding box center [308, 178] width 8 height 25
radio input "true"
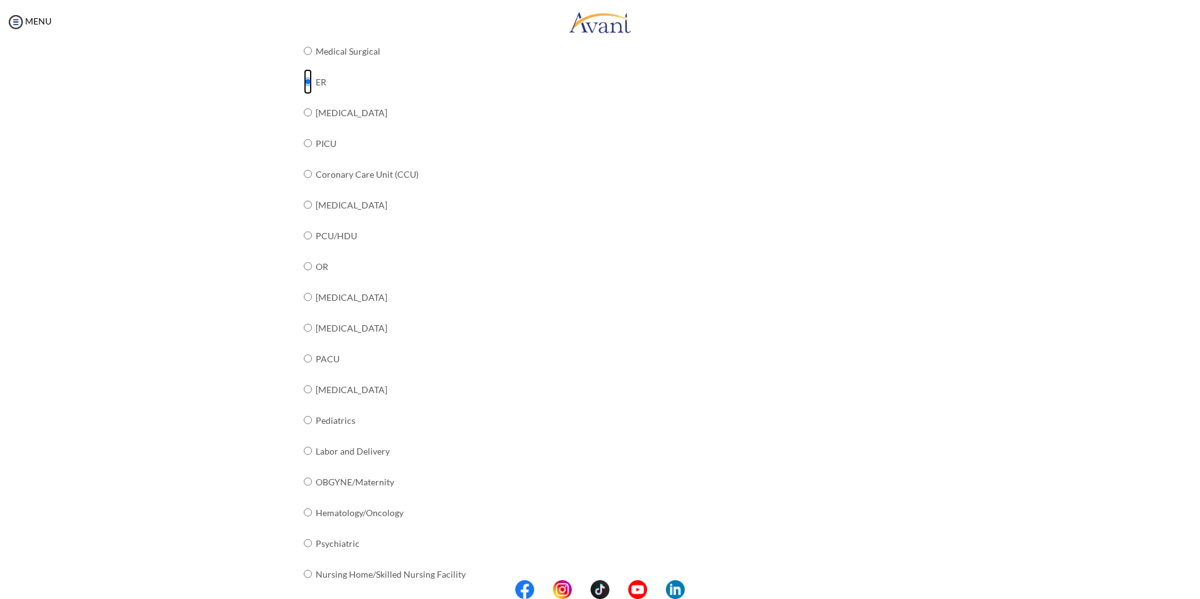
scroll to position [312, 0]
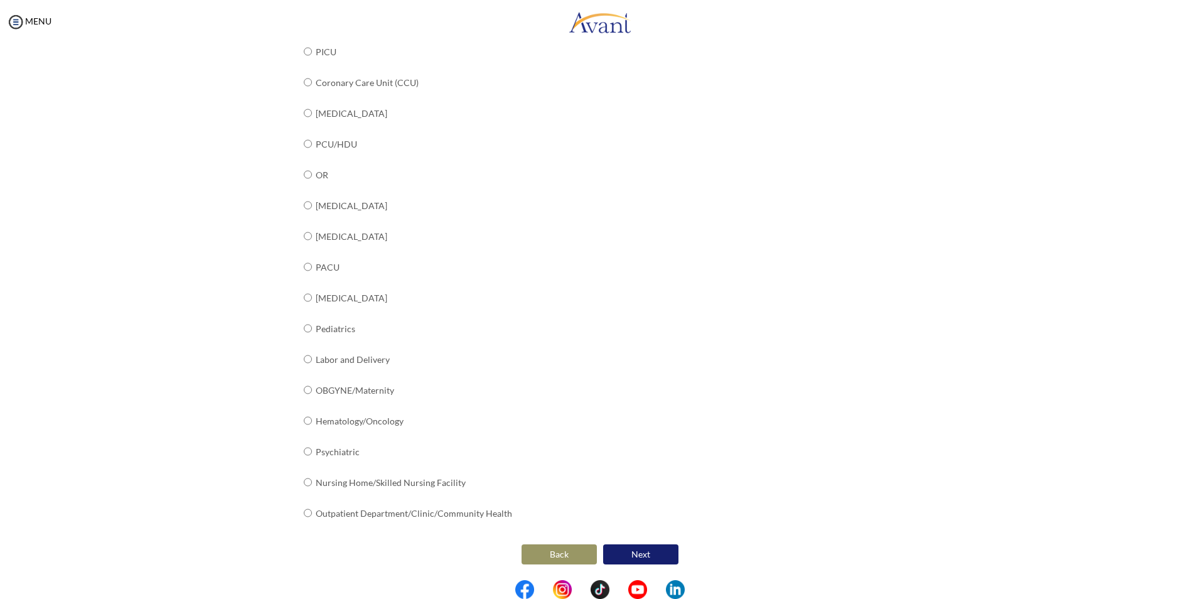
click at [646, 552] on button "Next" at bounding box center [640, 554] width 75 height 20
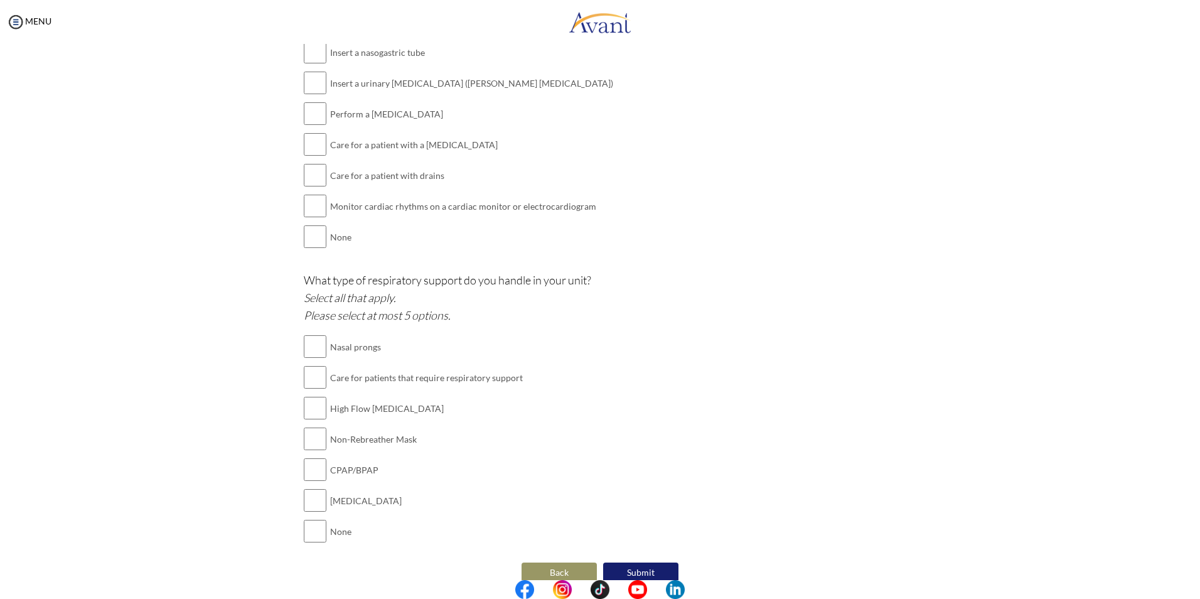
scroll to position [926, 0]
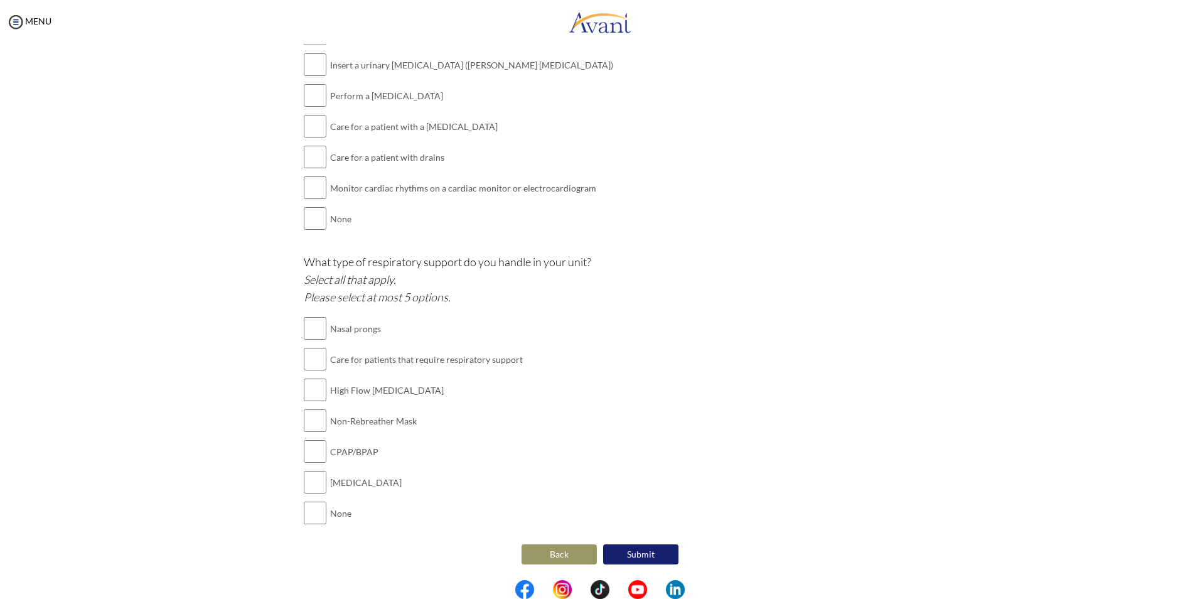
click at [640, 553] on button "Submit" at bounding box center [640, 554] width 75 height 20
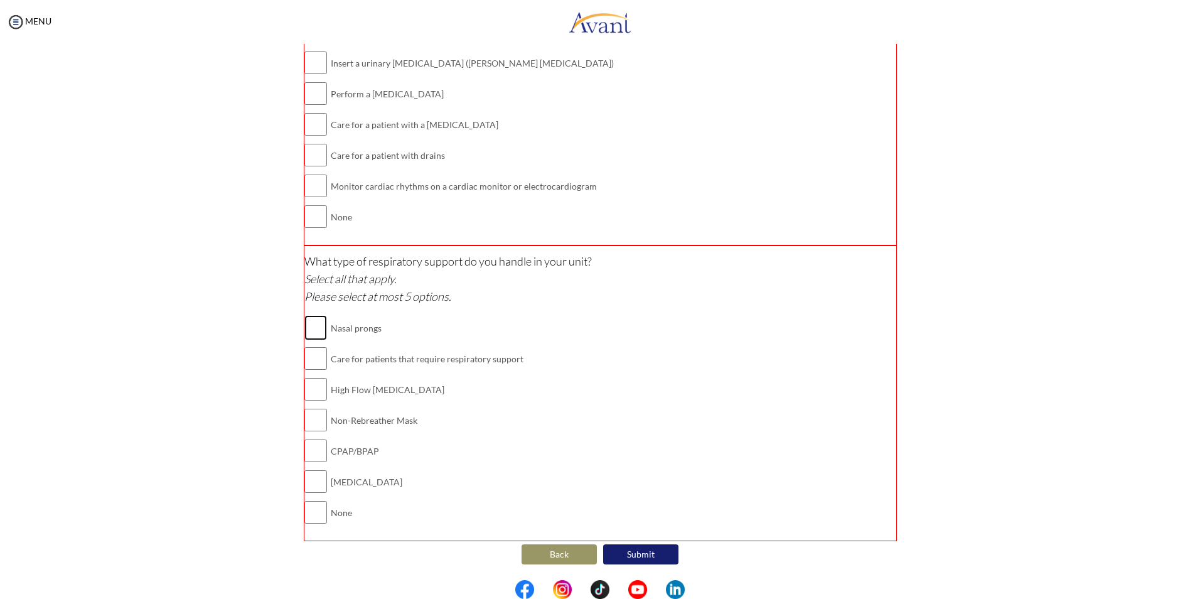
click at [310, 328] on input "checkbox" at bounding box center [315, 327] width 23 height 25
checkbox input "true"
click at [309, 356] on input "checkbox" at bounding box center [315, 358] width 23 height 25
checkbox input "true"
click at [316, 390] on input "checkbox" at bounding box center [315, 388] width 23 height 25
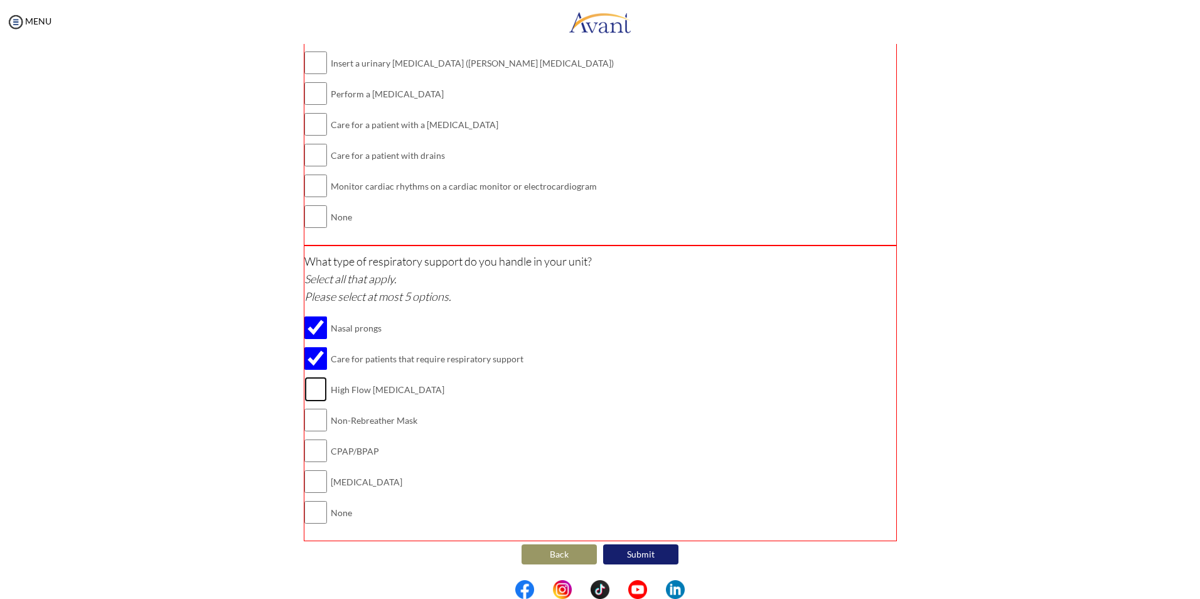
checkbox input "true"
click at [327, 428] on td at bounding box center [329, 420] width 4 height 31
click at [314, 422] on input "checkbox" at bounding box center [315, 419] width 23 height 25
checkbox input "true"
click at [313, 453] on input "checkbox" at bounding box center [315, 450] width 23 height 25
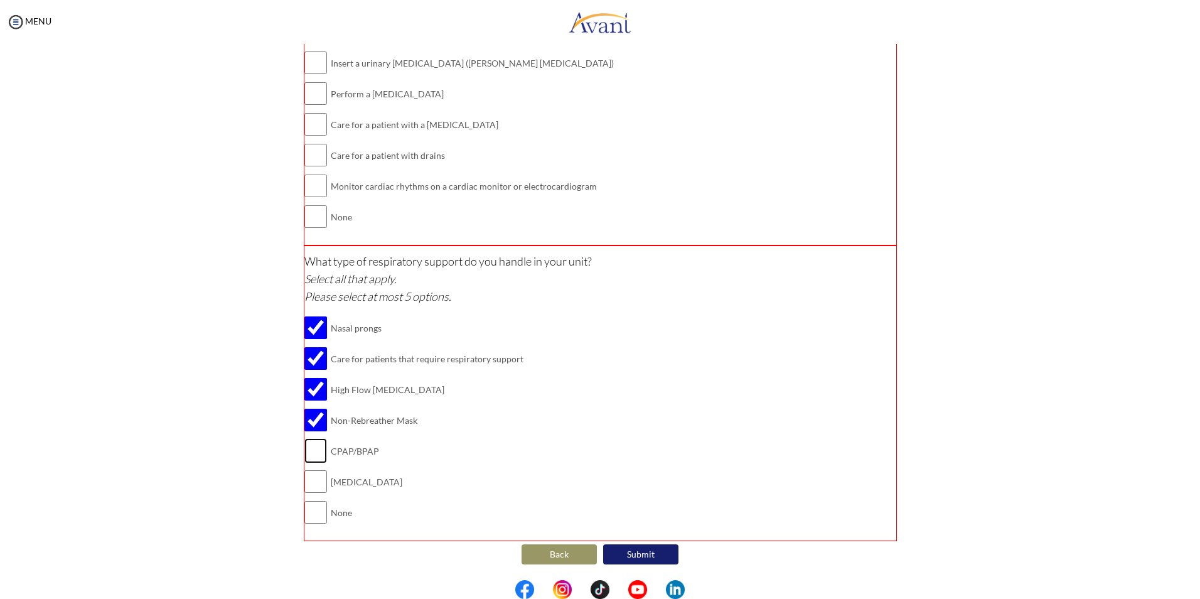
checkbox input "true"
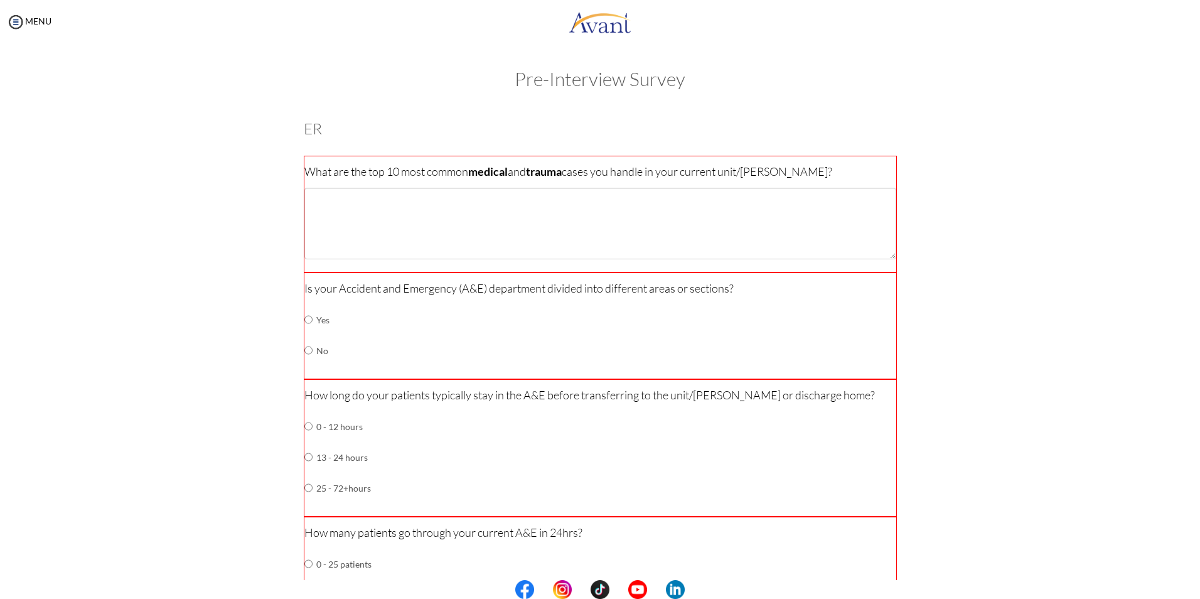
scroll to position [0, 0]
click at [304, 323] on input "radio" at bounding box center [308, 319] width 8 height 25
radio input "true"
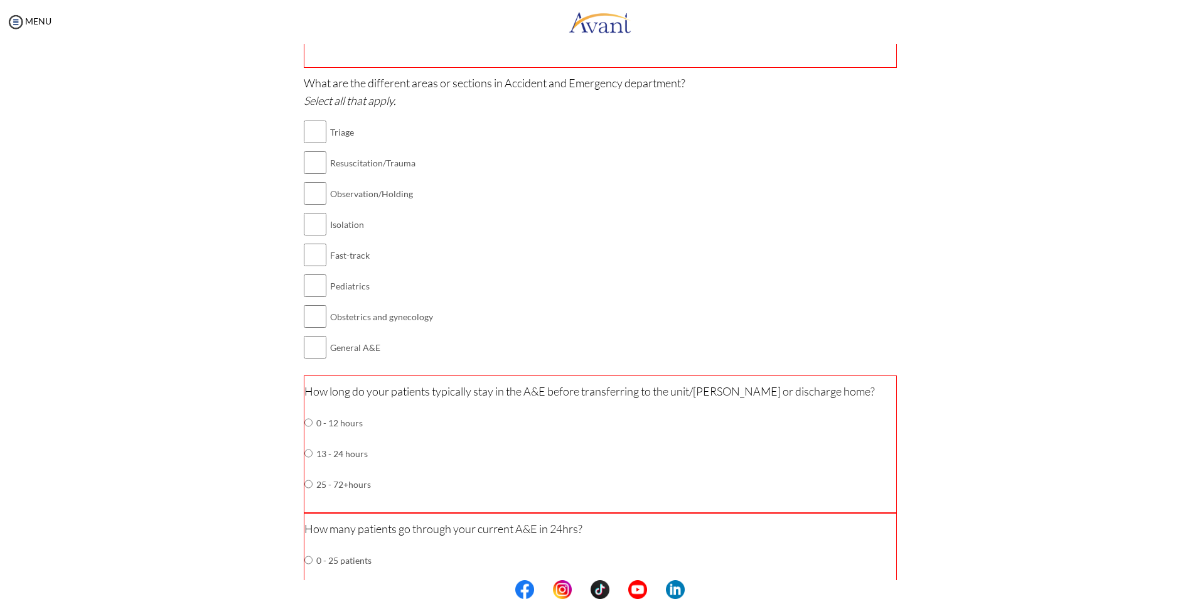
scroll to position [314, 0]
click at [317, 343] on input "checkbox" at bounding box center [315, 345] width 23 height 25
checkbox input "true"
click at [316, 216] on input "checkbox" at bounding box center [315, 222] width 23 height 25
checkbox input "true"
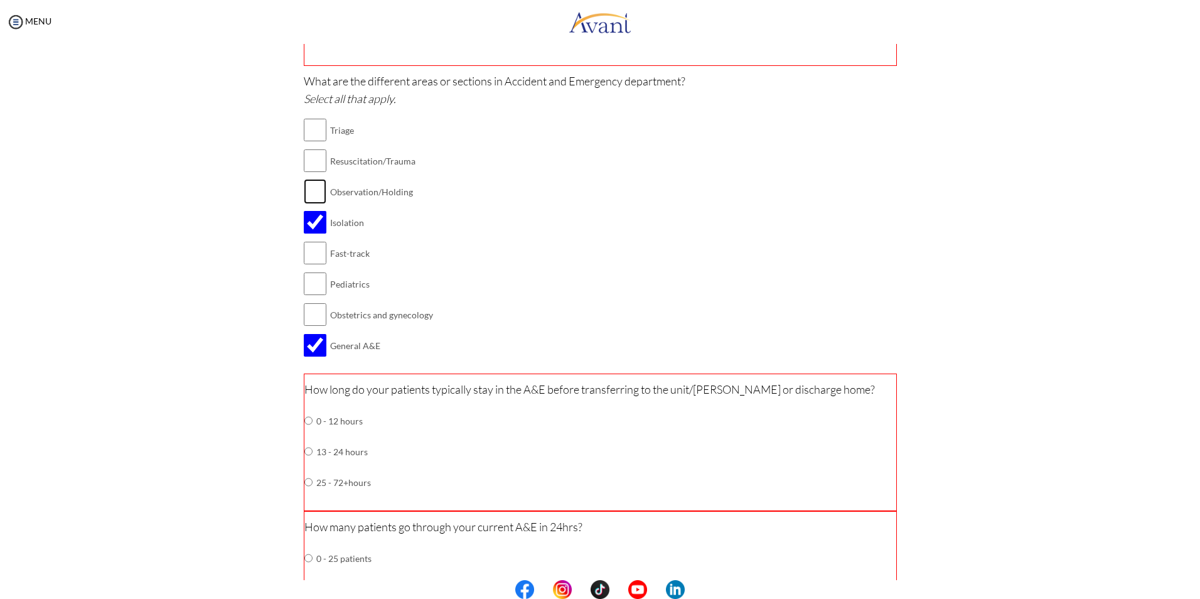
click at [314, 188] on input "checkbox" at bounding box center [315, 191] width 23 height 25
checkbox input "true"
click at [316, 159] on input "checkbox" at bounding box center [315, 160] width 23 height 25
checkbox input "true"
click at [311, 130] on input "checkbox" at bounding box center [315, 129] width 23 height 25
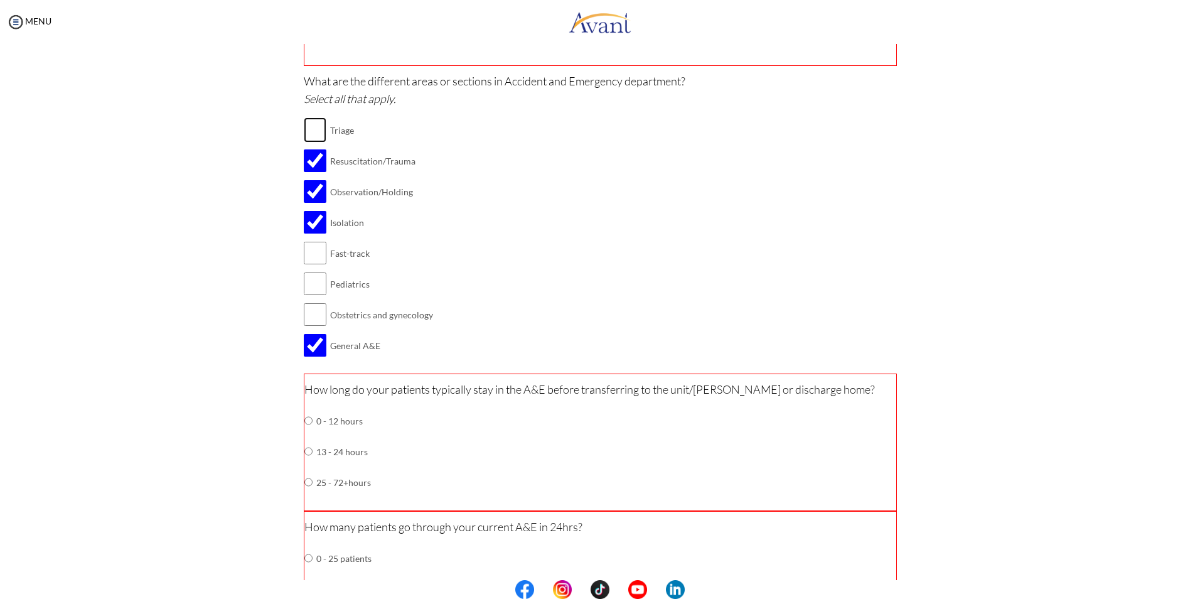
checkbox input "true"
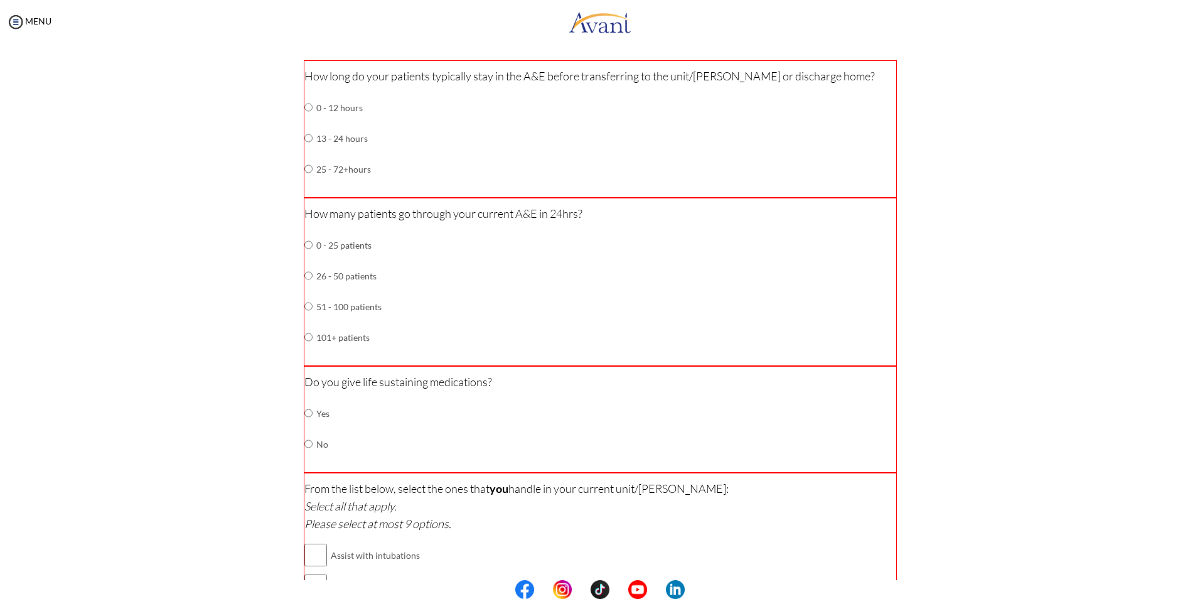
scroll to position [627, 0]
click at [305, 170] on input "radio" at bounding box center [308, 168] width 8 height 25
radio input "true"
click at [304, 306] on input "radio" at bounding box center [308, 305] width 8 height 25
radio input "true"
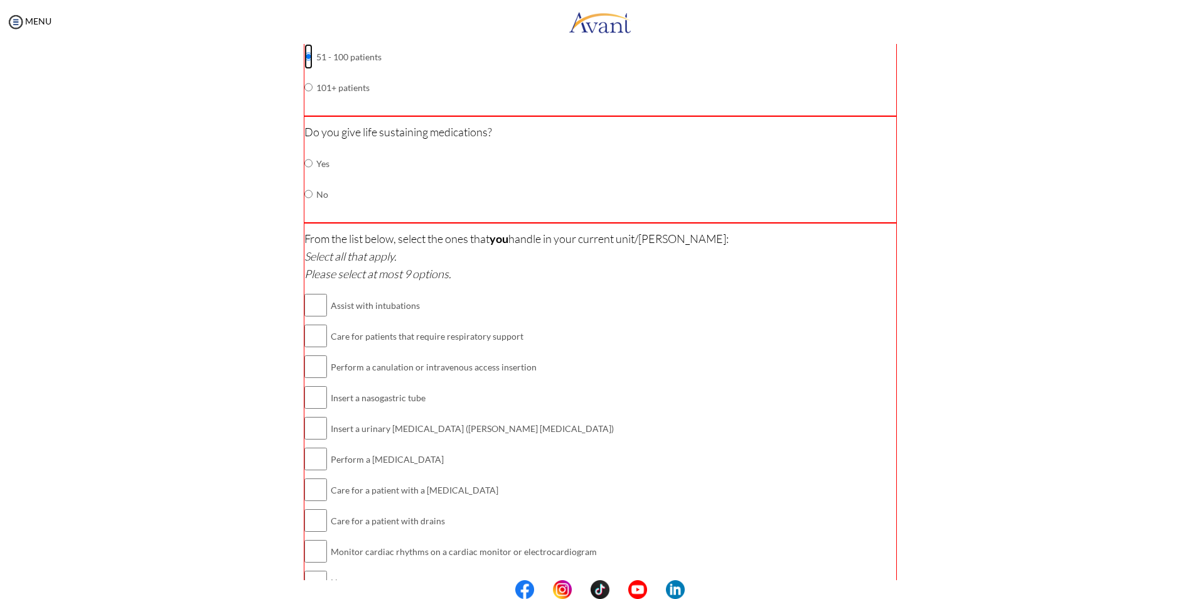
scroll to position [878, 0]
click at [320, 311] on input "checkbox" at bounding box center [315, 303] width 23 height 25
checkbox input "true"
click at [320, 338] on input "checkbox" at bounding box center [315, 333] width 23 height 25
checkbox input "true"
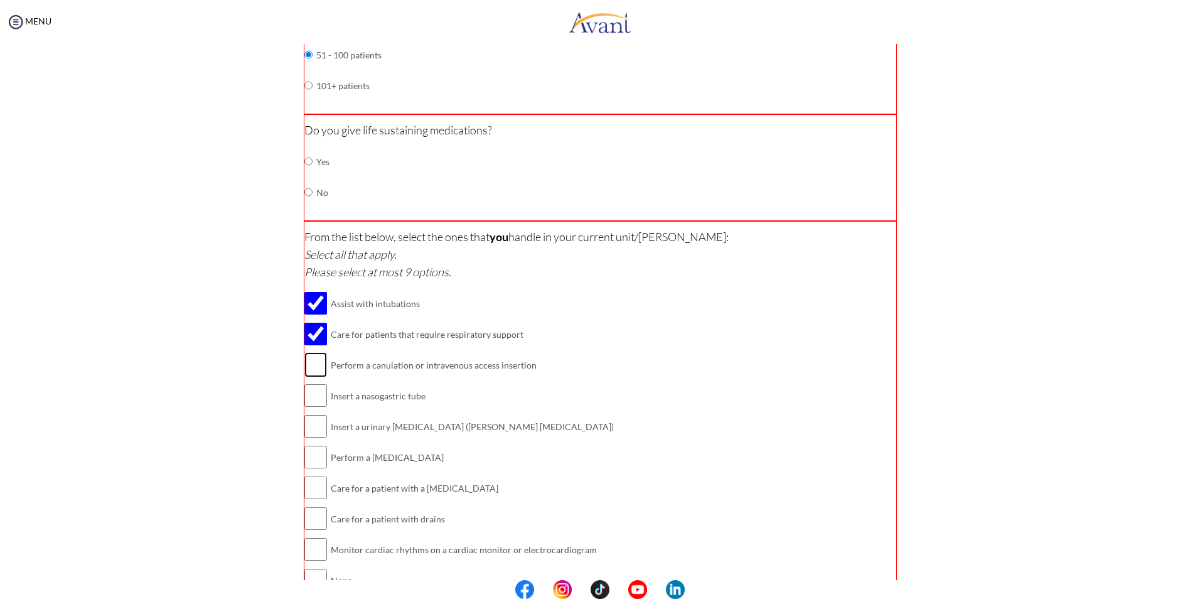
click at [317, 370] on input "checkbox" at bounding box center [315, 364] width 23 height 25
checkbox input "true"
click at [316, 400] on input "checkbox" at bounding box center [315, 395] width 23 height 25
checkbox input "true"
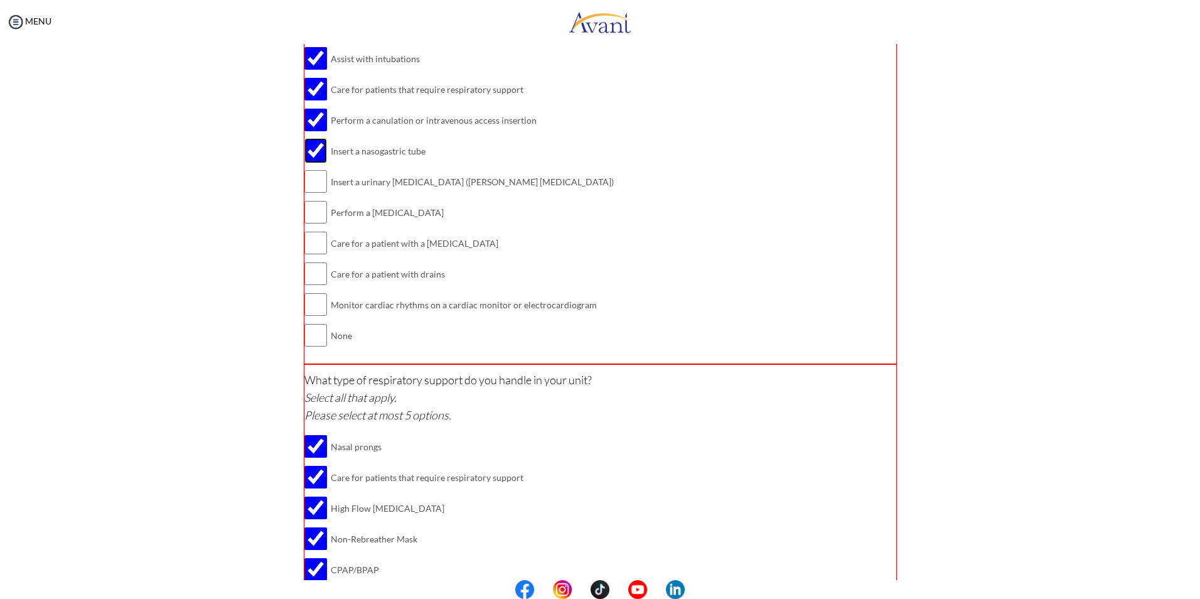
scroll to position [1129, 0]
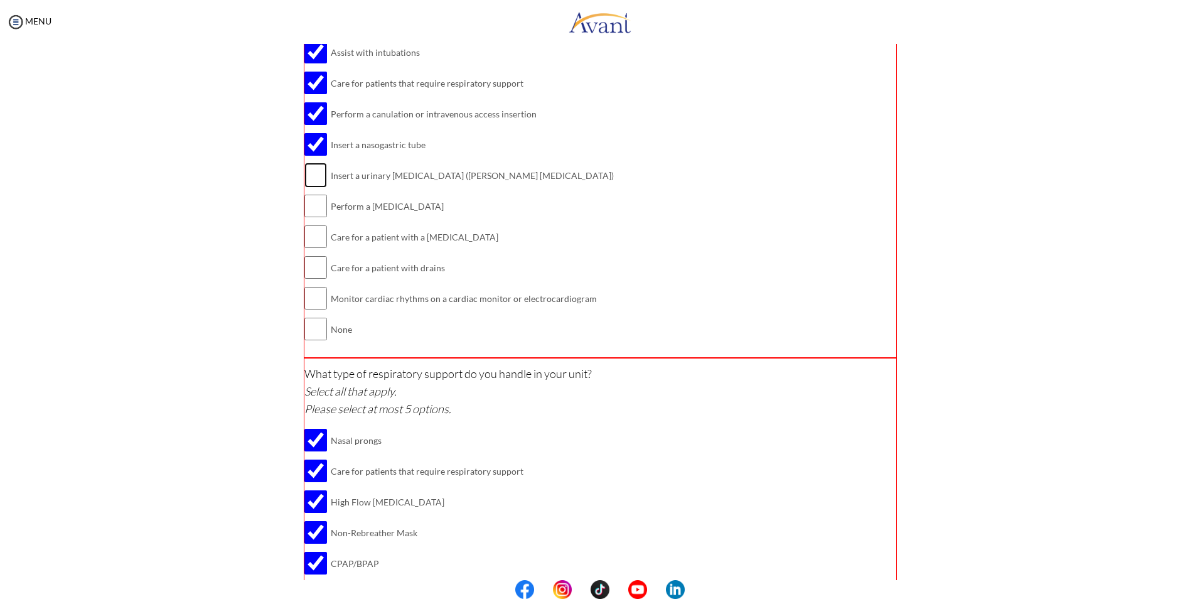
click at [315, 173] on input "checkbox" at bounding box center [315, 175] width 23 height 25
checkbox input "true"
click at [309, 206] on input "checkbox" at bounding box center [315, 205] width 23 height 25
checkbox input "true"
click at [316, 238] on input "checkbox" at bounding box center [315, 236] width 23 height 25
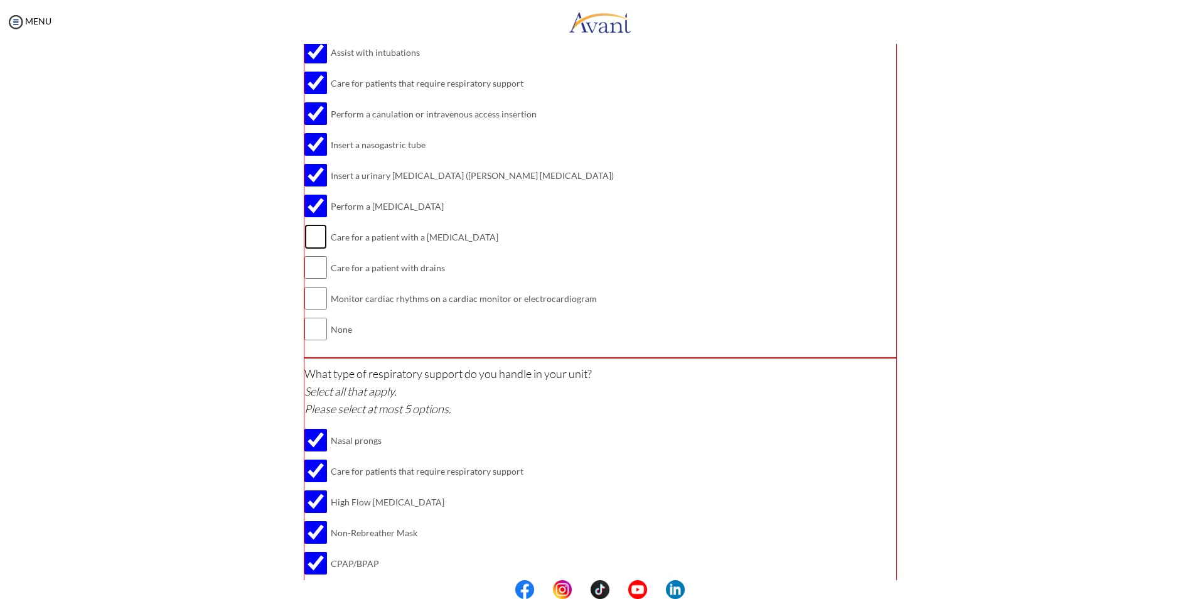
checkbox input "true"
click at [319, 270] on input "checkbox" at bounding box center [315, 267] width 23 height 25
checkbox input "true"
click at [316, 300] on input "checkbox" at bounding box center [315, 298] width 23 height 25
checkbox input "true"
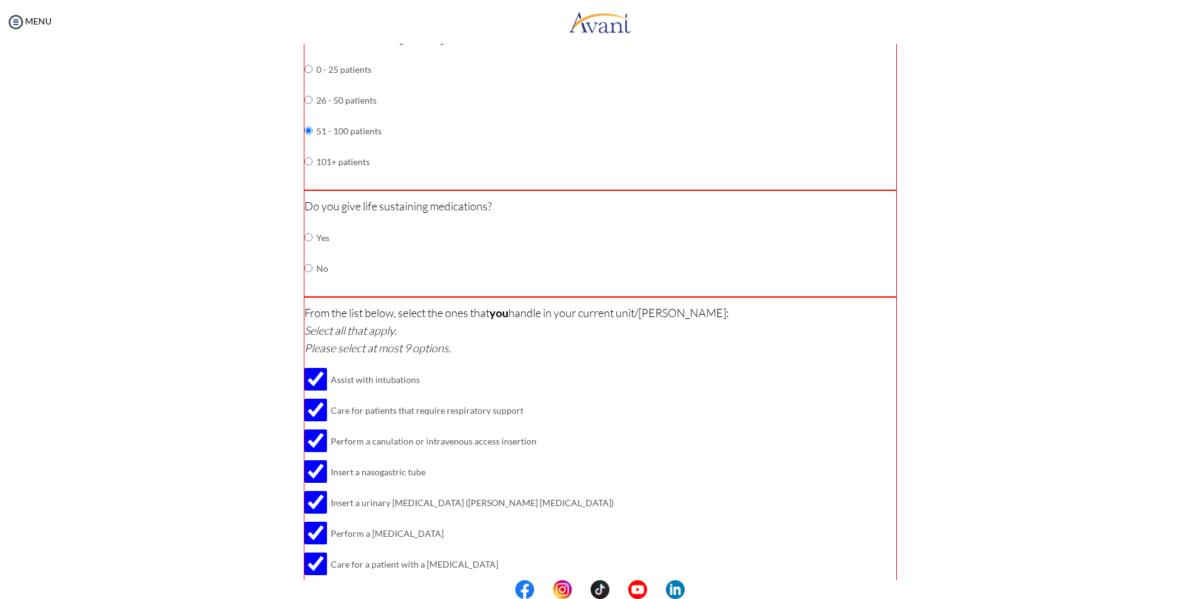
scroll to position [740, 0]
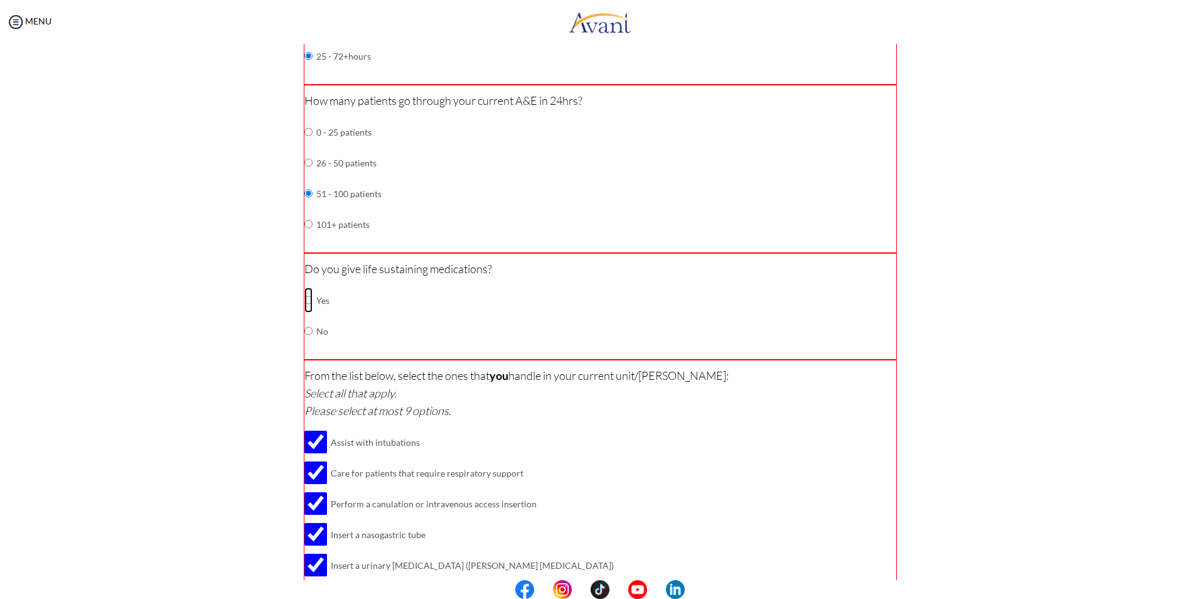
click at [304, 301] on input "radio" at bounding box center [308, 299] width 8 height 25
radio input "true"
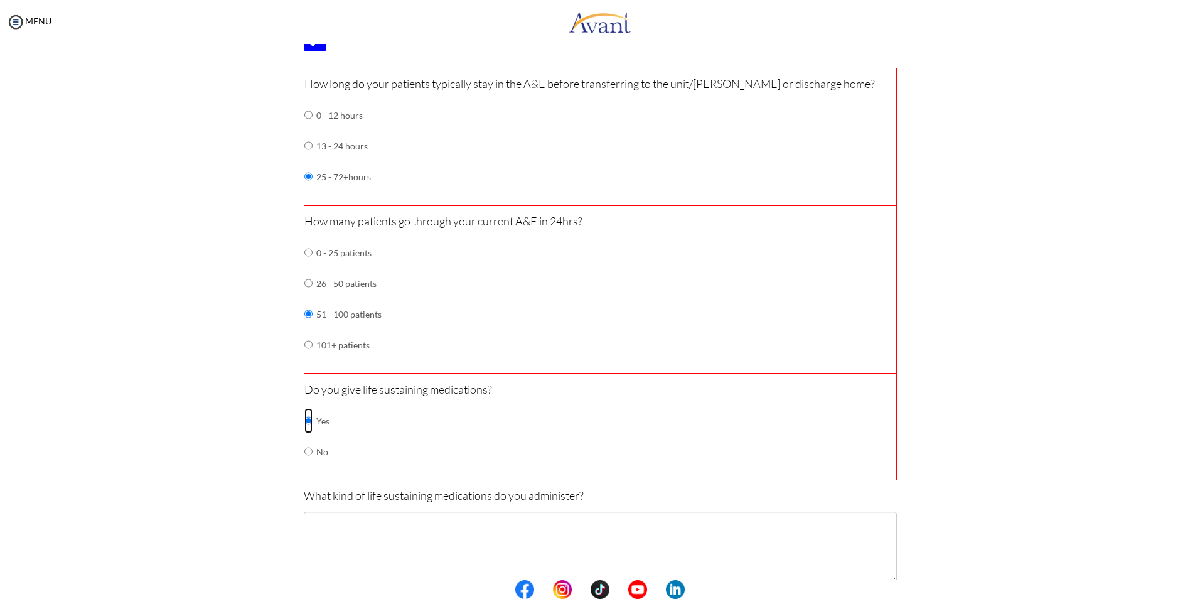
scroll to position [542, 0]
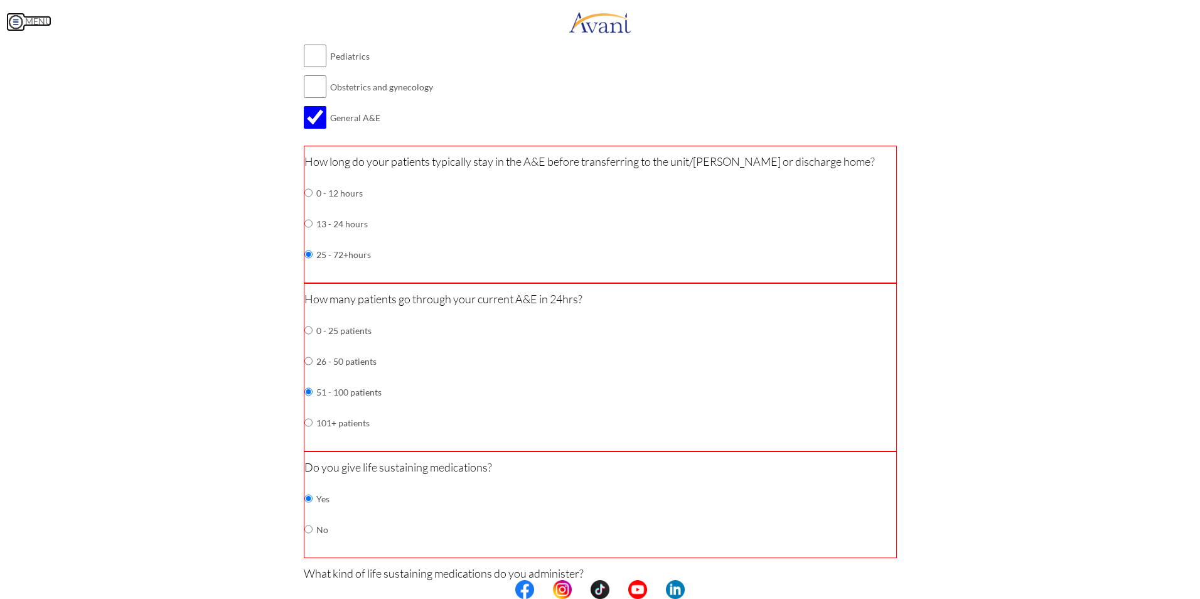
click at [12, 23] on img at bounding box center [15, 22] width 19 height 19
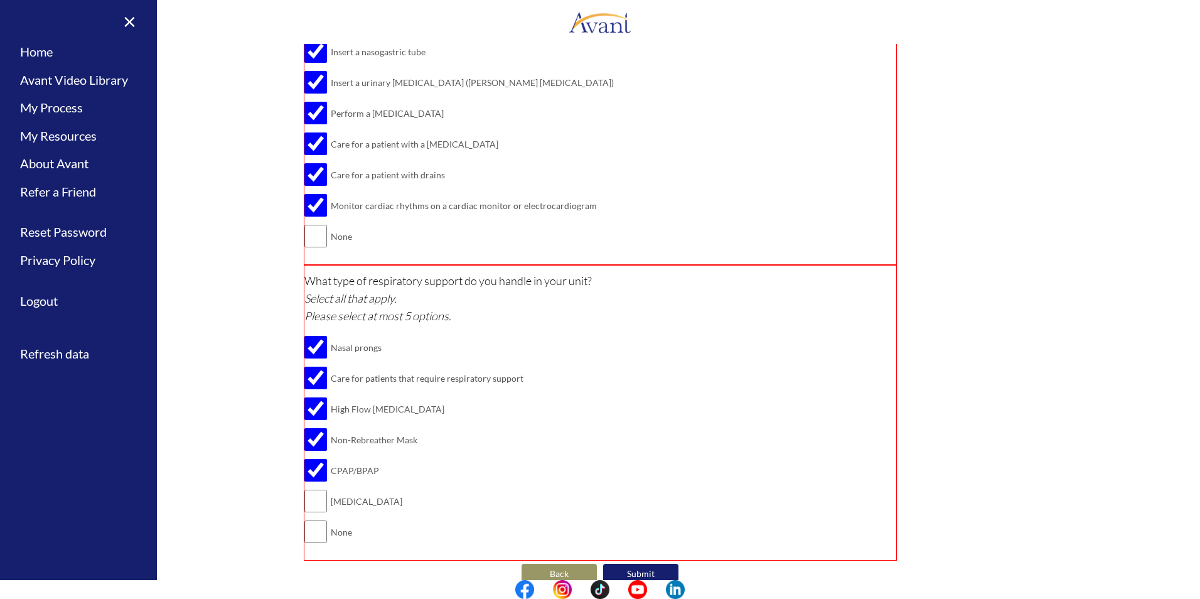
scroll to position [1357, 0]
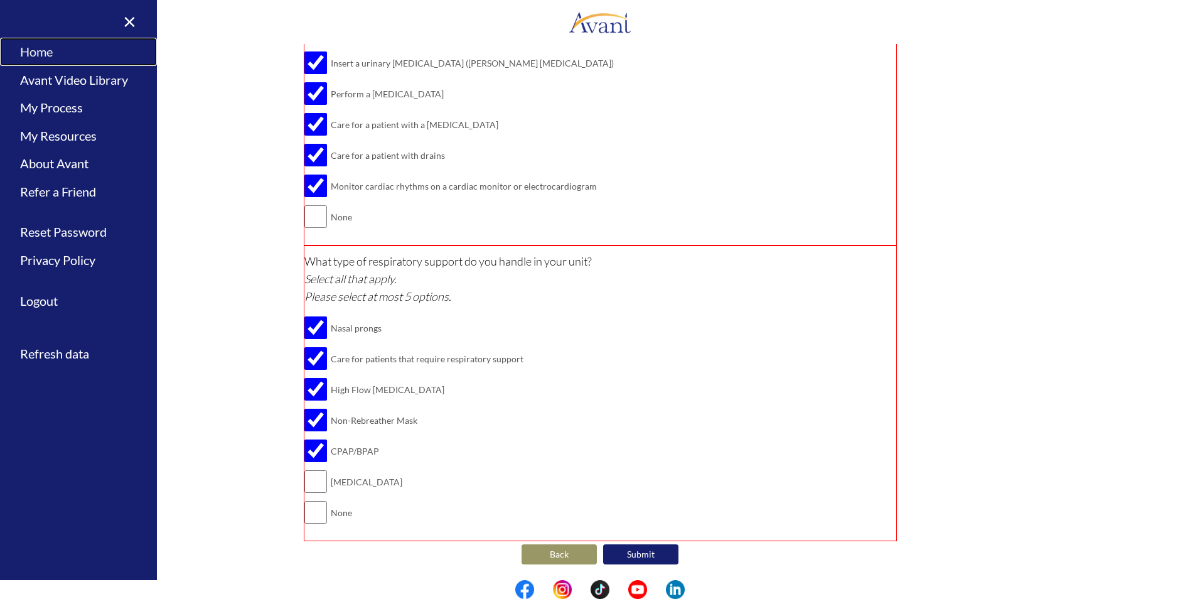
click at [43, 55] on link "Home" at bounding box center [78, 52] width 157 height 28
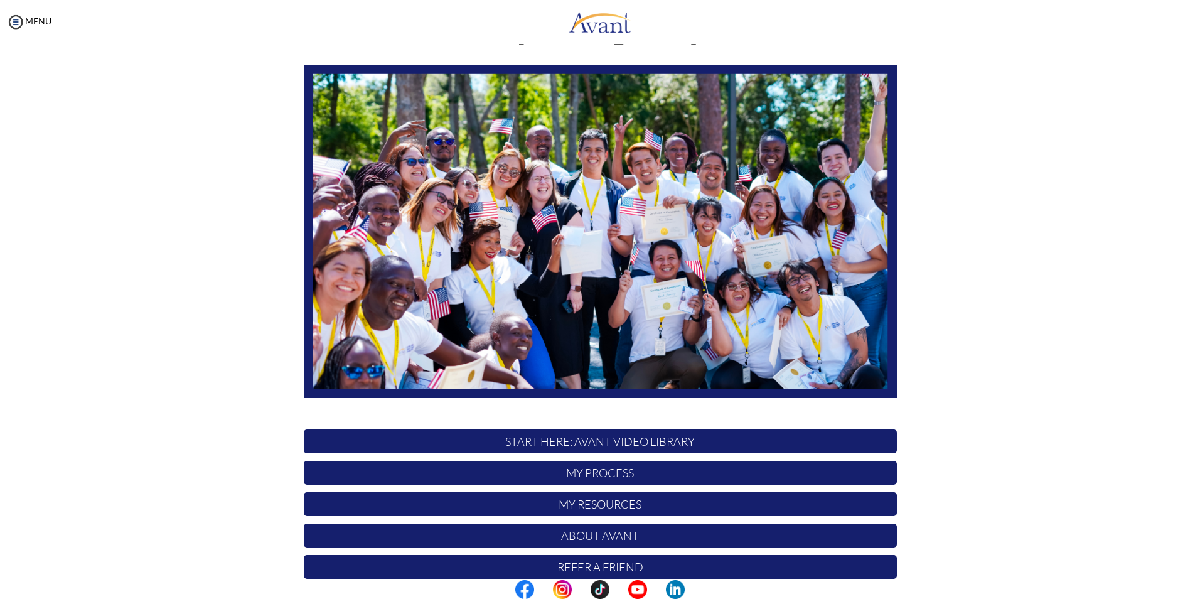
scroll to position [99, 0]
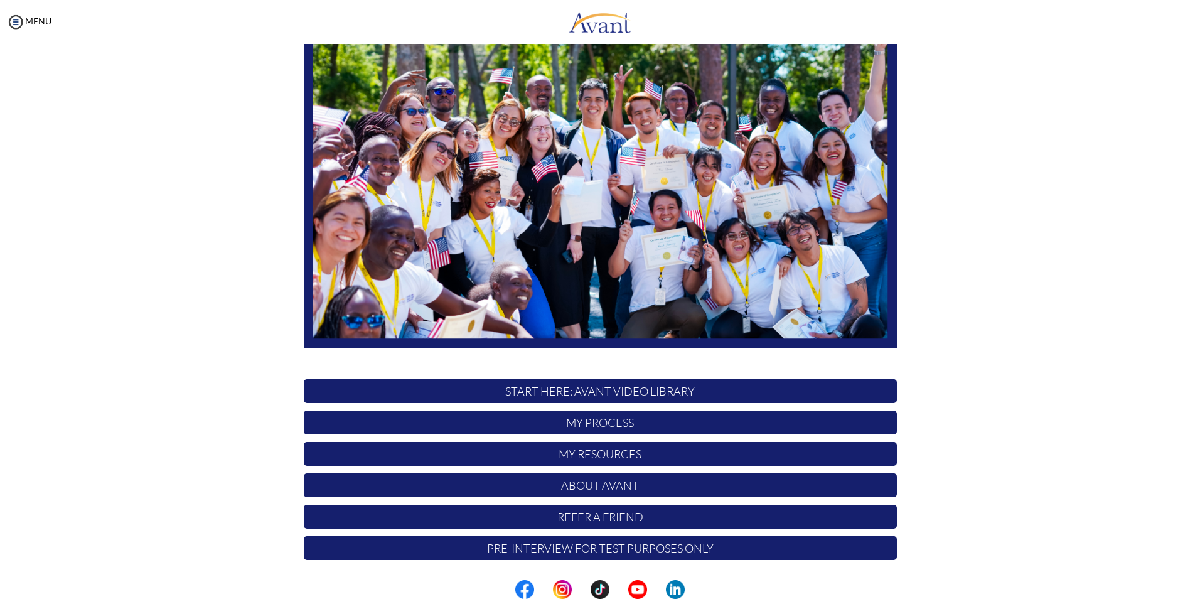
click at [616, 454] on p "My Resources" at bounding box center [600, 454] width 593 height 24
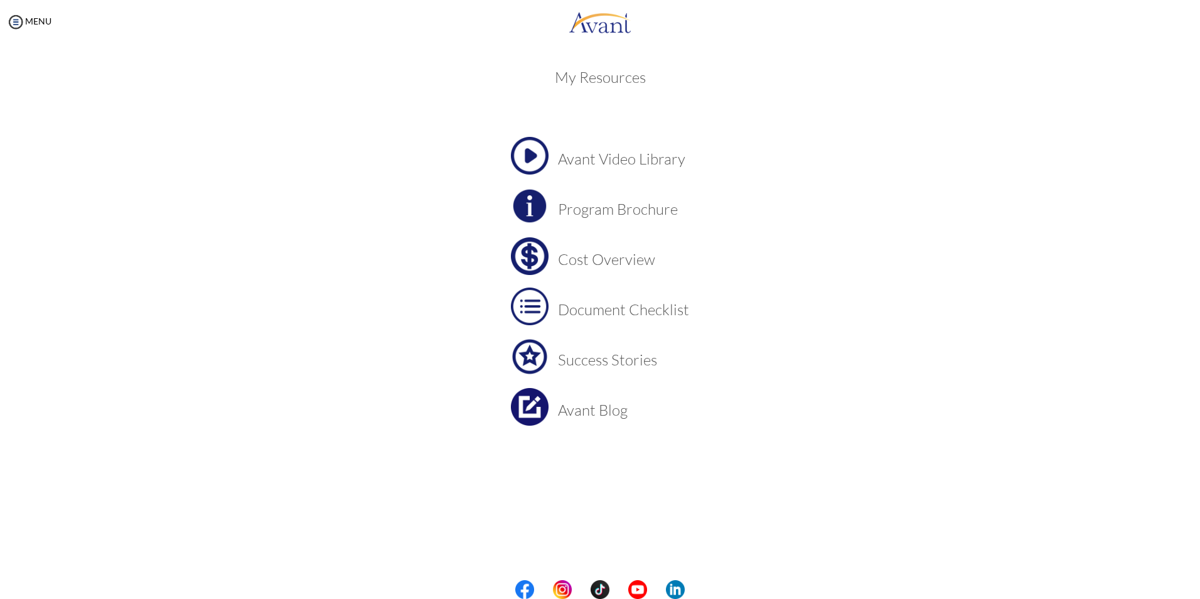
click at [616, 304] on h3 "Document Checklist" at bounding box center [623, 309] width 131 height 16
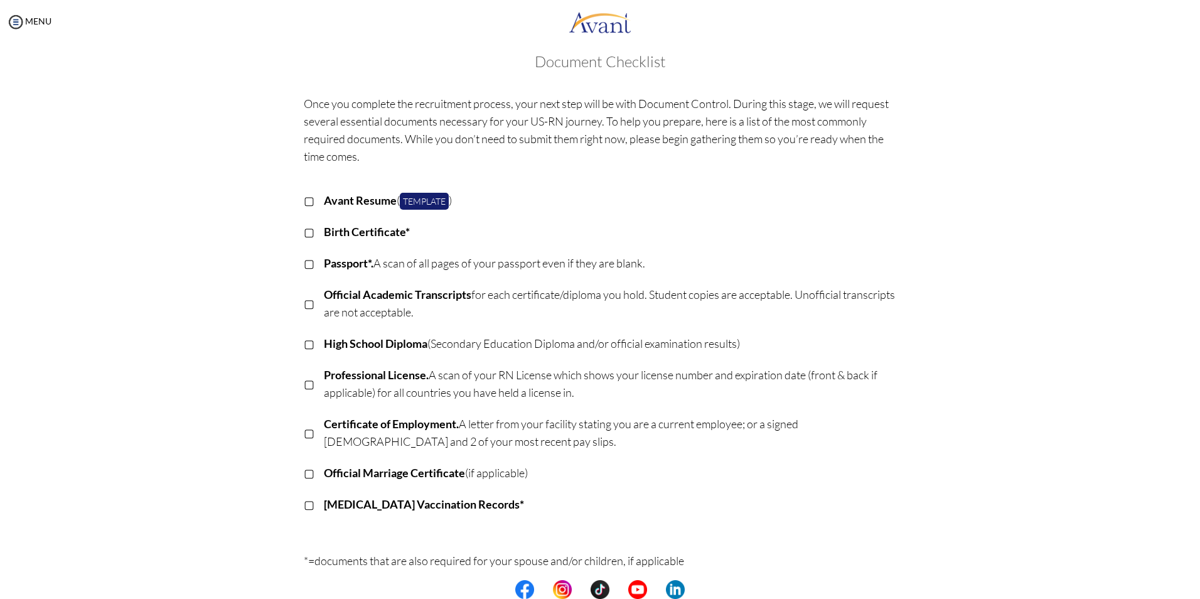
scroll to position [0, 0]
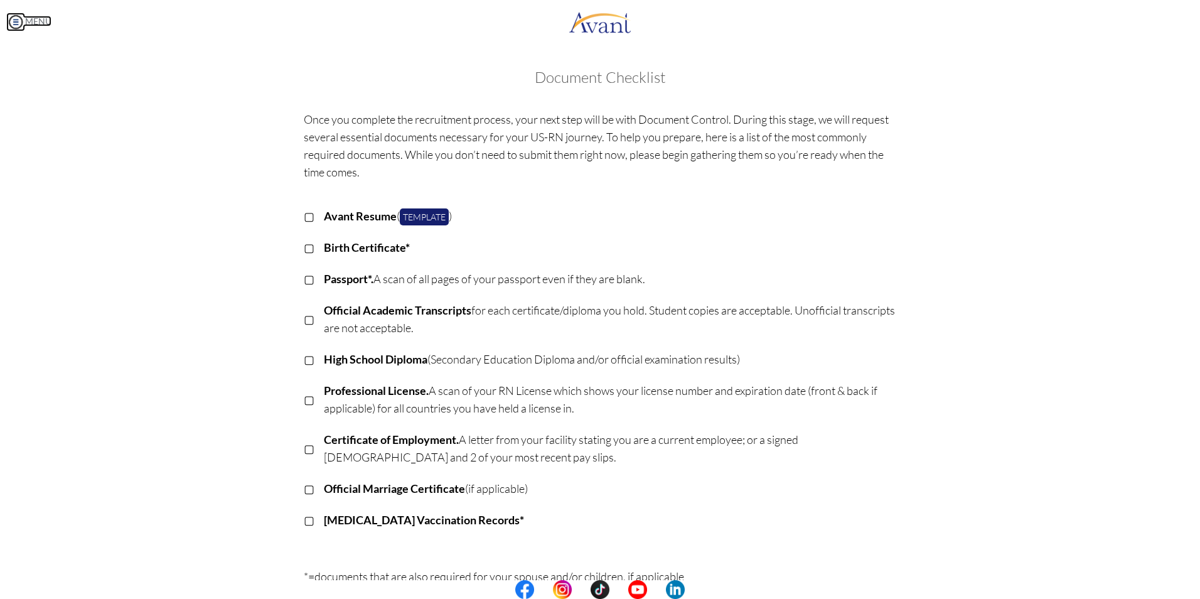
click at [19, 20] on img at bounding box center [15, 22] width 19 height 19
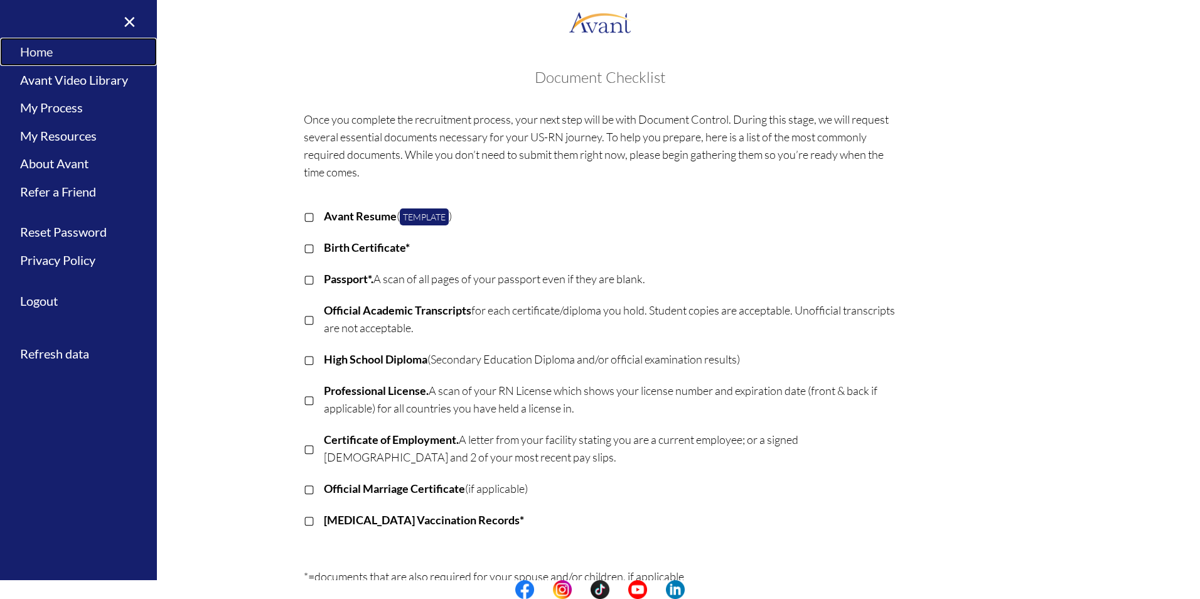
click at [33, 53] on link "Home" at bounding box center [78, 52] width 157 height 28
